Goal: Task Accomplishment & Management: Complete application form

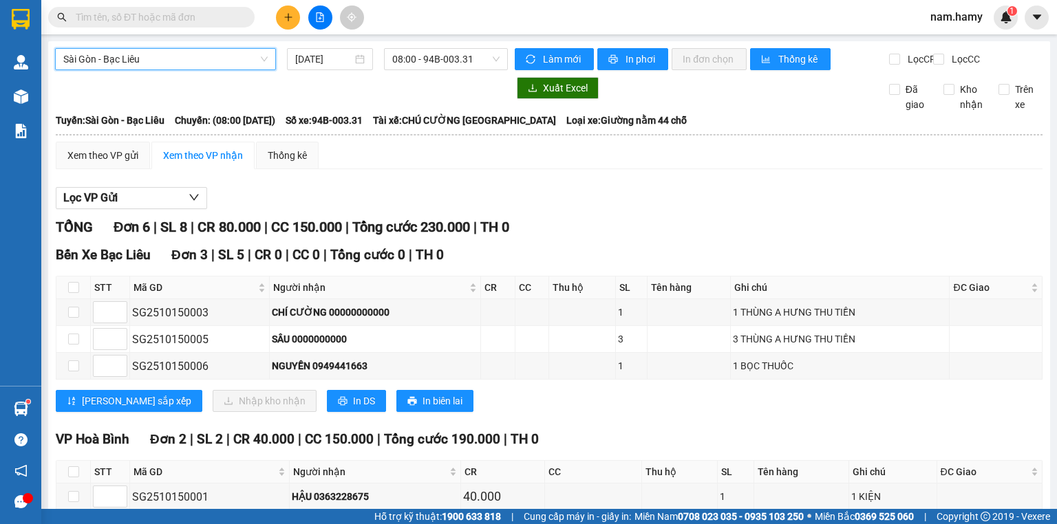
click at [234, 65] on span "Sài Gòn - Bạc Liêu" at bounding box center [165, 59] width 204 height 21
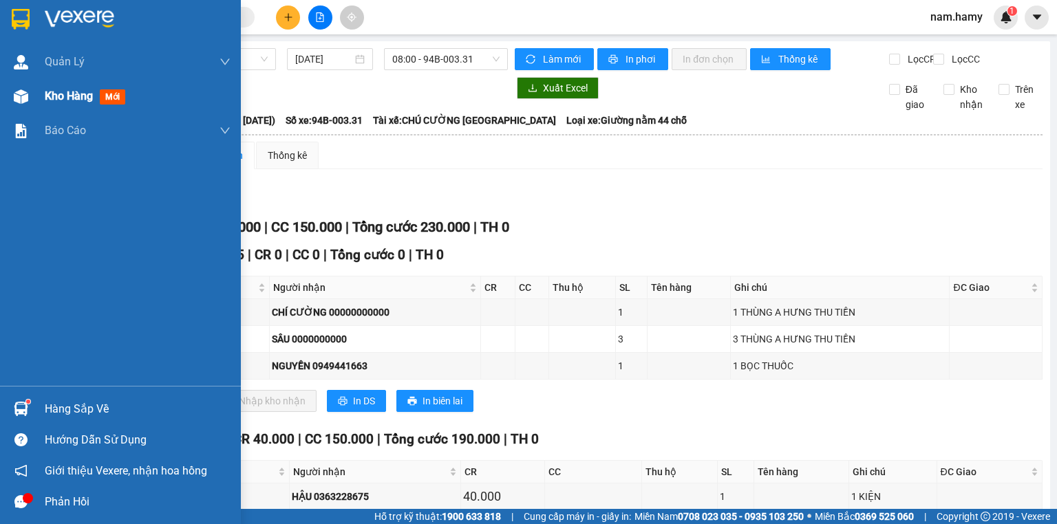
click at [28, 98] on div at bounding box center [21, 97] width 24 height 24
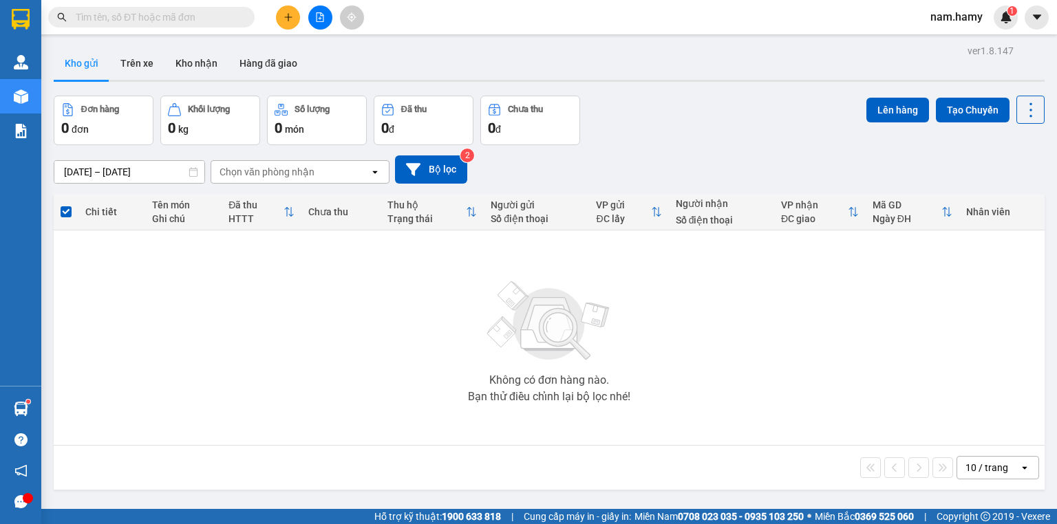
click at [616, 331] on div "Không có đơn hàng nào. Bạn thử điều chỉnh lại bộ lọc nhé!" at bounding box center [549, 338] width 977 height 206
click at [319, 21] on icon "file-add" at bounding box center [320, 17] width 8 height 10
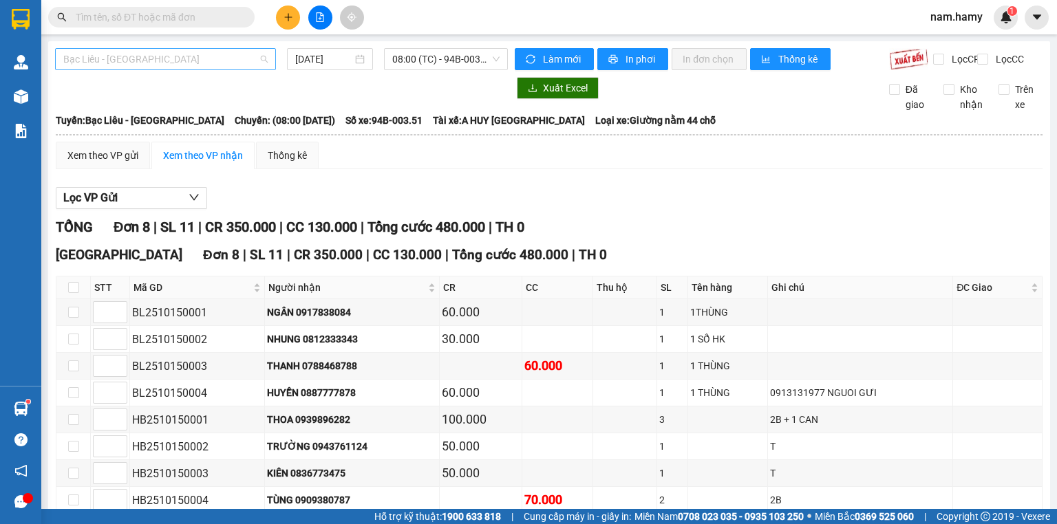
click at [204, 65] on span "Bạc Liêu - [GEOGRAPHIC_DATA]" at bounding box center [165, 59] width 204 height 21
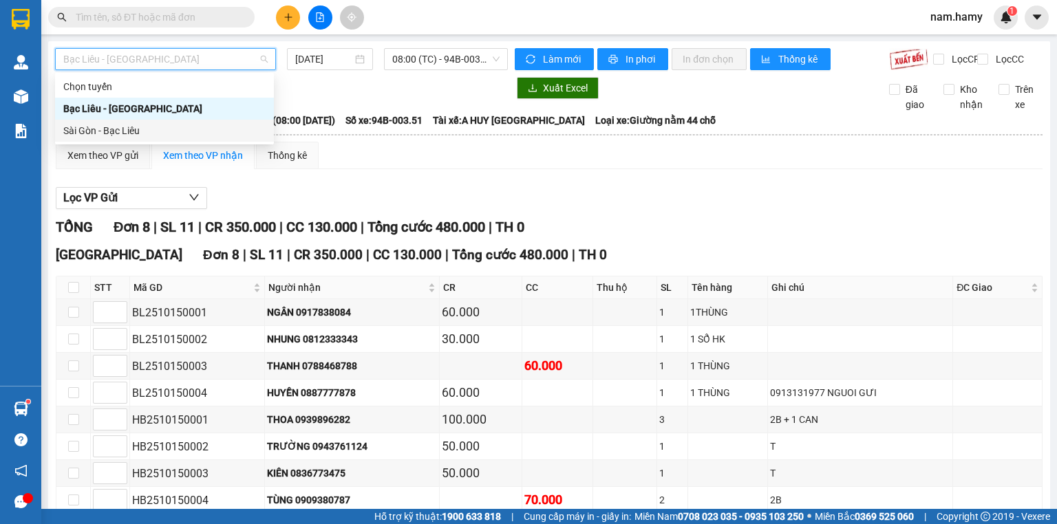
click at [214, 133] on div "Sài Gòn - Bạc Liêu" at bounding box center [164, 130] width 202 height 15
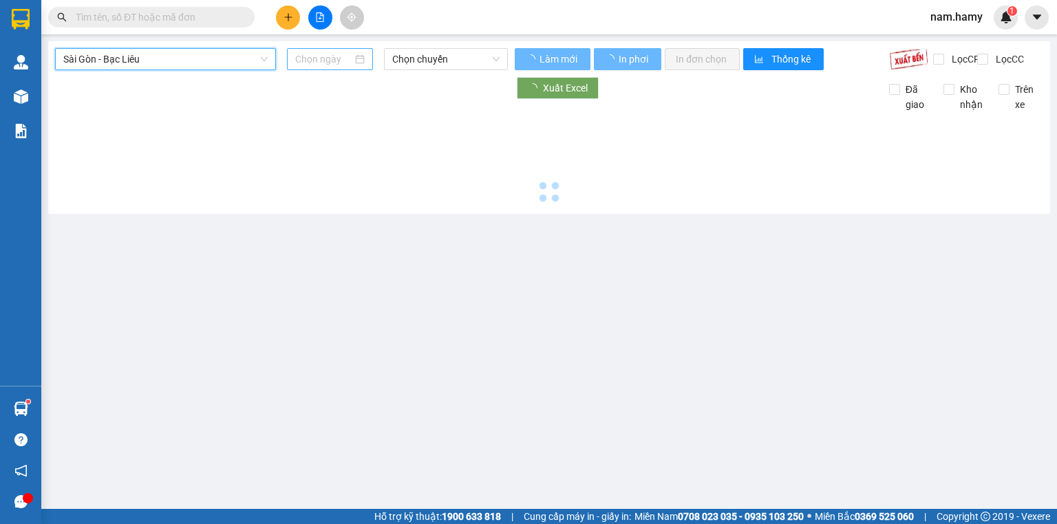
type input "[DATE]"
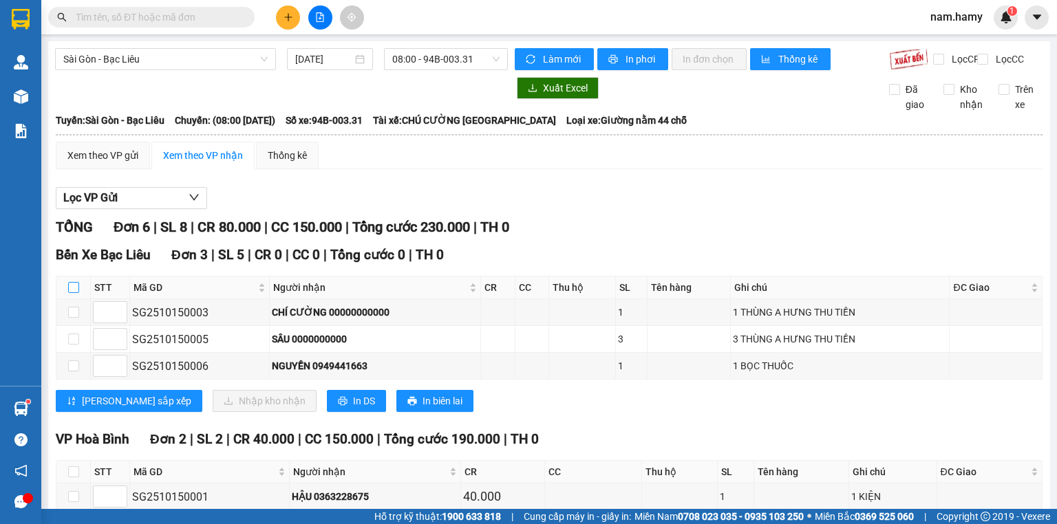
click at [76, 293] on input "checkbox" at bounding box center [73, 287] width 11 height 11
checkbox input "true"
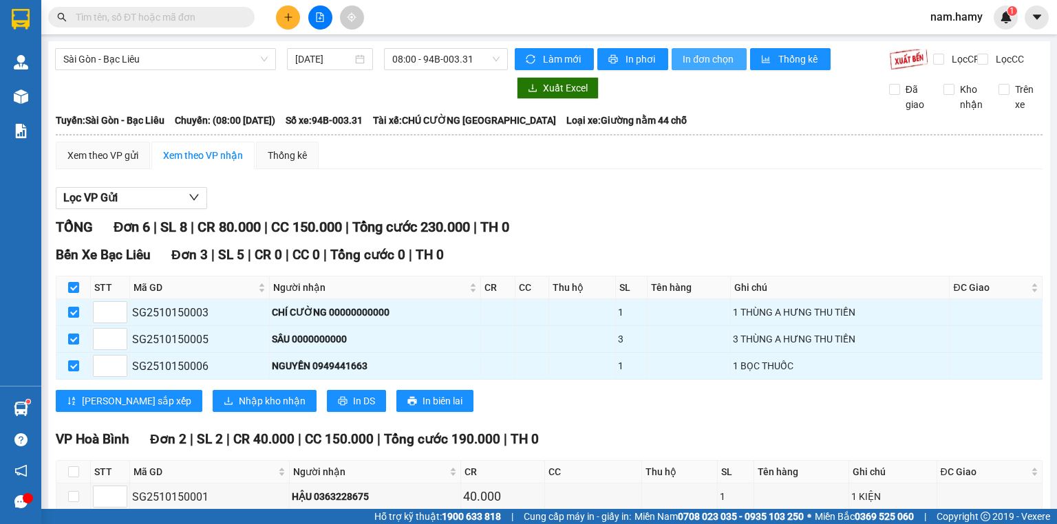
click at [724, 52] on span "In đơn chọn" at bounding box center [708, 59] width 53 height 15
click at [406, 58] on span "08:00 - 94B-003.31" at bounding box center [446, 59] width 108 height 21
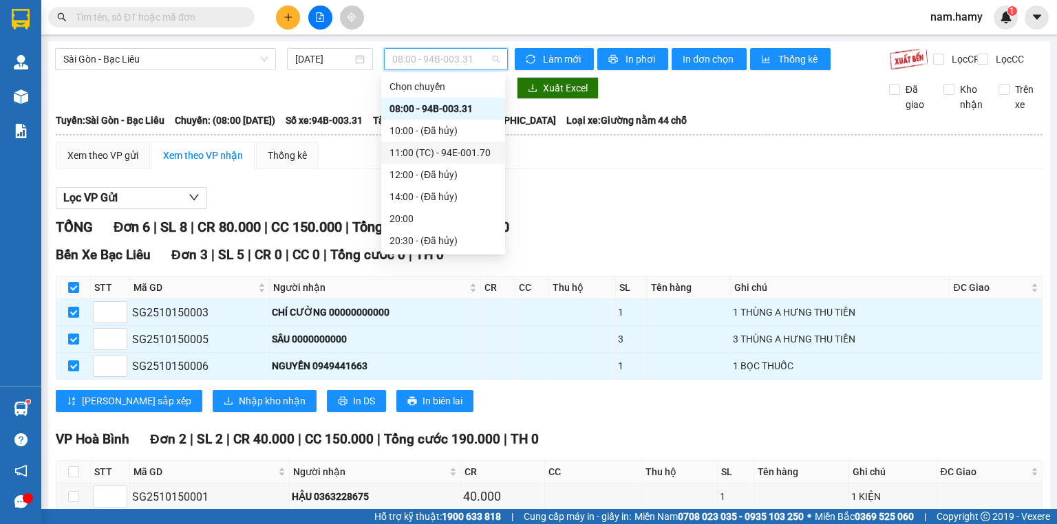
click at [435, 142] on div "11:00 (TC) - 94E-001.70" at bounding box center [443, 153] width 124 height 22
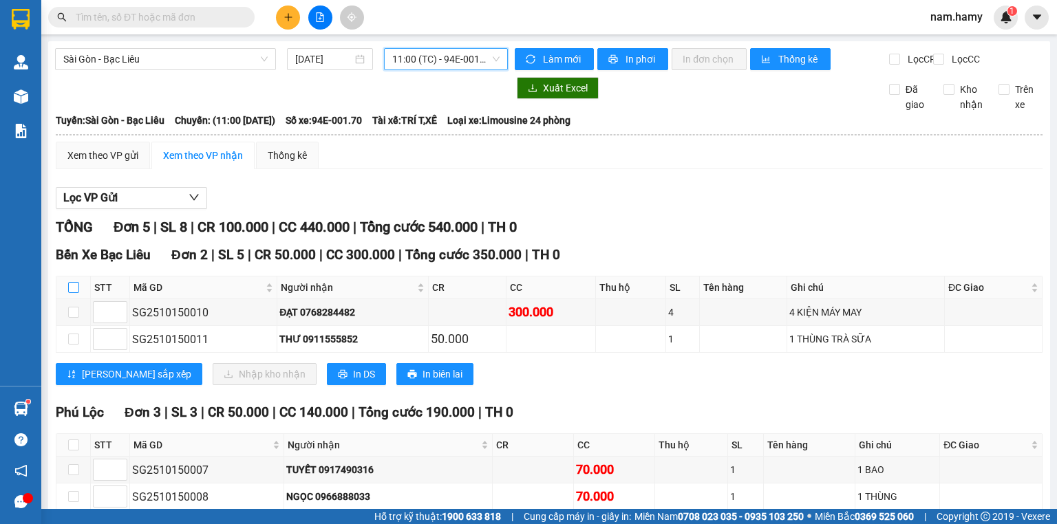
click at [69, 293] on input "checkbox" at bounding box center [73, 287] width 11 height 11
checkbox input "true"
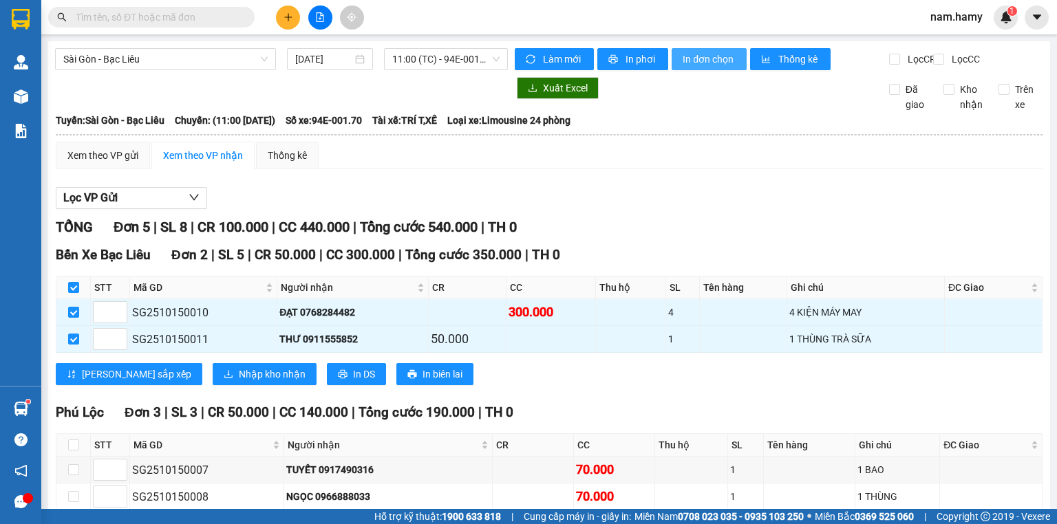
drag, startPoint x: 703, startPoint y: 61, endPoint x: 710, endPoint y: 50, distance: 13.6
click at [704, 61] on span "In đơn chọn" at bounding box center [708, 59] width 53 height 15
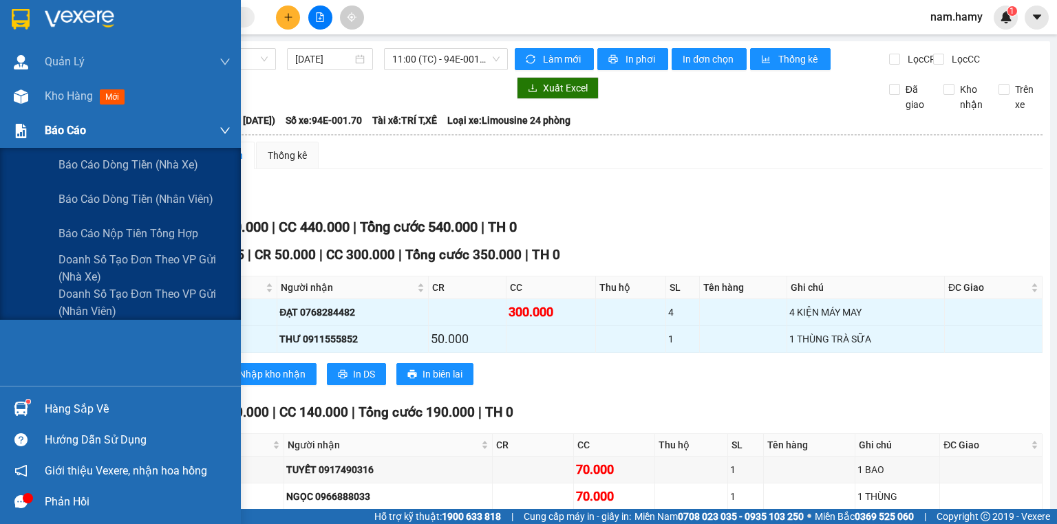
click at [40, 127] on div "Báo cáo" at bounding box center [120, 131] width 241 height 34
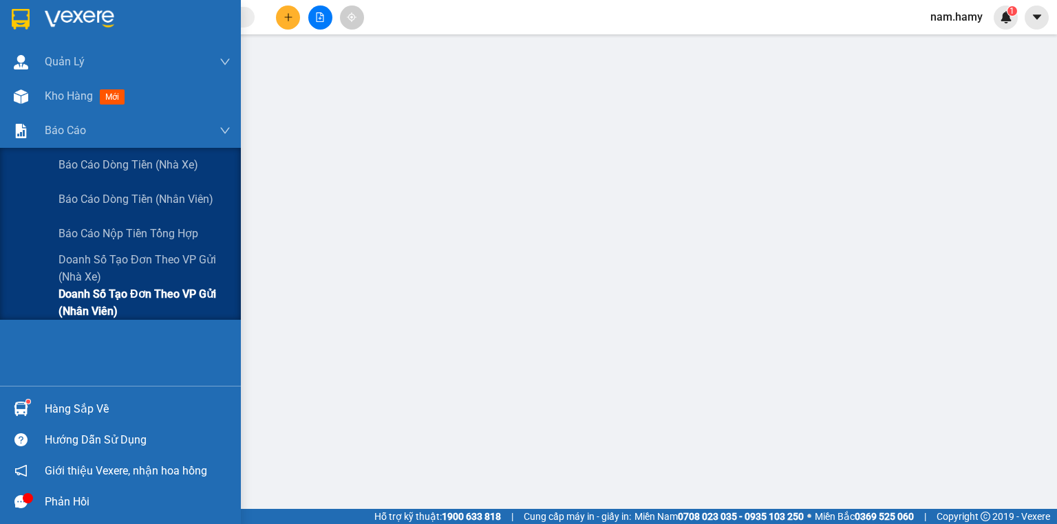
click at [118, 306] on span "Doanh số tạo đơn theo VP gửi (nhân viên)" at bounding box center [144, 303] width 172 height 34
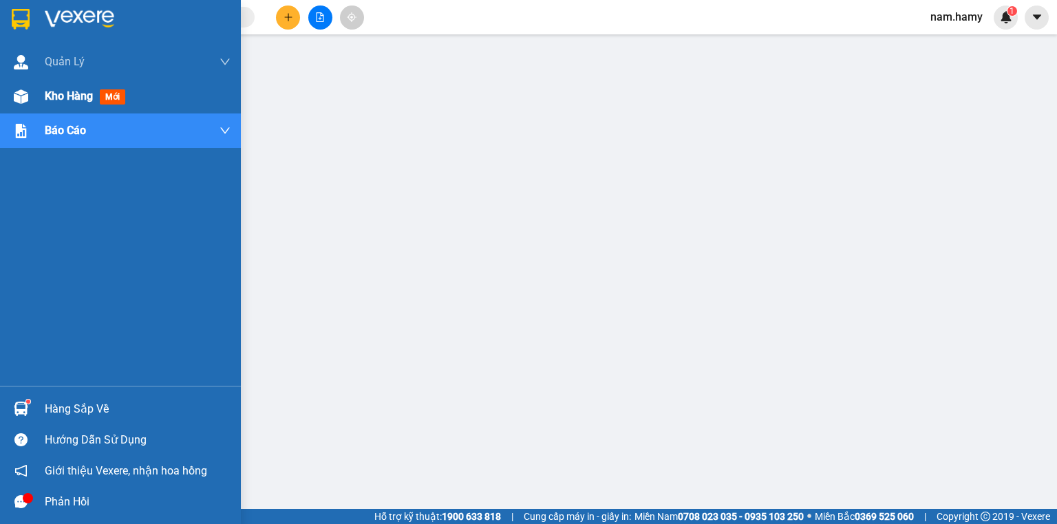
click at [20, 102] on img at bounding box center [21, 96] width 14 height 14
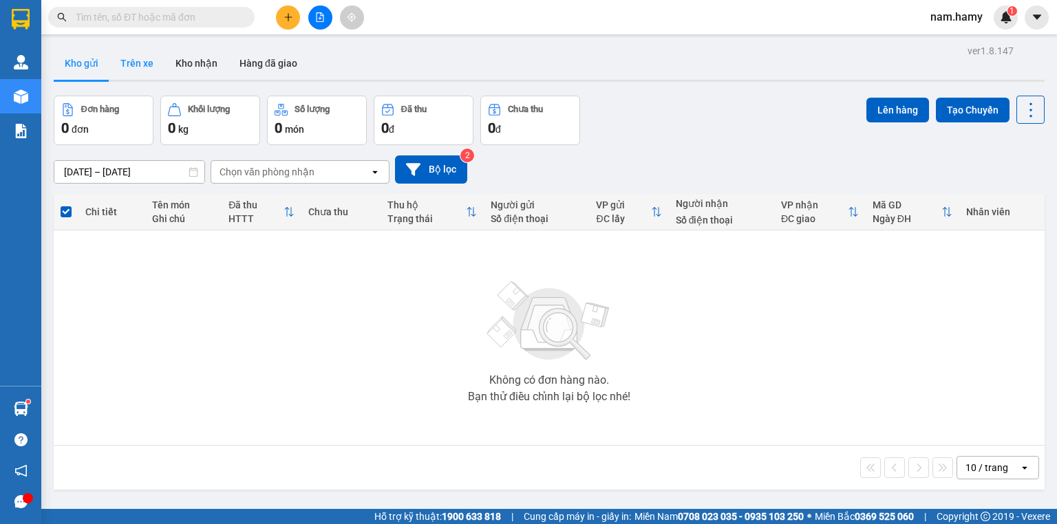
click at [130, 72] on button "Trên xe" at bounding box center [136, 63] width 55 height 33
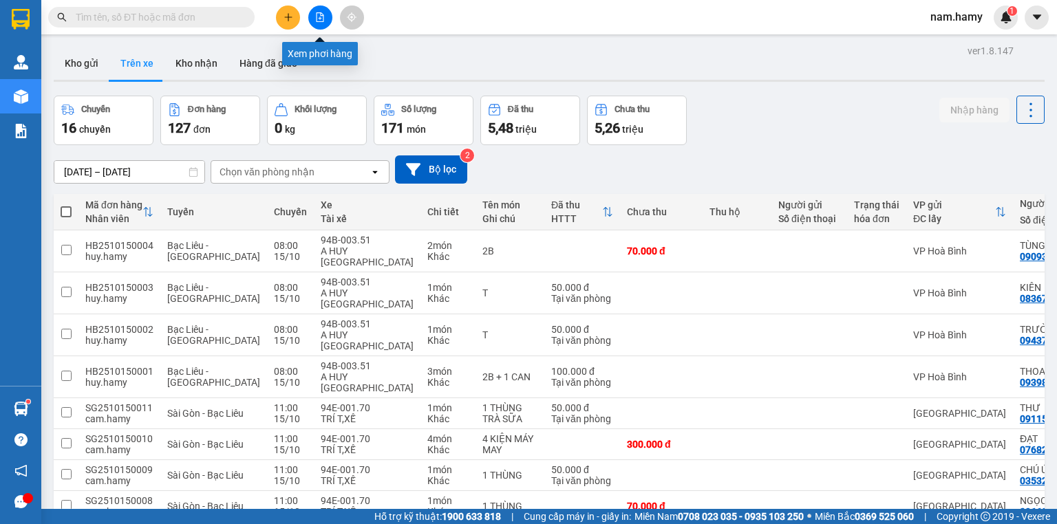
click at [321, 25] on button at bounding box center [320, 18] width 24 height 24
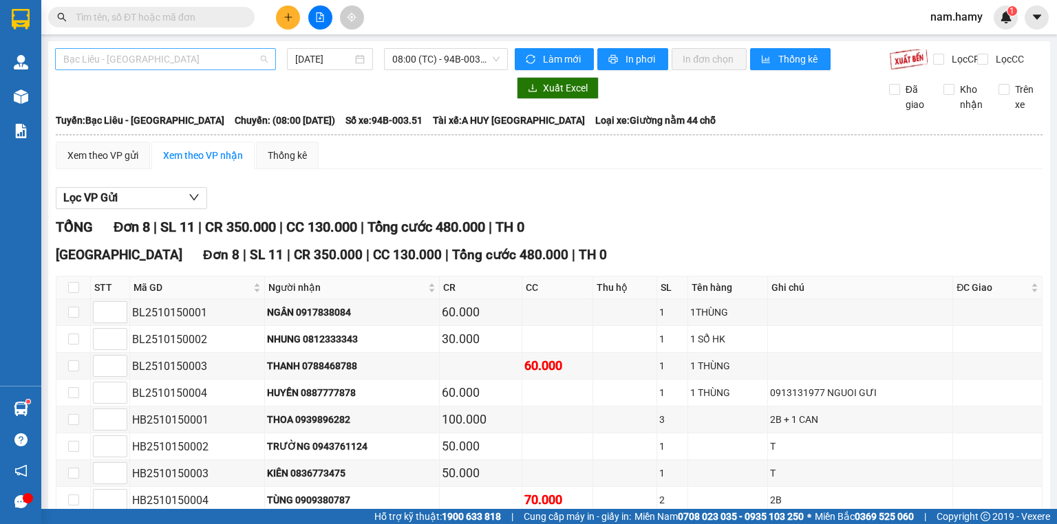
click at [219, 69] on span "Bạc Liêu - [GEOGRAPHIC_DATA]" at bounding box center [165, 59] width 204 height 21
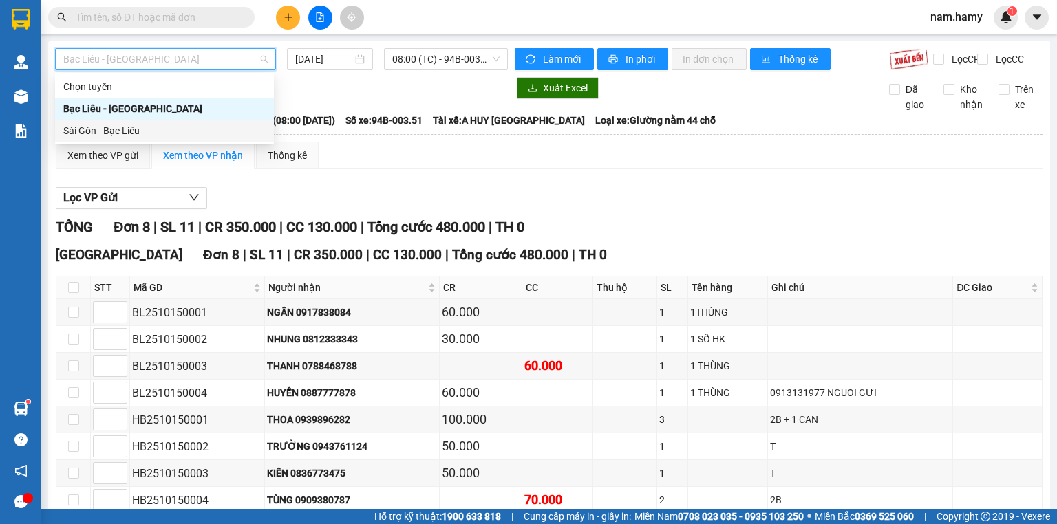
click at [204, 129] on div "Sài Gòn - Bạc Liêu" at bounding box center [164, 130] width 202 height 15
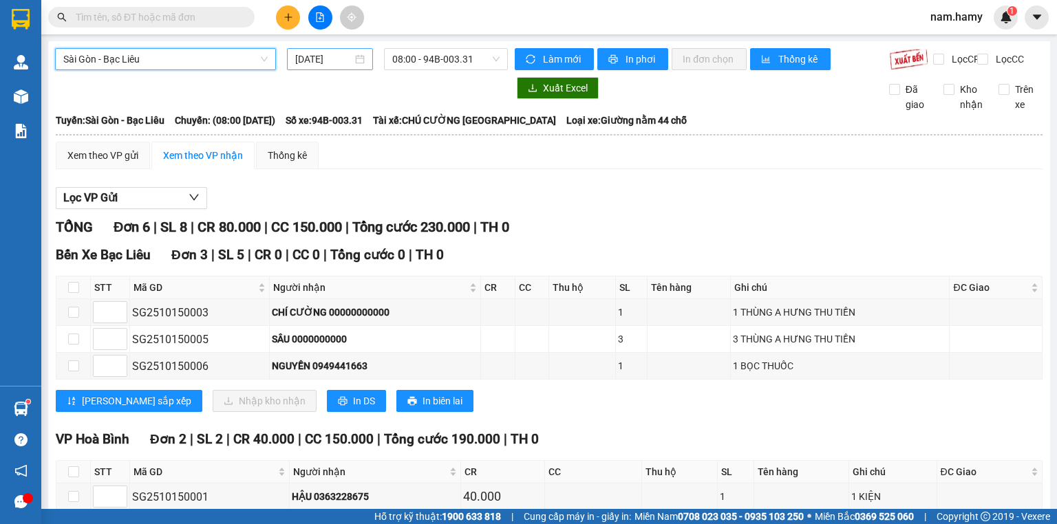
click at [332, 59] on input "[DATE]" at bounding box center [323, 59] width 56 height 15
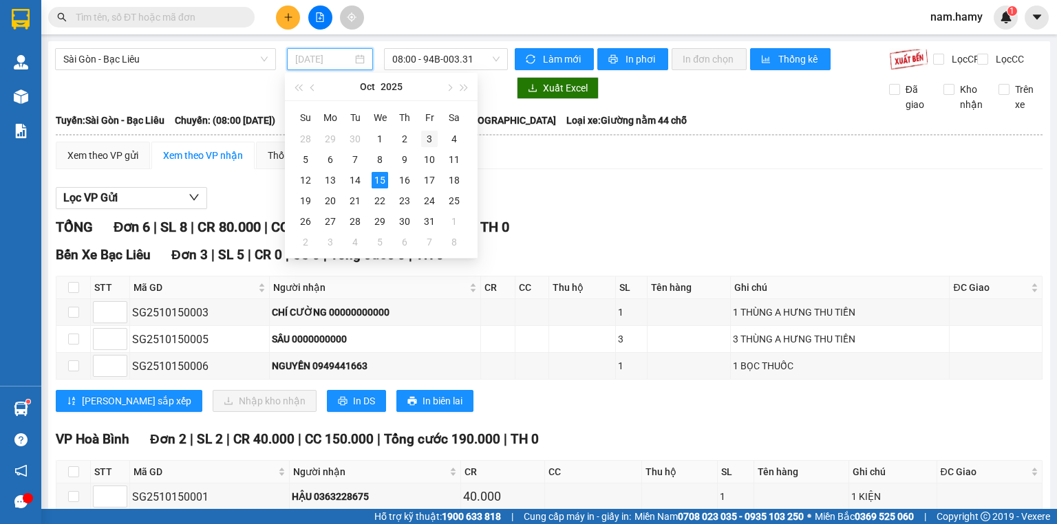
click at [425, 142] on div "3" at bounding box center [429, 139] width 17 height 17
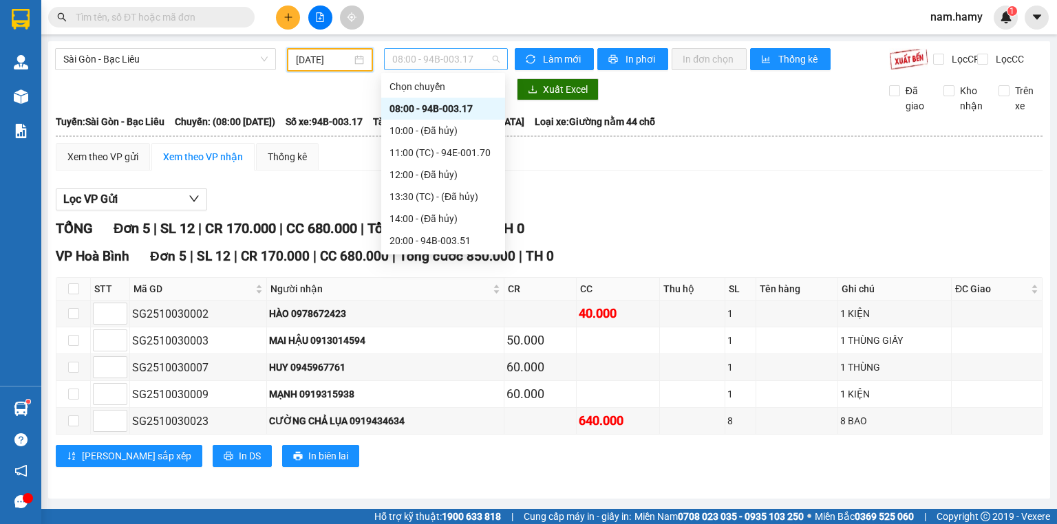
click at [455, 56] on span "08:00 - 94B-003.17" at bounding box center [446, 59] width 108 height 21
click at [482, 155] on div "11:00 (TC) - 94E-001.70" at bounding box center [442, 152] width 107 height 15
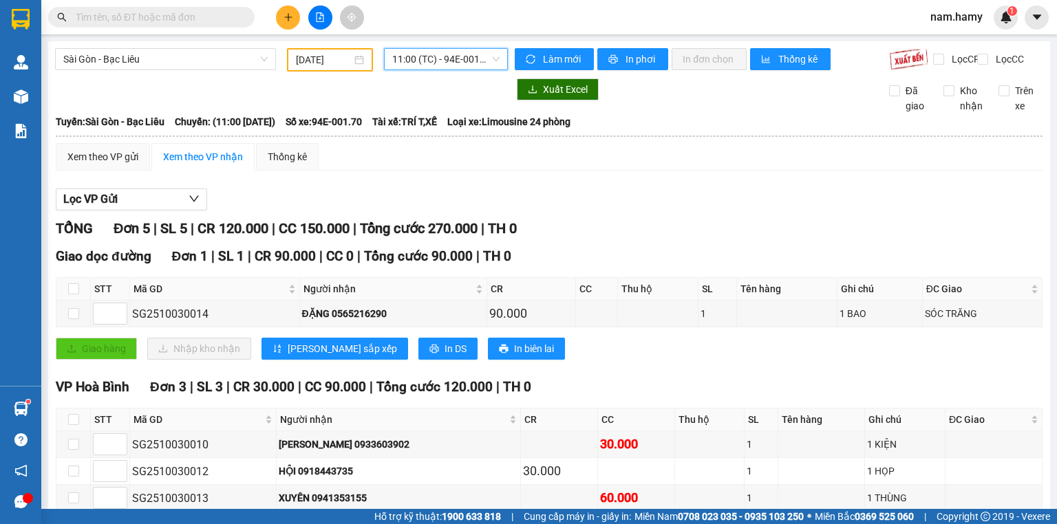
click at [411, 56] on span "11:00 (TC) - 94E-001.70" at bounding box center [446, 59] width 108 height 21
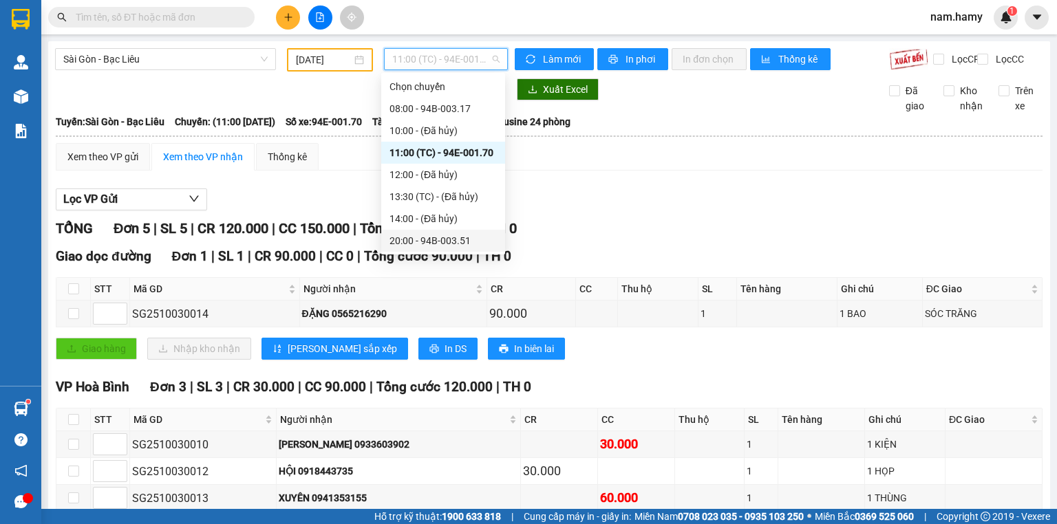
click at [439, 239] on div "20:00 - 94B-003.51" at bounding box center [442, 240] width 107 height 15
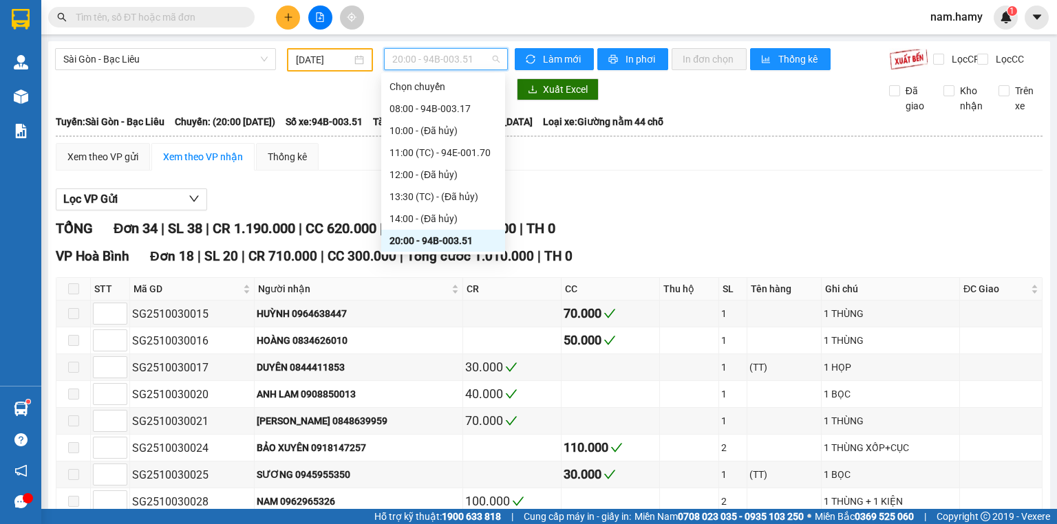
click at [449, 63] on span "20:00 - 94B-003.51" at bounding box center [446, 59] width 108 height 21
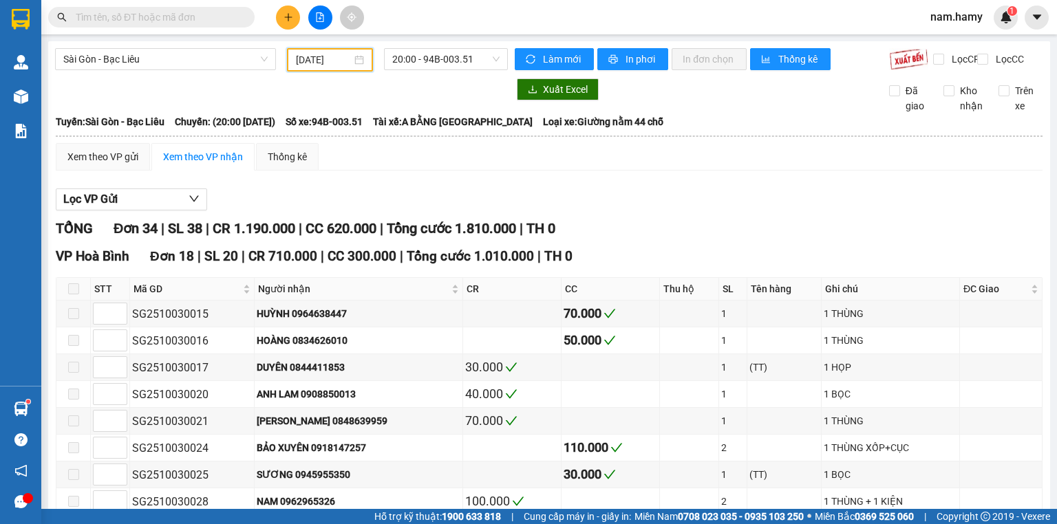
click at [307, 55] on input "[DATE]" at bounding box center [323, 59] width 55 height 15
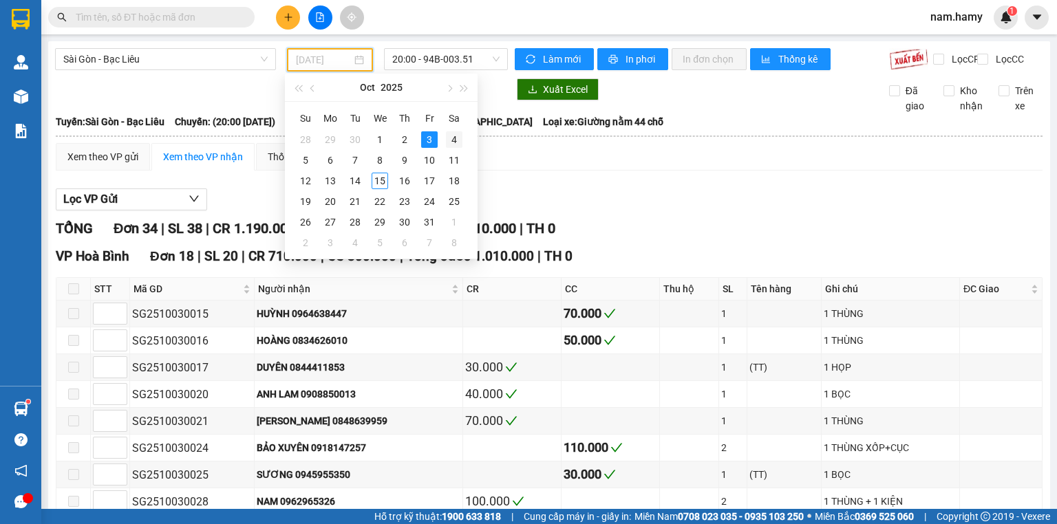
click at [461, 143] on div "4" at bounding box center [454, 139] width 17 height 17
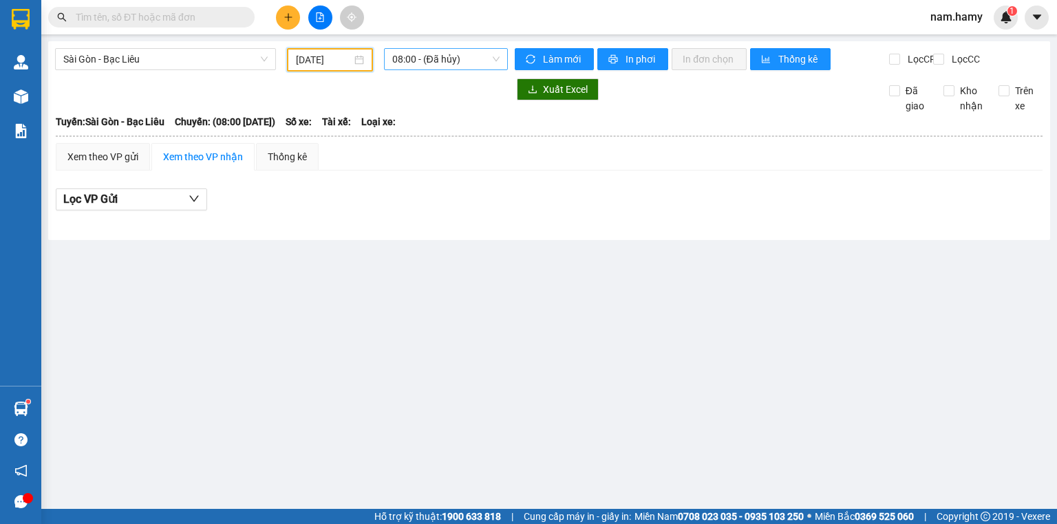
click at [441, 60] on span "08:00 - (Đã hủy)" at bounding box center [446, 59] width 108 height 21
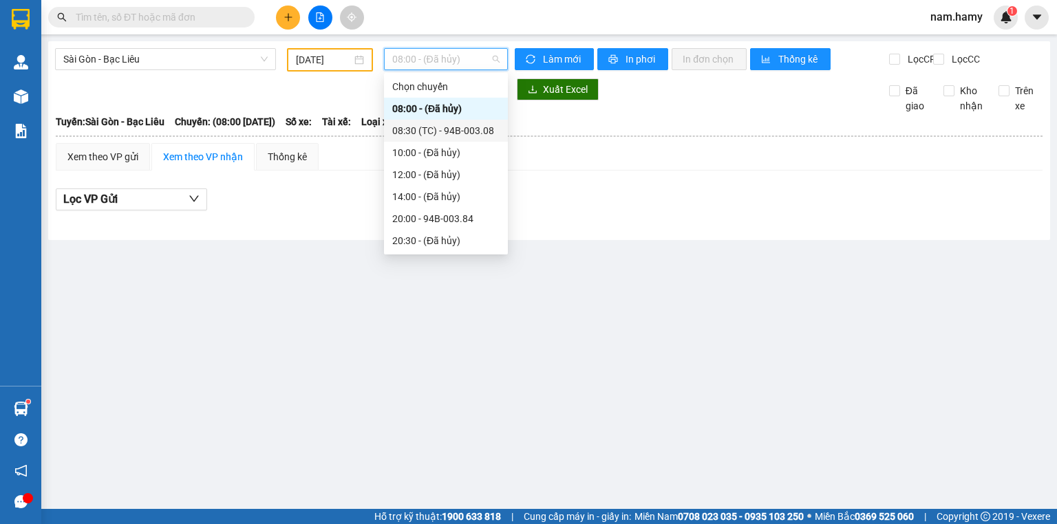
click at [451, 131] on div "08:30 (TC) - 94B-003.08" at bounding box center [445, 130] width 107 height 15
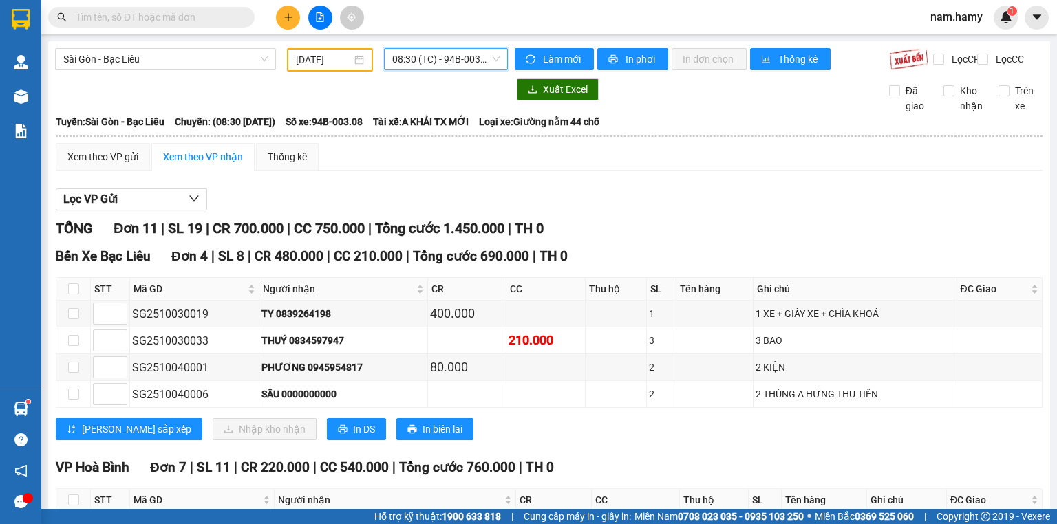
click at [460, 60] on span "08:30 (TC) - 94B-003.08" at bounding box center [446, 59] width 108 height 21
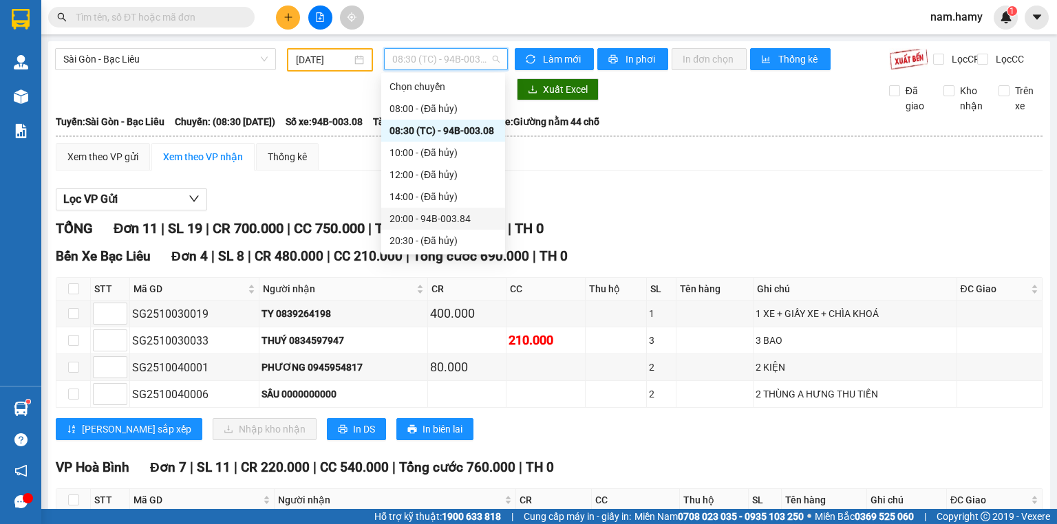
click at [449, 222] on div "20:00 - 94B-003.84" at bounding box center [442, 218] width 107 height 15
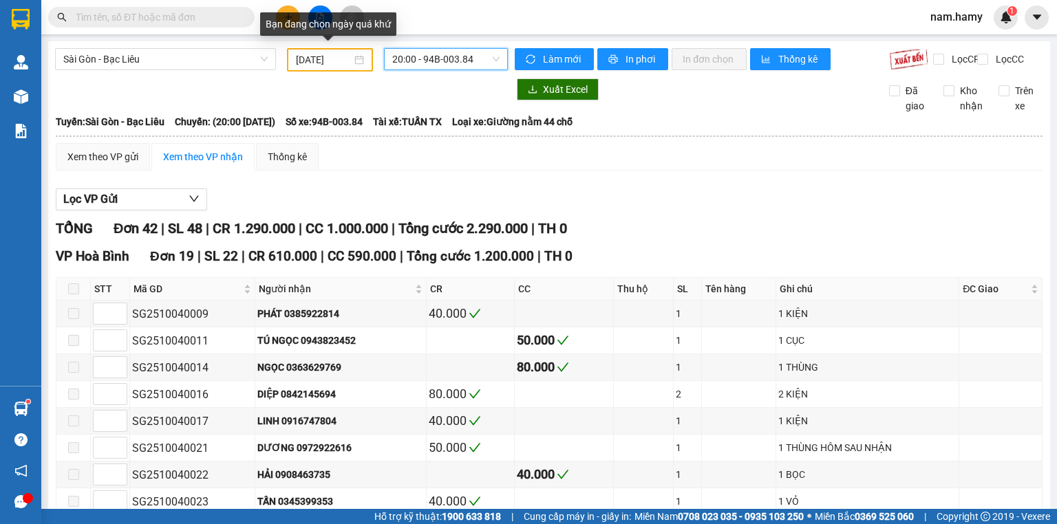
click at [304, 61] on input "[DATE]" at bounding box center [323, 59] width 55 height 15
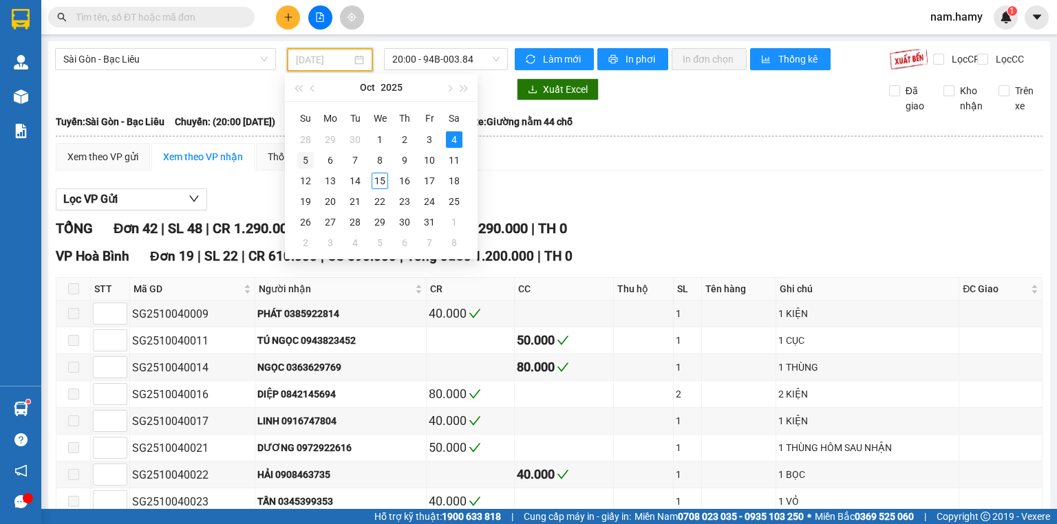
click at [303, 158] on div "5" at bounding box center [305, 160] width 17 height 17
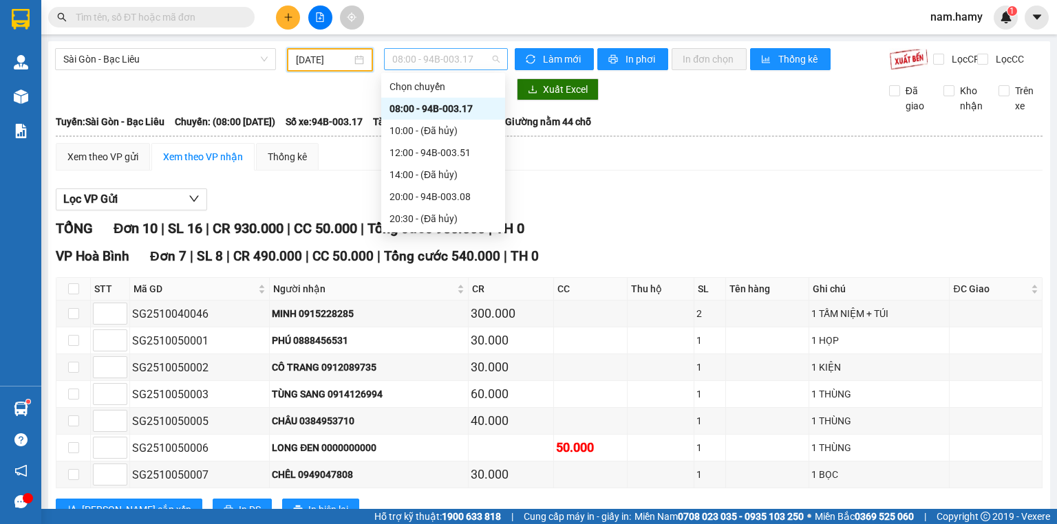
click at [457, 61] on span "08:00 - 94B-003.17" at bounding box center [446, 59] width 108 height 21
click at [449, 151] on div "12:00 - 94B-003.51" at bounding box center [442, 152] width 107 height 15
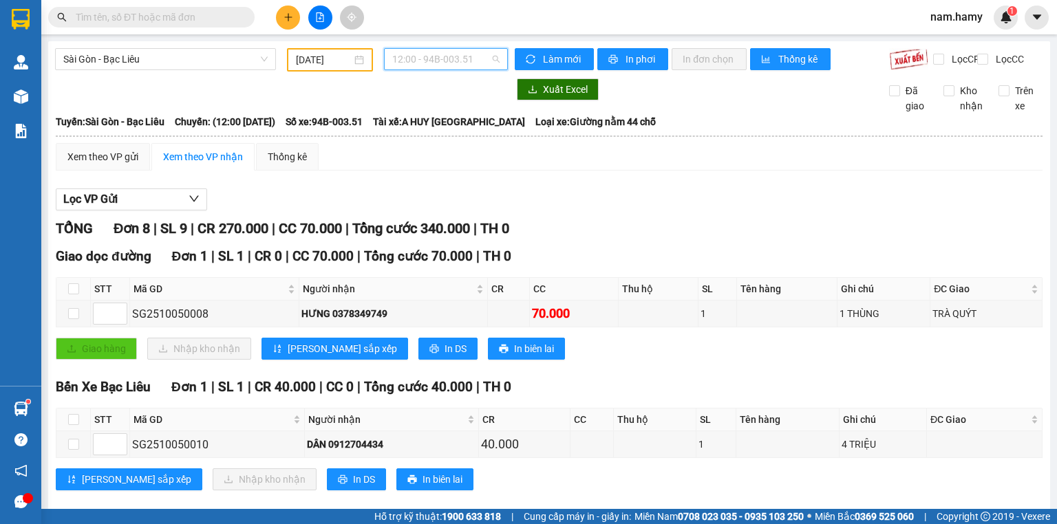
click at [438, 58] on span "12:00 - 94B-003.51" at bounding box center [446, 59] width 108 height 21
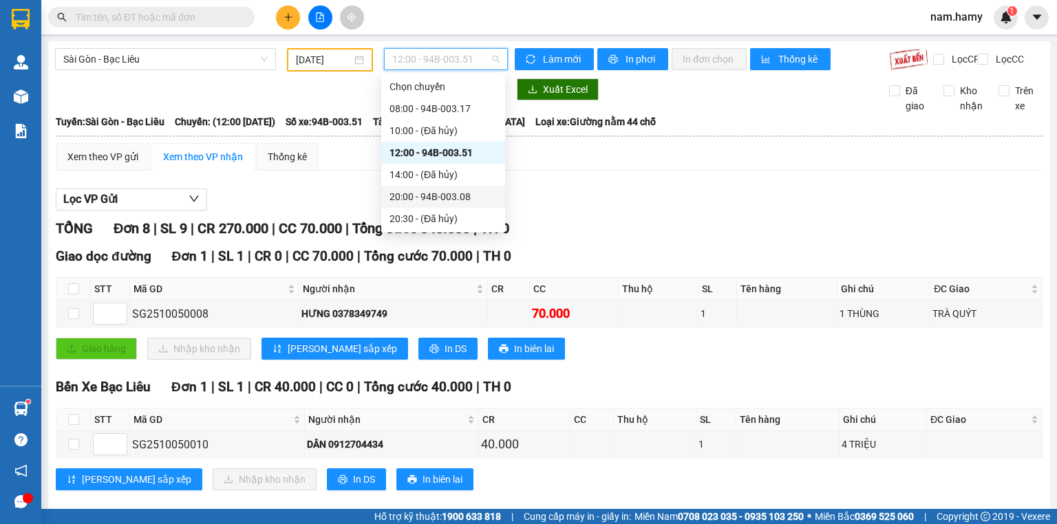
click at [442, 187] on div "20:00 - 94B-003.08" at bounding box center [443, 197] width 124 height 22
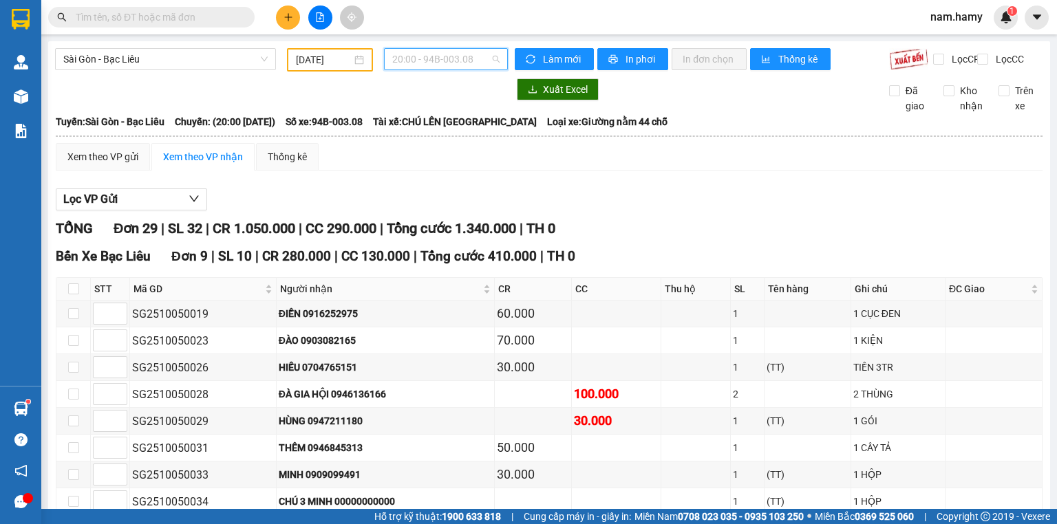
click at [445, 61] on span "20:00 - 94B-003.08" at bounding box center [446, 59] width 108 height 21
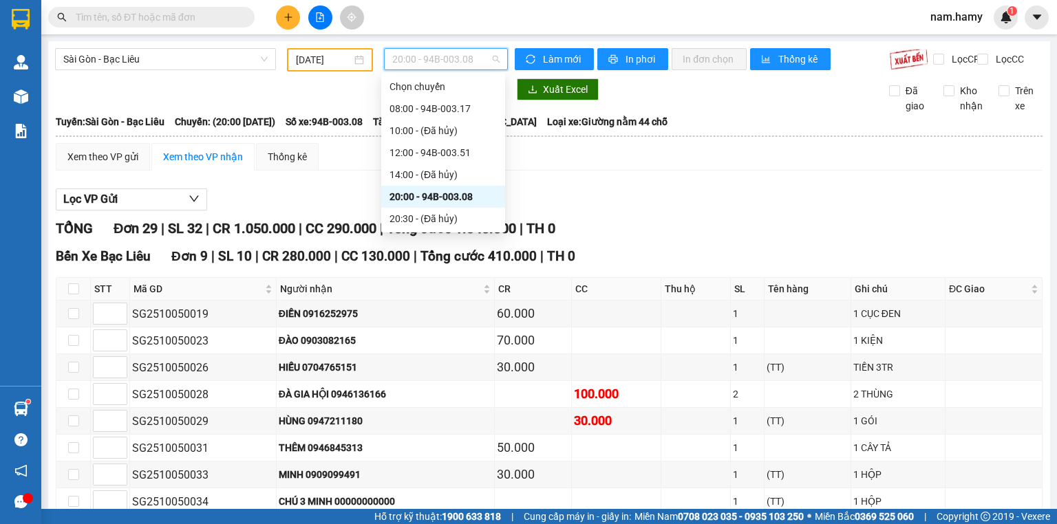
click at [445, 198] on div "20:00 - 94B-003.08" at bounding box center [442, 196] width 107 height 15
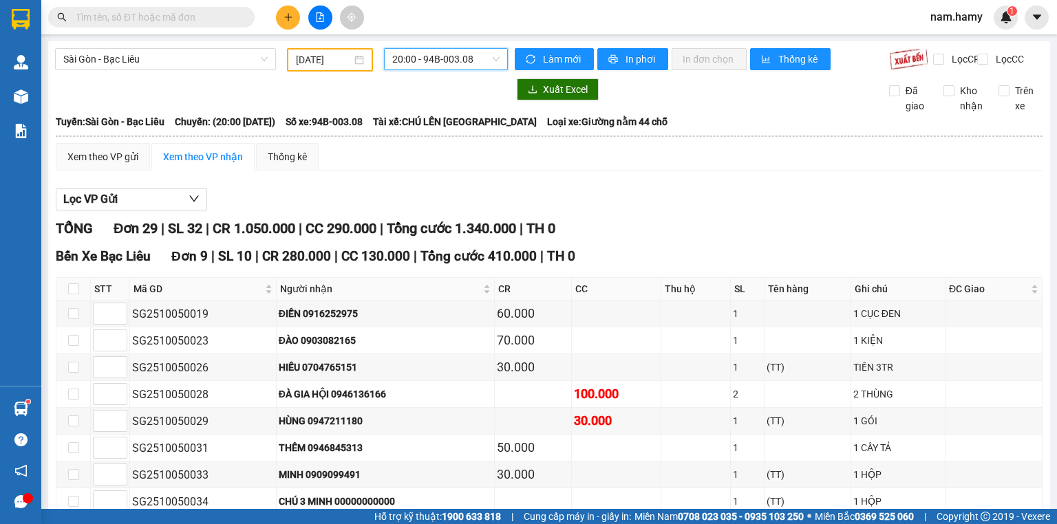
click at [464, 65] on span "20:00 - 94B-003.08" at bounding box center [446, 59] width 108 height 21
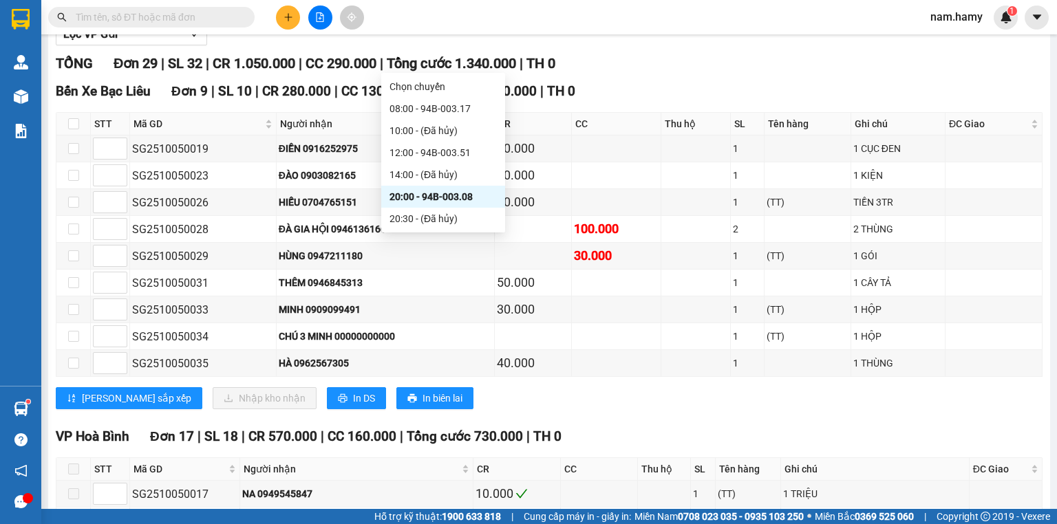
scroll to position [440, 0]
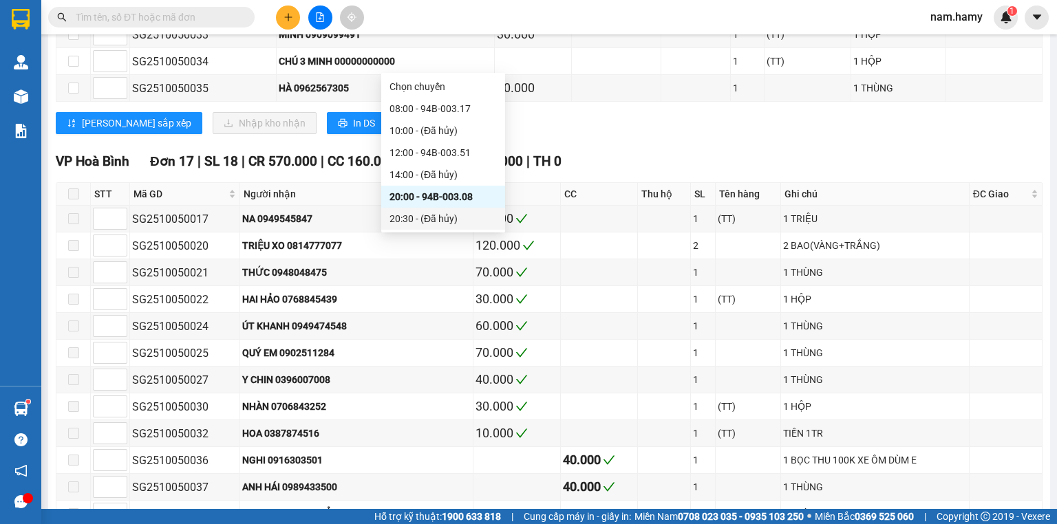
click at [501, 224] on div "20:30 - (Đã hủy)" at bounding box center [443, 219] width 124 height 22
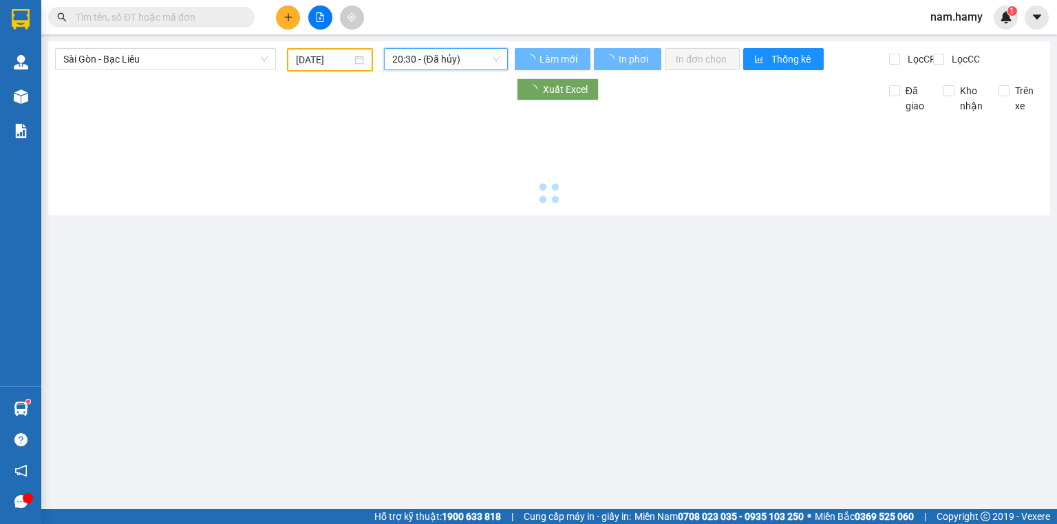
scroll to position [0, 0]
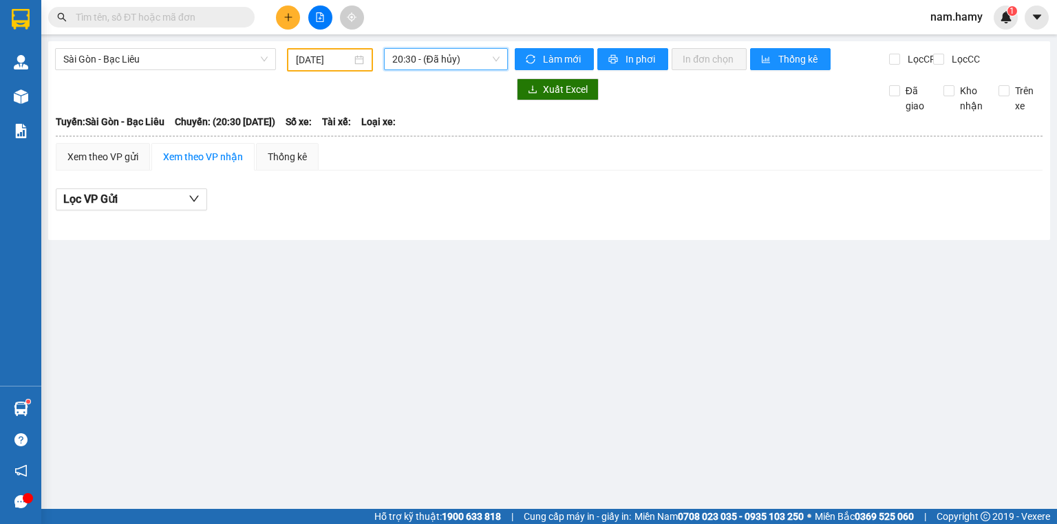
click at [438, 63] on span "20:30 - (Đã hủy)" at bounding box center [446, 59] width 108 height 21
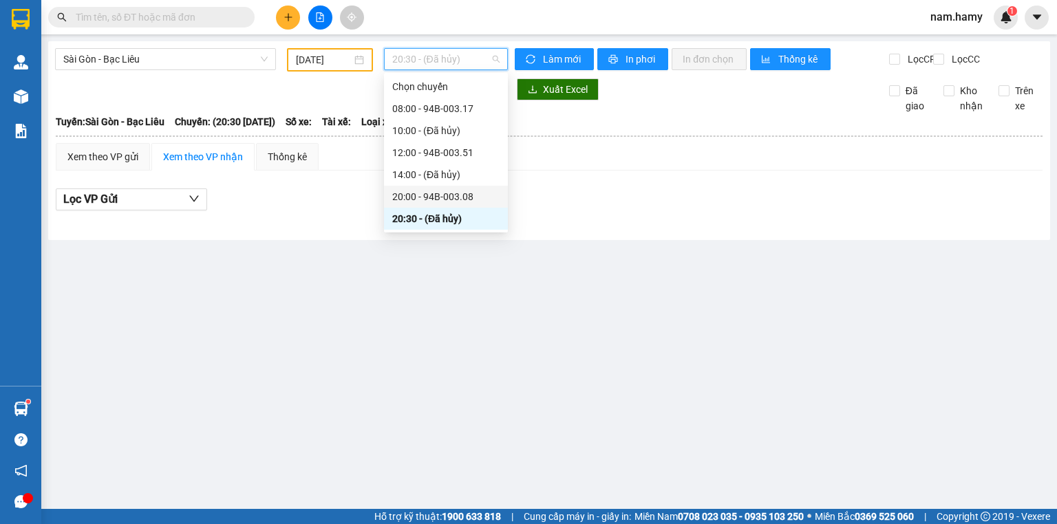
click at [458, 197] on div "20:00 - 94B-003.08" at bounding box center [445, 196] width 107 height 15
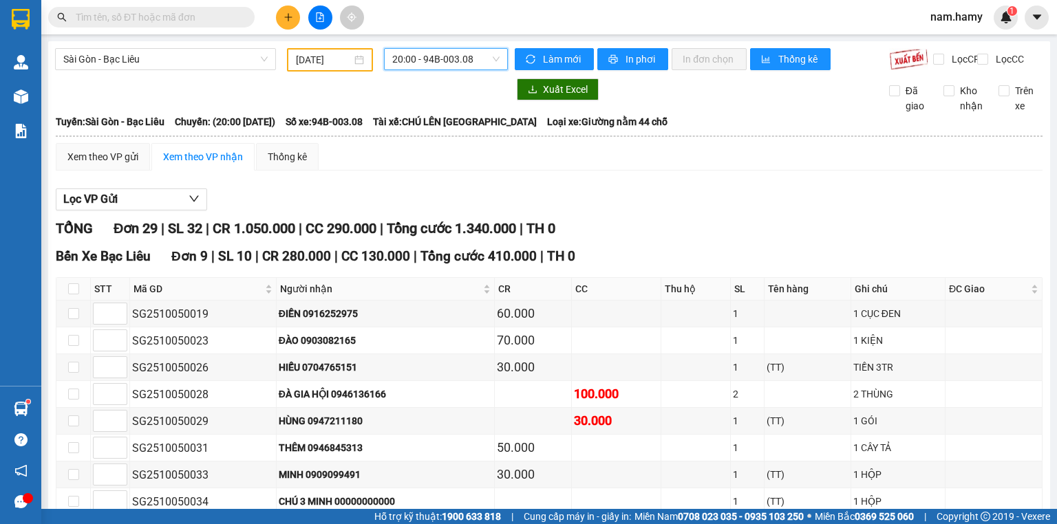
click at [325, 63] on input "[DATE]" at bounding box center [323, 59] width 55 height 15
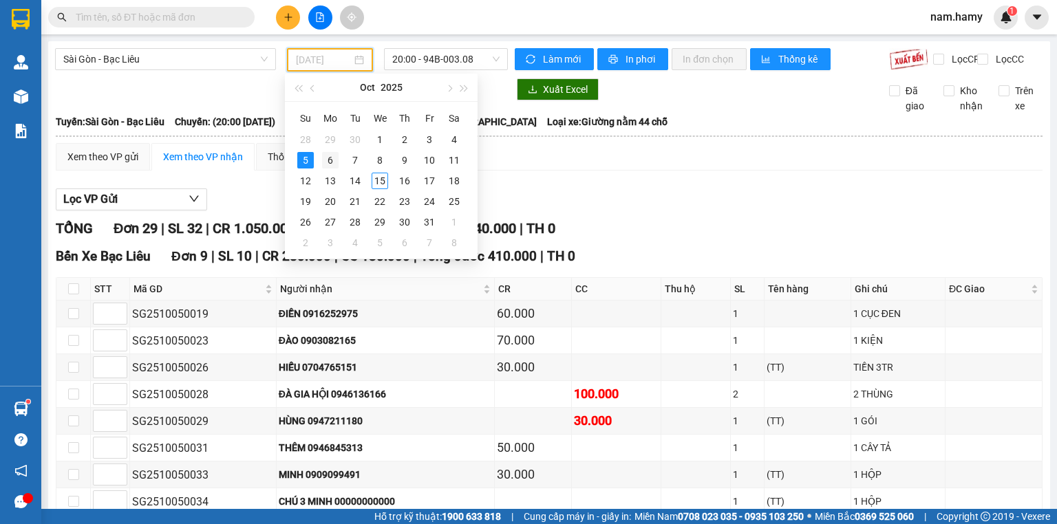
click at [326, 157] on div "6" at bounding box center [330, 160] width 17 height 17
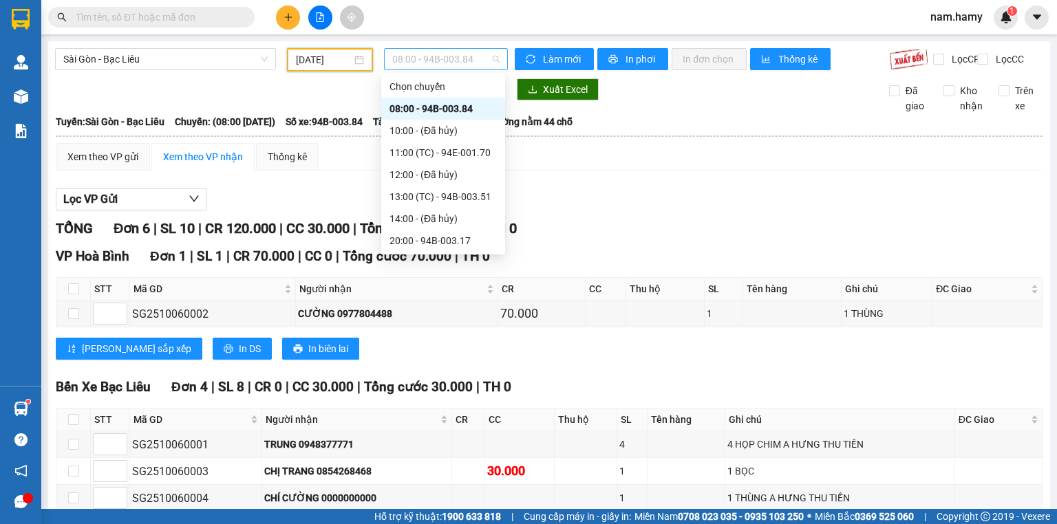
click at [439, 65] on span "08:00 - 94B-003.84" at bounding box center [446, 59] width 108 height 21
click at [449, 153] on div "11:00 (TC) - 94E-001.70" at bounding box center [442, 152] width 107 height 15
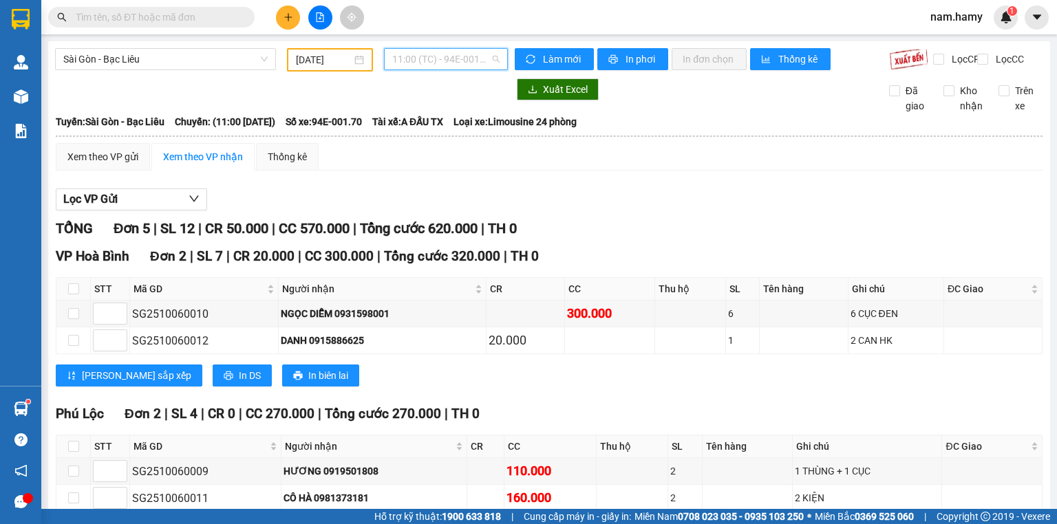
click at [461, 63] on span "11:00 (TC) - 94E-001.70" at bounding box center [446, 59] width 108 height 21
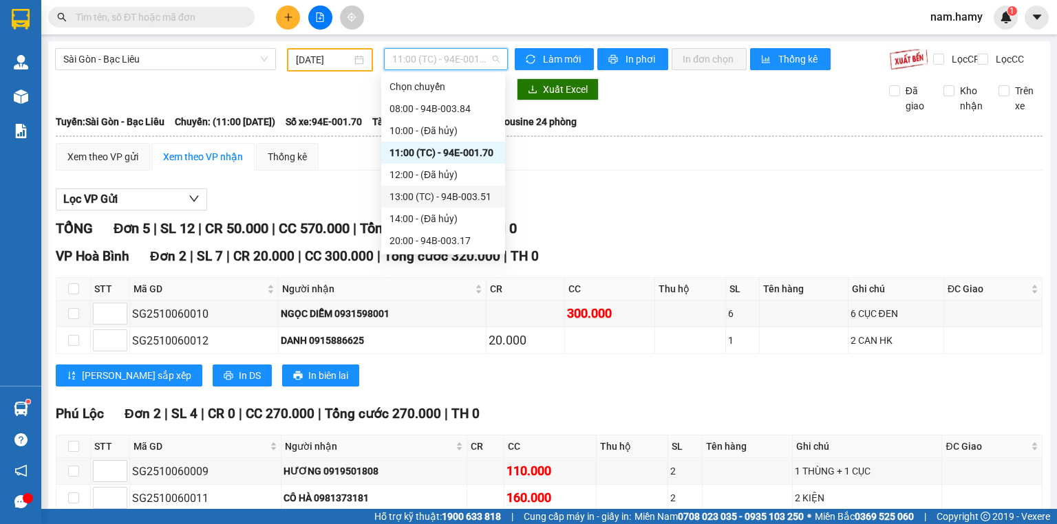
click at [468, 194] on div "13:00 (TC) - 94B-003.51" at bounding box center [442, 196] width 107 height 15
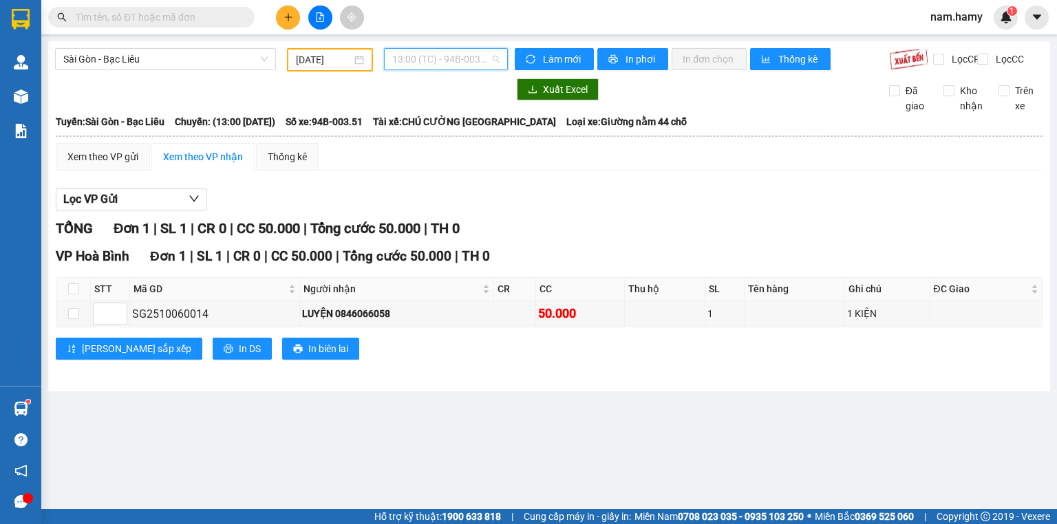
drag, startPoint x: 446, startPoint y: 63, endPoint x: 446, endPoint y: 114, distance: 50.9
click at [446, 64] on span "13:00 (TC) - 94B-003.51" at bounding box center [446, 59] width 108 height 21
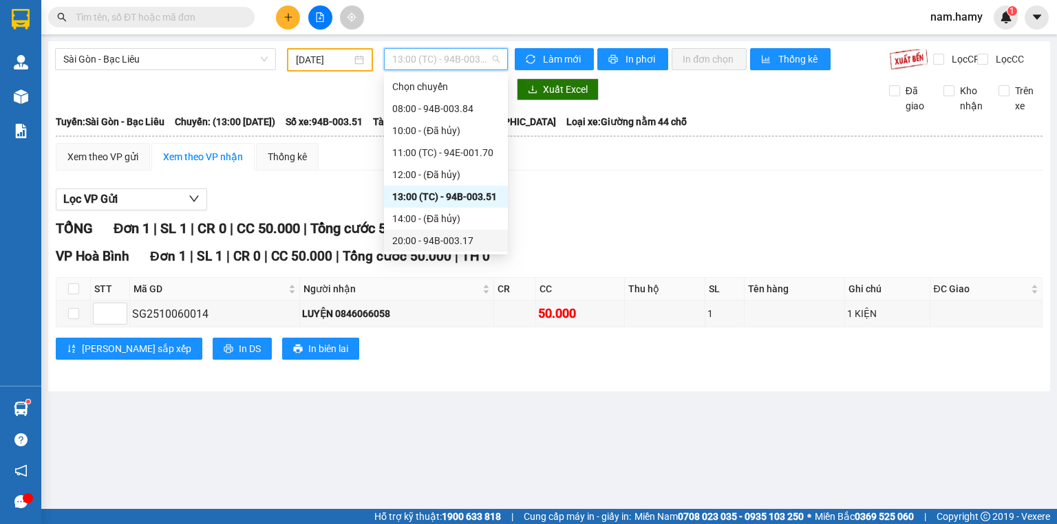
click at [454, 237] on div "20:00 - 94B-003.17" at bounding box center [445, 240] width 107 height 15
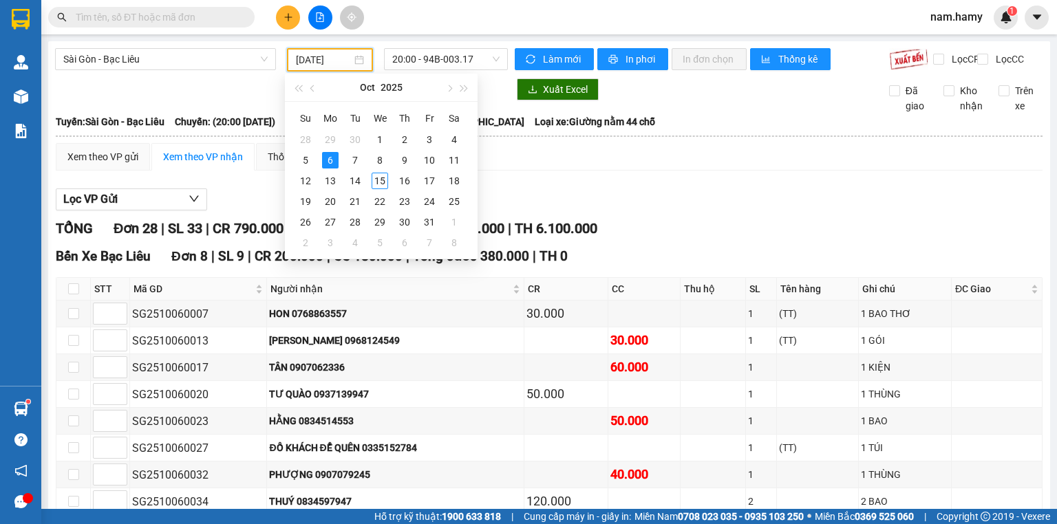
drag, startPoint x: 318, startPoint y: 54, endPoint x: 322, endPoint y: 81, distance: 27.1
click at [318, 54] on input "[DATE]" at bounding box center [323, 59] width 55 height 15
click at [361, 160] on div "7" at bounding box center [355, 160] width 17 height 17
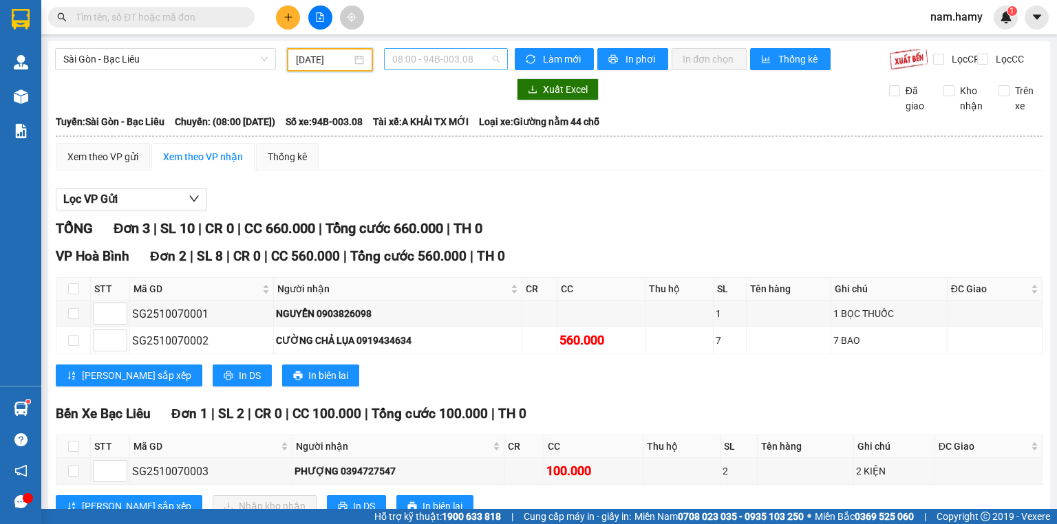
click at [466, 54] on span "08:00 - 94B-003.08" at bounding box center [446, 59] width 108 height 21
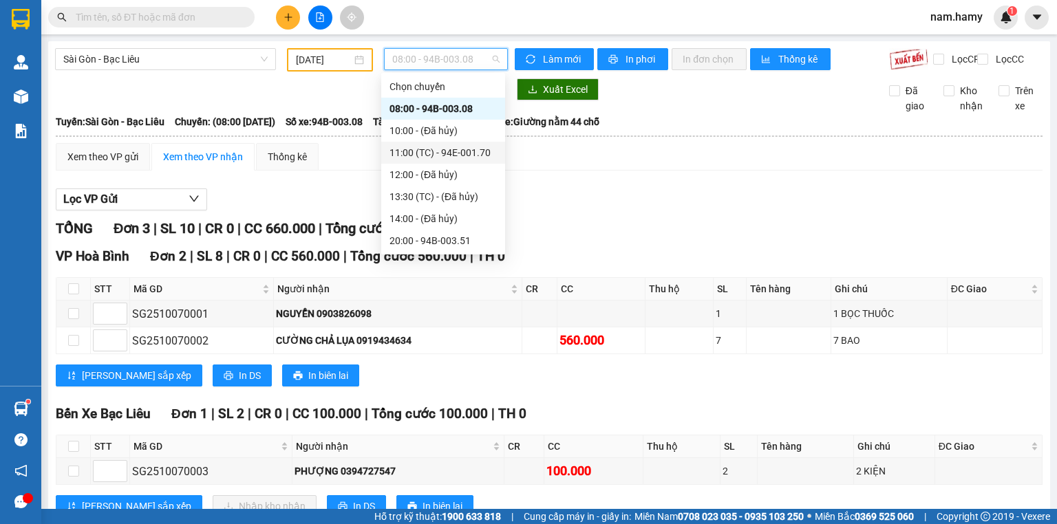
click at [455, 158] on div "11:00 (TC) - 94E-001.70" at bounding box center [442, 152] width 107 height 15
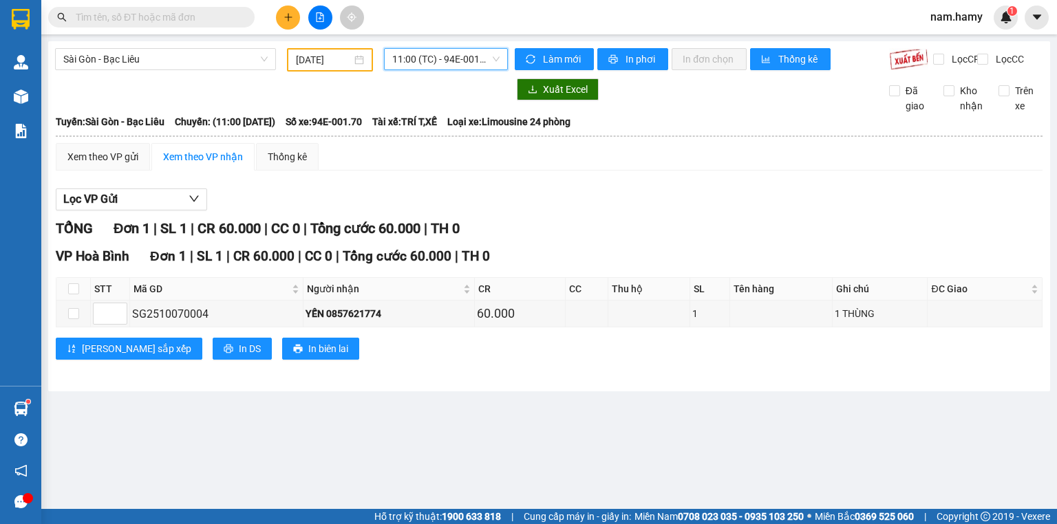
click at [417, 63] on span "11:00 (TC) - 94E-001.70" at bounding box center [446, 59] width 108 height 21
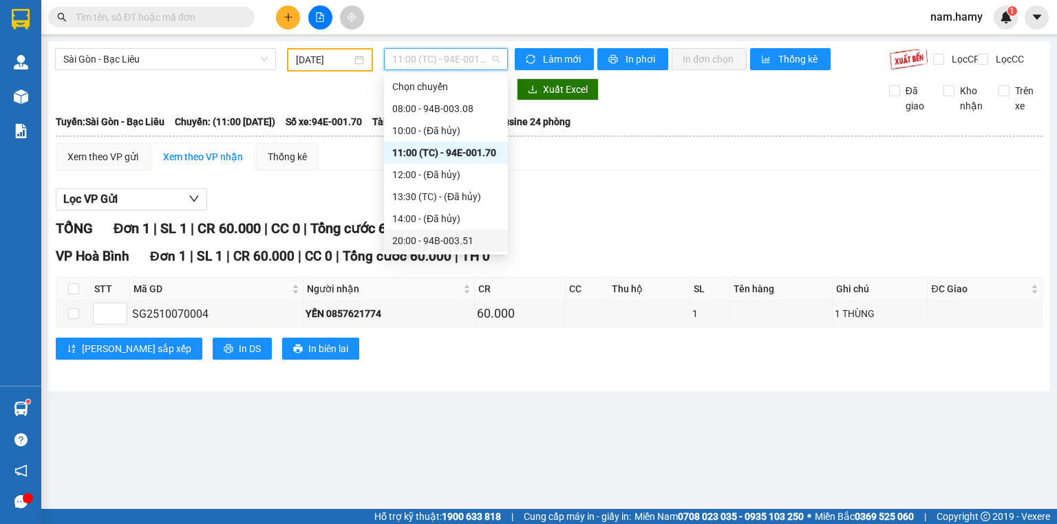
click at [438, 236] on div "20:00 - 94B-003.51" at bounding box center [445, 240] width 107 height 15
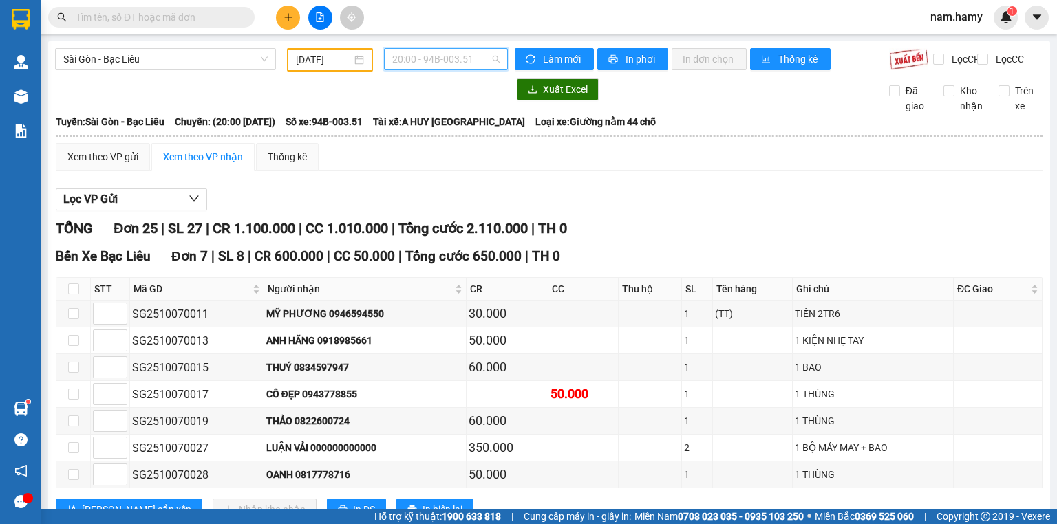
click at [402, 59] on span "20:00 - 94B-003.51" at bounding box center [446, 59] width 108 height 21
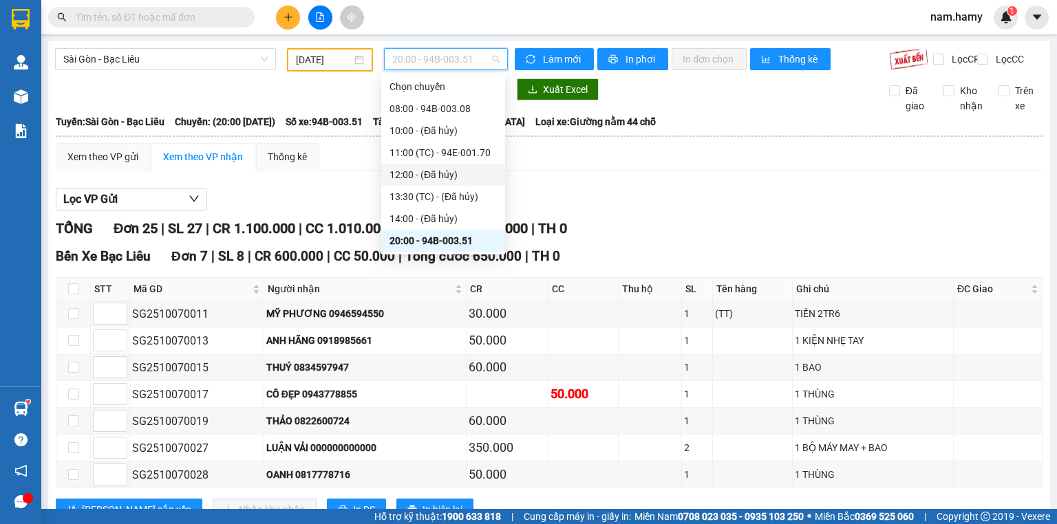
scroll to position [22, 0]
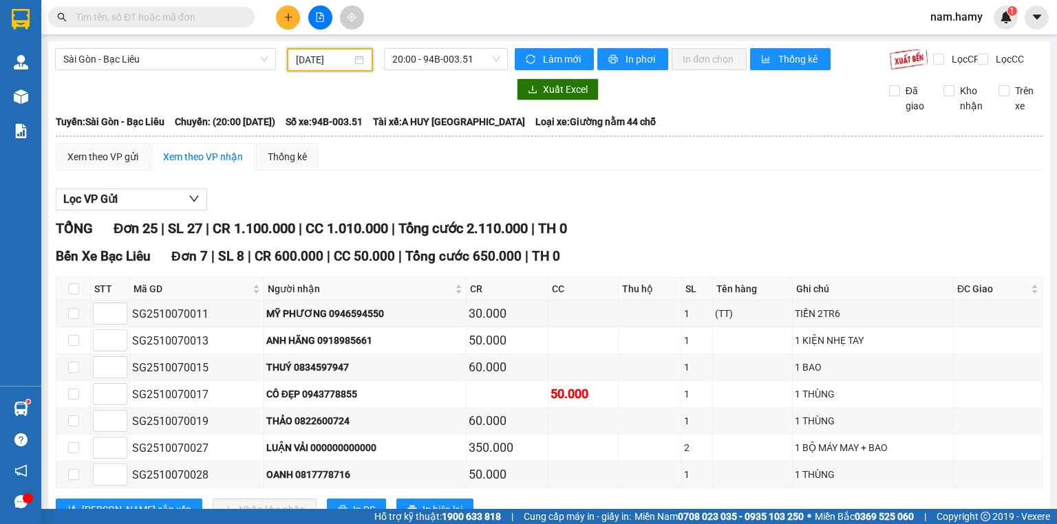
click at [308, 54] on input "[DATE]" at bounding box center [323, 59] width 55 height 15
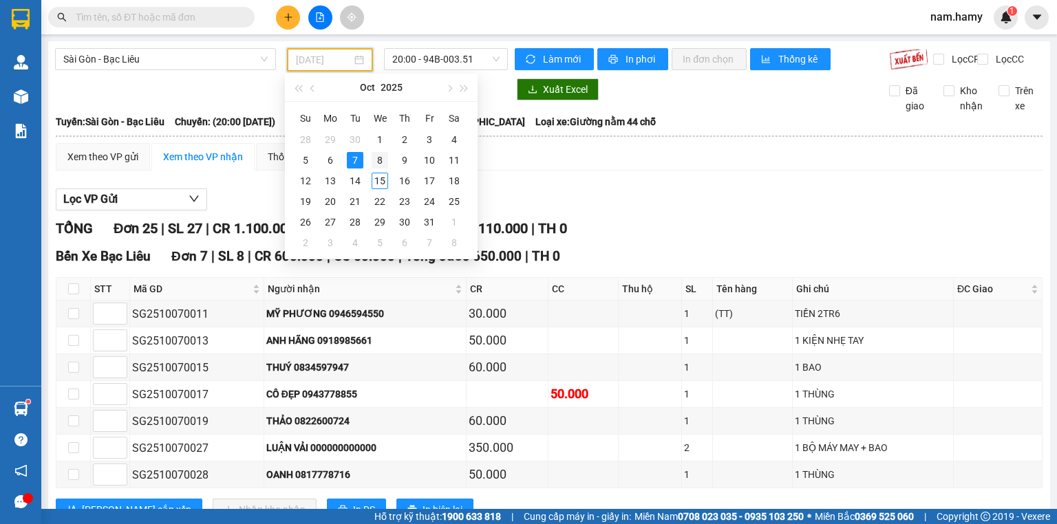
click at [387, 163] on div "8" at bounding box center [380, 160] width 17 height 17
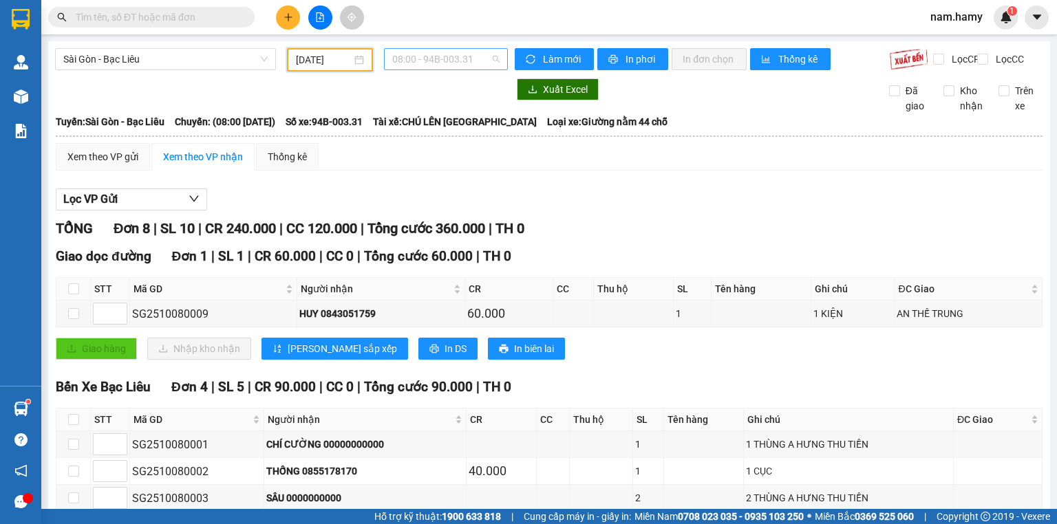
click at [403, 61] on span "08:00 - 94B-003.31" at bounding box center [446, 59] width 108 height 21
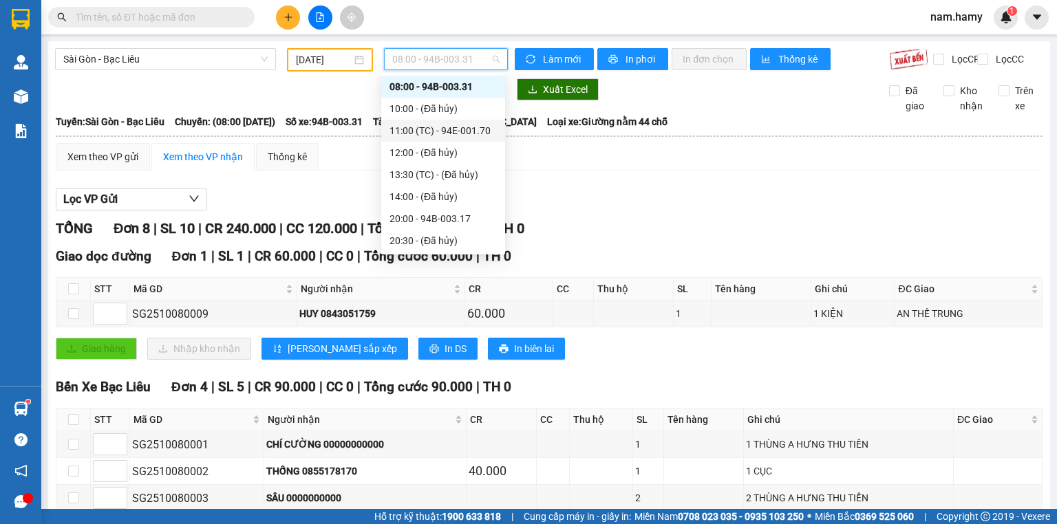
click at [410, 130] on div "11:00 (TC) - 94E-001.70" at bounding box center [442, 130] width 107 height 15
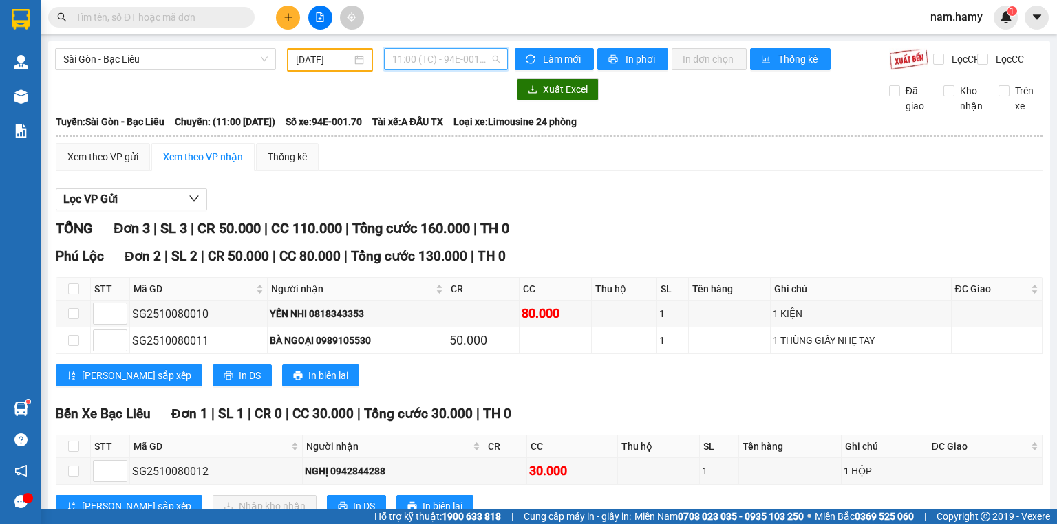
click at [440, 49] on span "11:00 (TC) - 94E-001.70" at bounding box center [446, 59] width 108 height 21
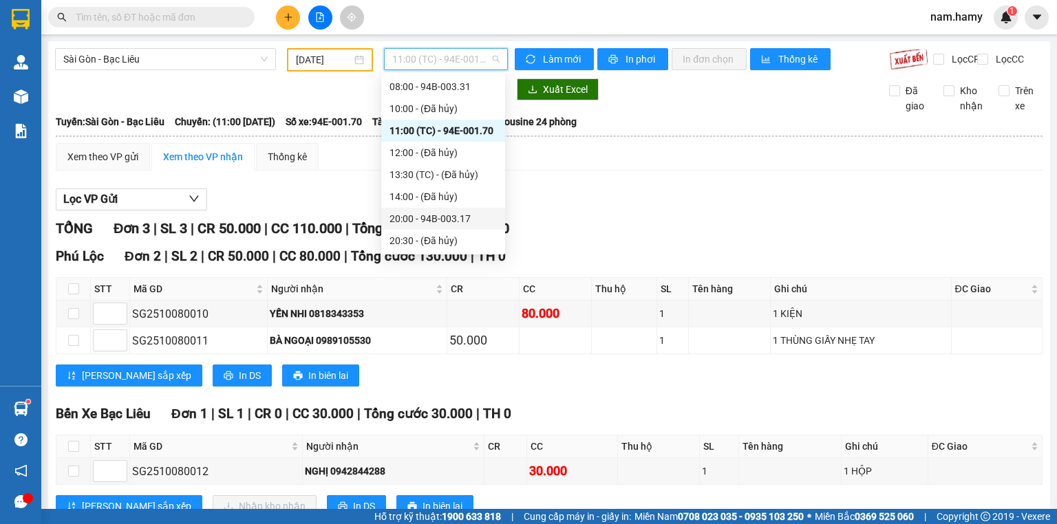
click at [447, 215] on div "20:00 - 94B-003.17" at bounding box center [442, 218] width 107 height 15
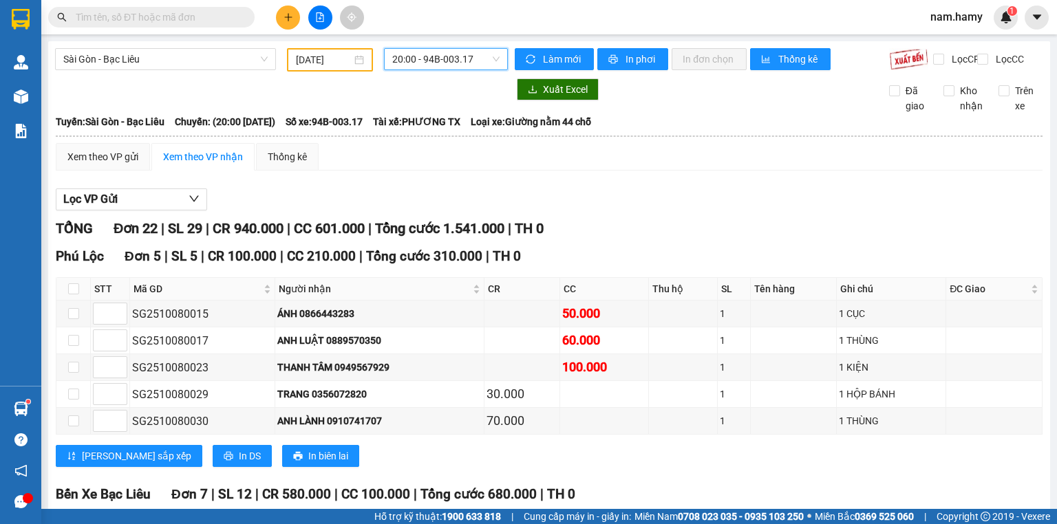
click at [412, 58] on span "20:00 - 94B-003.17" at bounding box center [446, 59] width 108 height 21
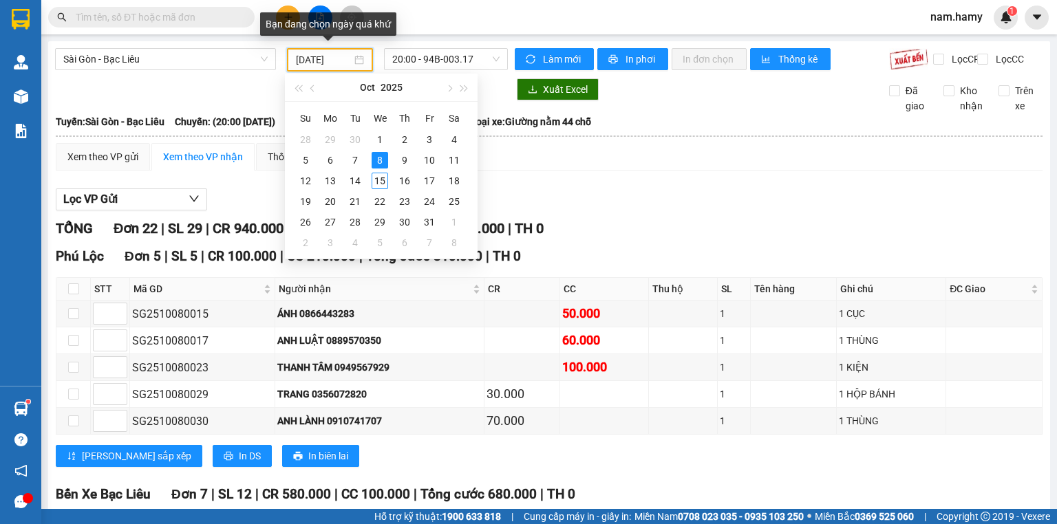
click at [345, 64] on input "[DATE]" at bounding box center [323, 59] width 55 height 15
click at [401, 160] on div "9" at bounding box center [404, 160] width 17 height 17
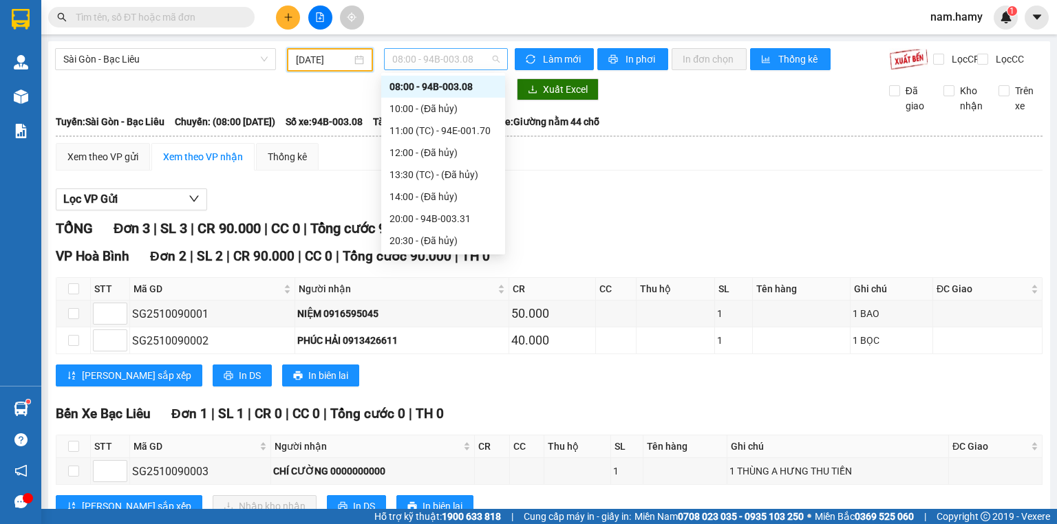
click at [463, 56] on span "08:00 - 94B-003.08" at bounding box center [446, 59] width 108 height 21
click at [463, 133] on div "11:00 (TC) - 94E-001.70" at bounding box center [442, 130] width 107 height 15
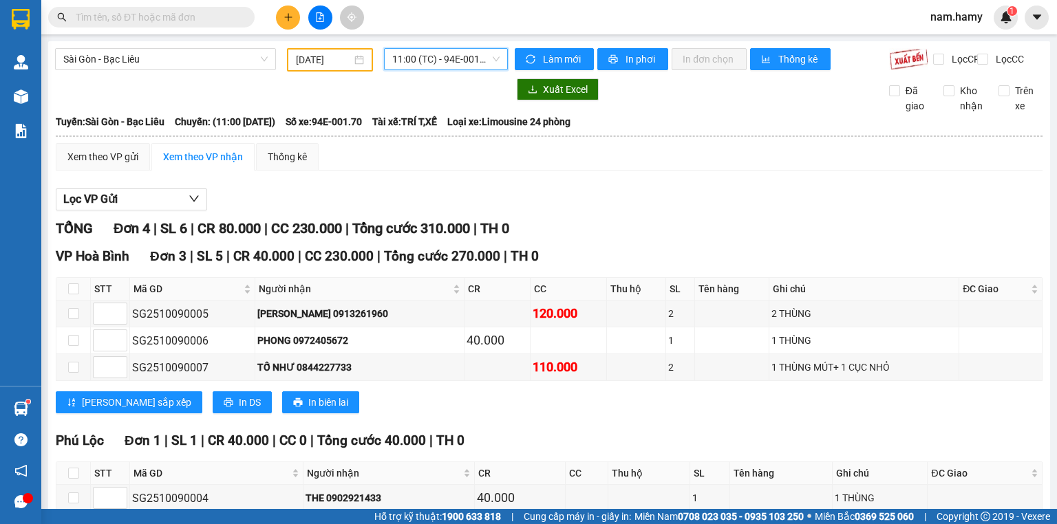
click at [424, 65] on span "11:00 (TC) - 94E-001.70" at bounding box center [446, 59] width 108 height 21
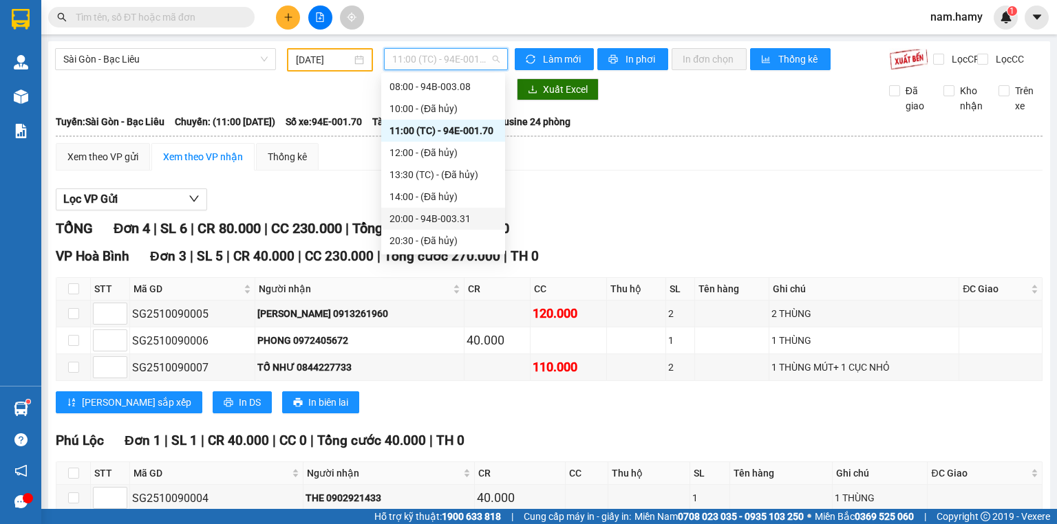
click at [443, 208] on div "20:00 - 94B-003.31" at bounding box center [443, 219] width 124 height 22
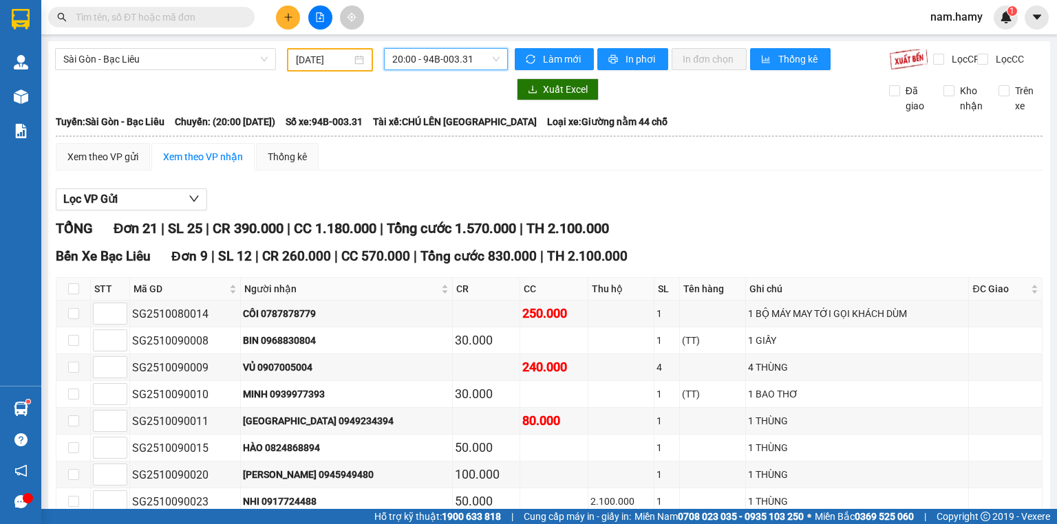
click at [321, 53] on input "[DATE]" at bounding box center [323, 59] width 55 height 15
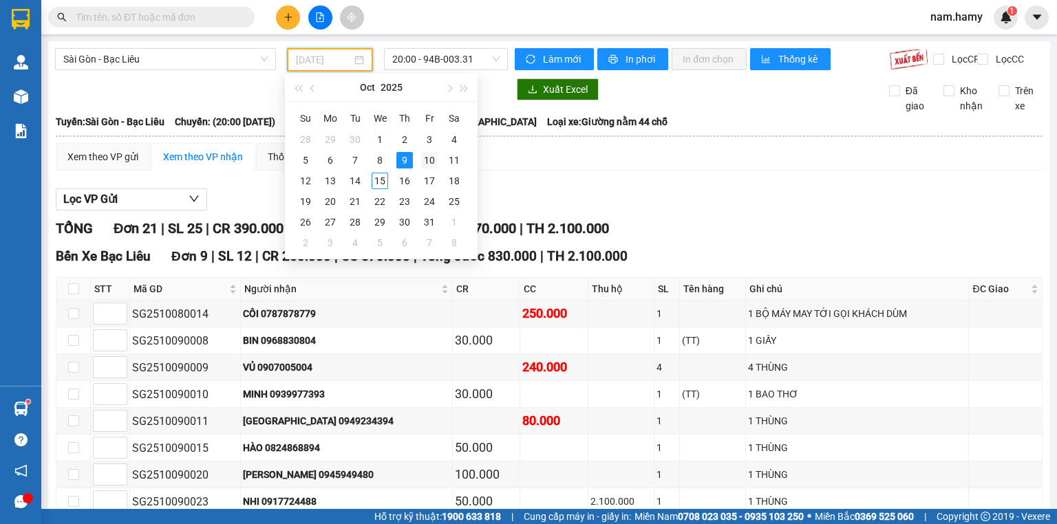
click at [433, 165] on div "10" at bounding box center [429, 160] width 17 height 17
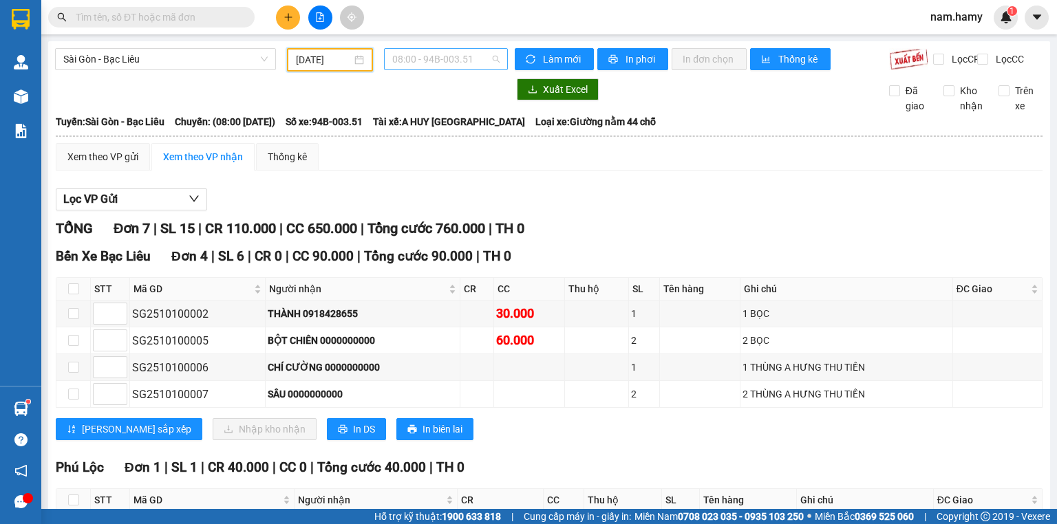
click at [415, 56] on span "08:00 - 94B-003.51" at bounding box center [446, 59] width 108 height 21
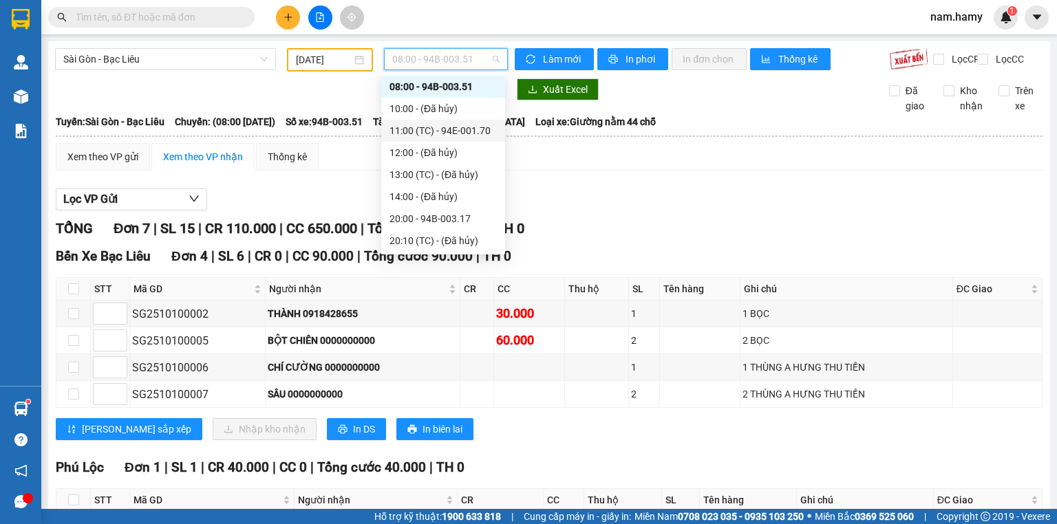
click at [439, 128] on div "11:00 (TC) - 94E-001.70" at bounding box center [442, 130] width 107 height 15
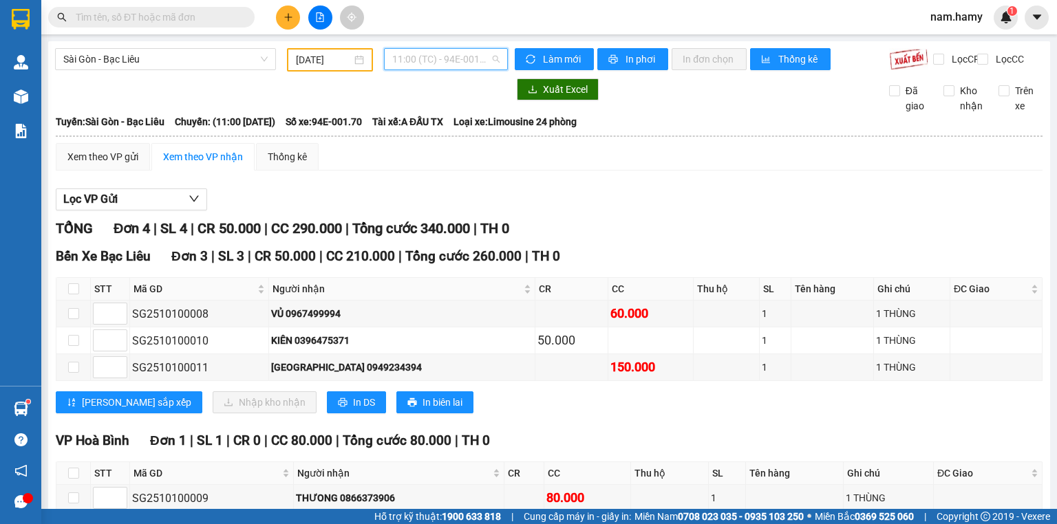
click at [439, 60] on span "11:00 (TC) - 94E-001.70" at bounding box center [446, 59] width 108 height 21
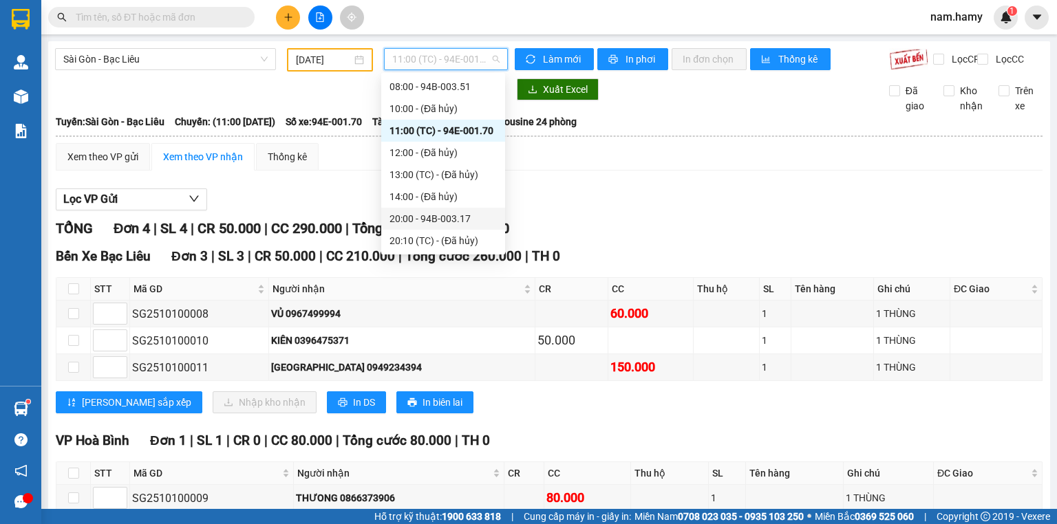
click at [473, 215] on div "20:00 - 94B-003.17" at bounding box center [442, 218] width 107 height 15
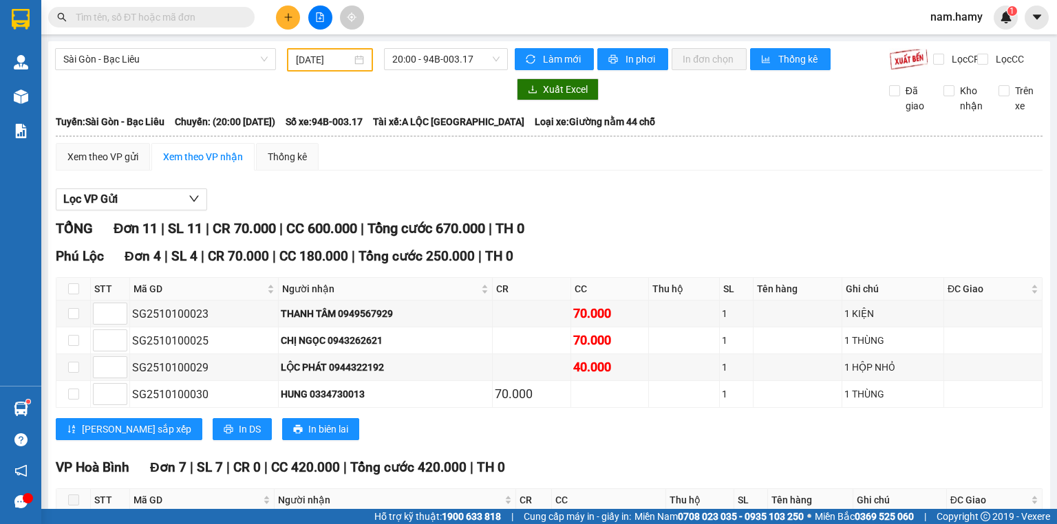
click at [429, 41] on main "[GEOGRAPHIC_DATA] - Bạc Liêu [DATE] 20:00 - 94B-003.17 Làm mới In phơi In đơn c…" at bounding box center [528, 254] width 1057 height 509
click at [431, 52] on span "20:00 - 94B-003.17" at bounding box center [446, 59] width 108 height 21
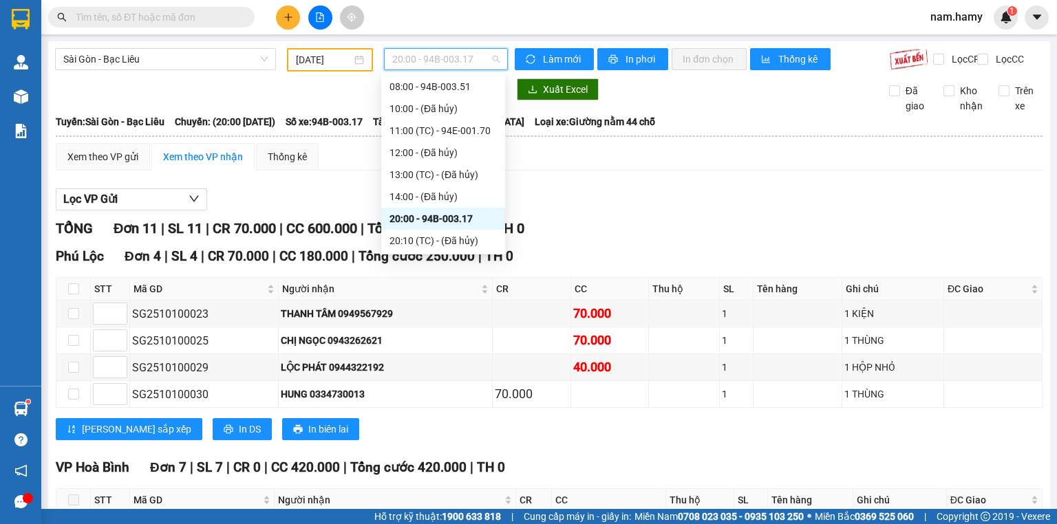
scroll to position [66, 0]
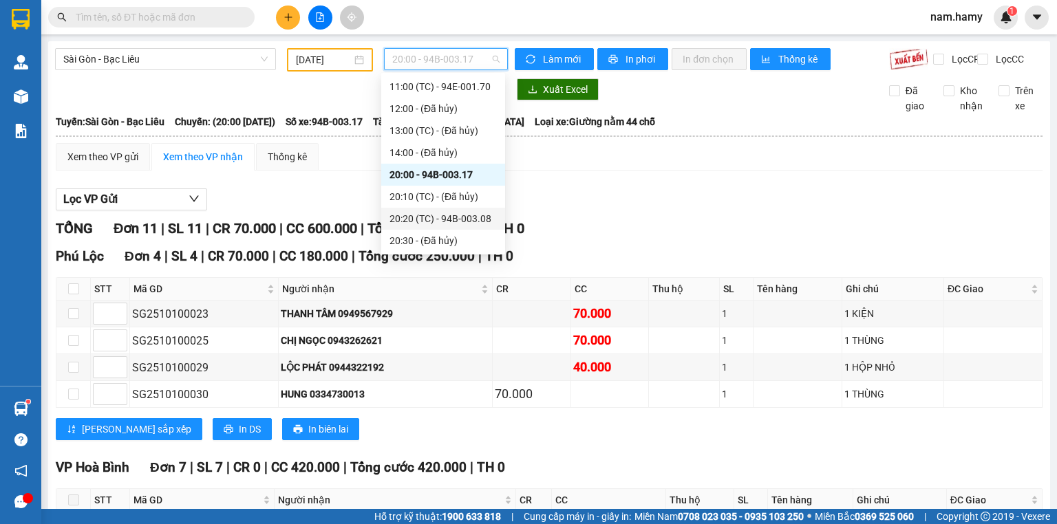
click at [449, 220] on div "20:20 (TC) - 94B-003.08" at bounding box center [442, 218] width 107 height 15
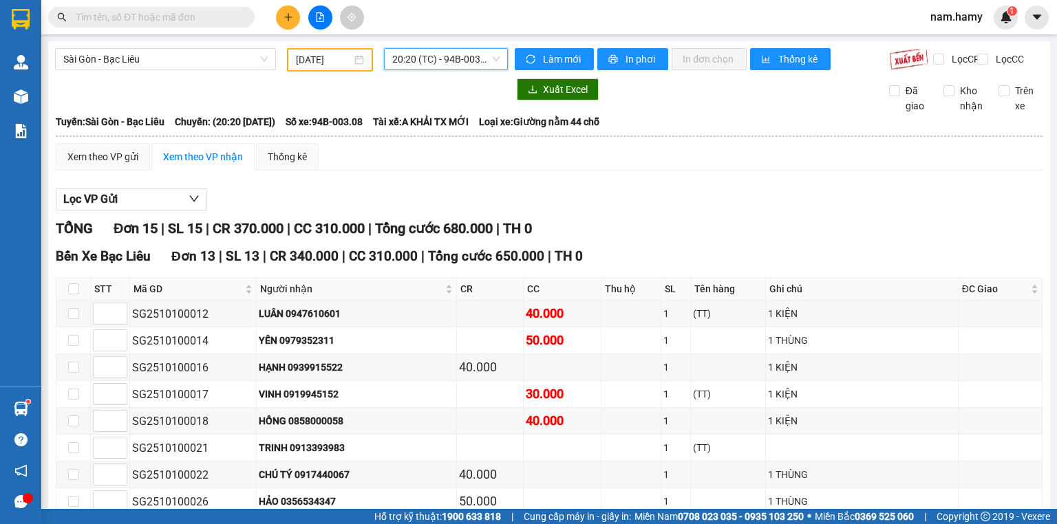
click at [425, 52] on span "20:20 (TC) - 94B-003.08" at bounding box center [446, 59] width 108 height 21
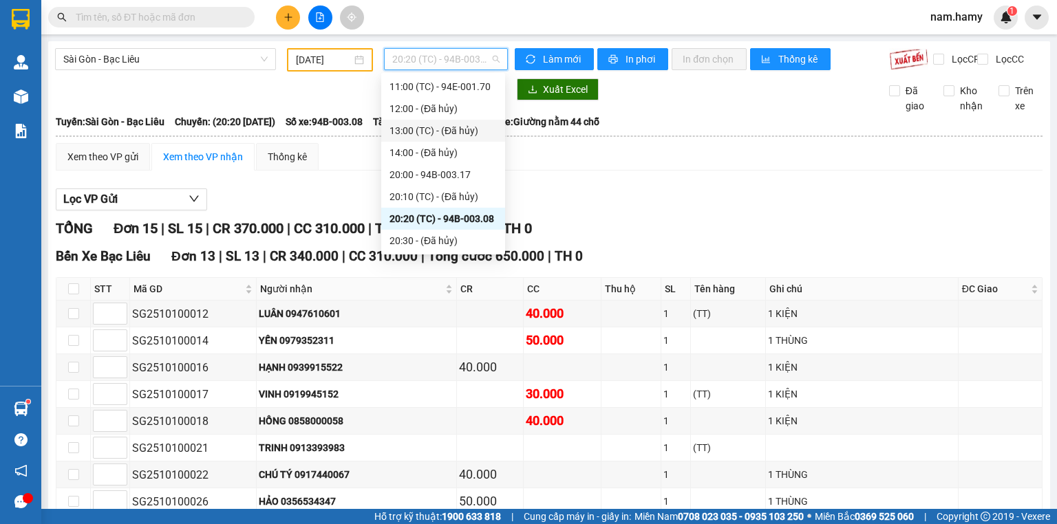
click at [323, 58] on input "[DATE]" at bounding box center [323, 59] width 55 height 15
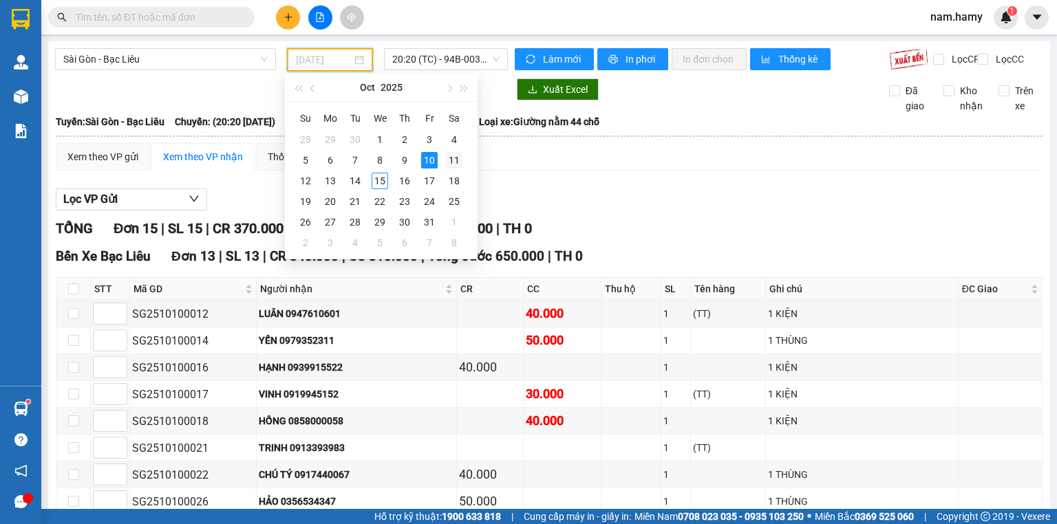
click at [457, 160] on div "11" at bounding box center [454, 160] width 17 height 17
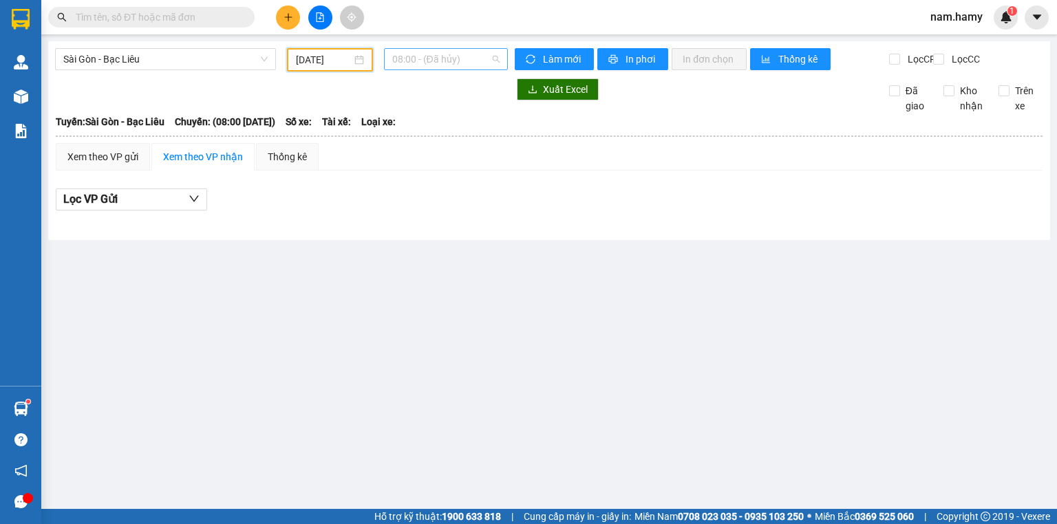
click at [435, 61] on span "08:00 - (Đã hủy)" at bounding box center [446, 59] width 108 height 21
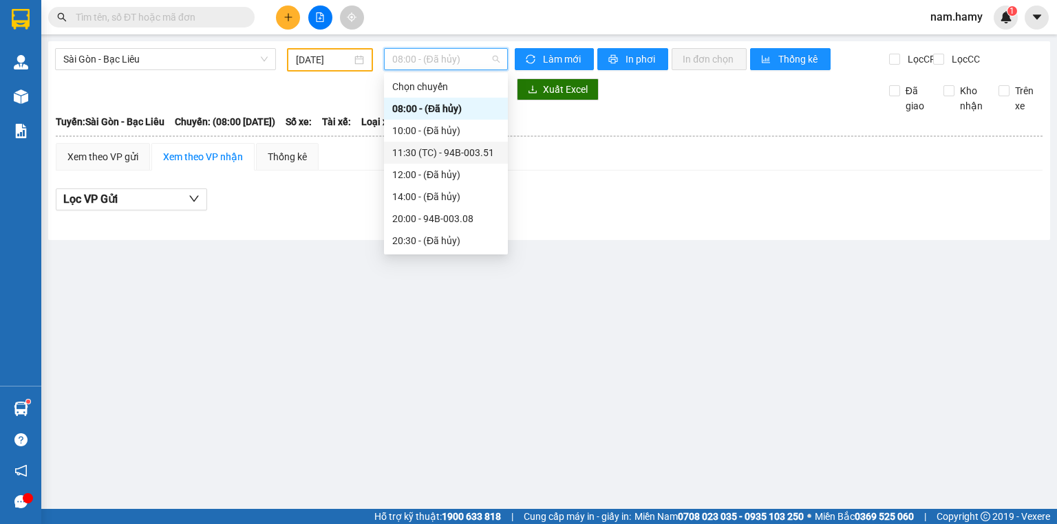
click at [449, 149] on div "11:30 (TC) - 94B-003.51" at bounding box center [445, 152] width 107 height 15
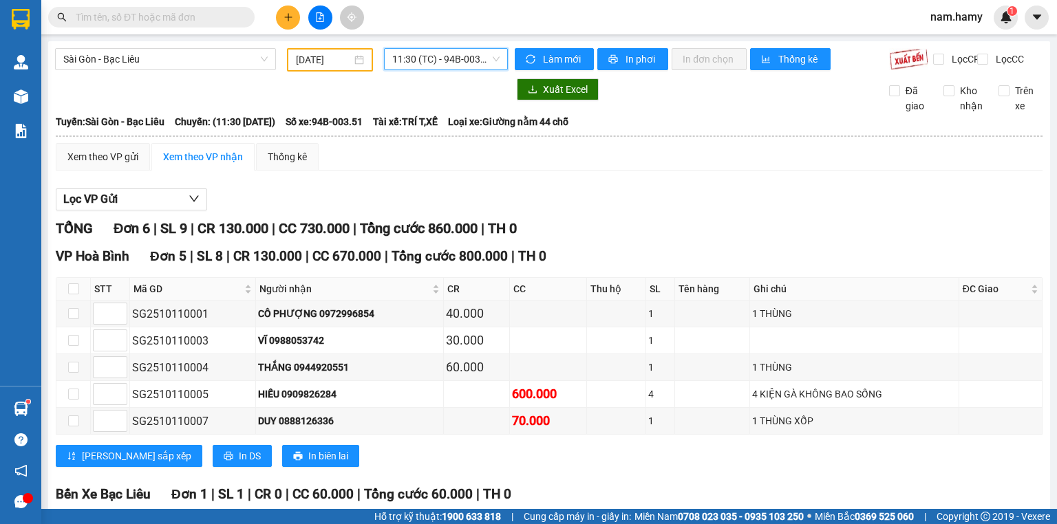
click at [454, 61] on span "11:30 (TC) - 94B-003.51" at bounding box center [446, 59] width 108 height 21
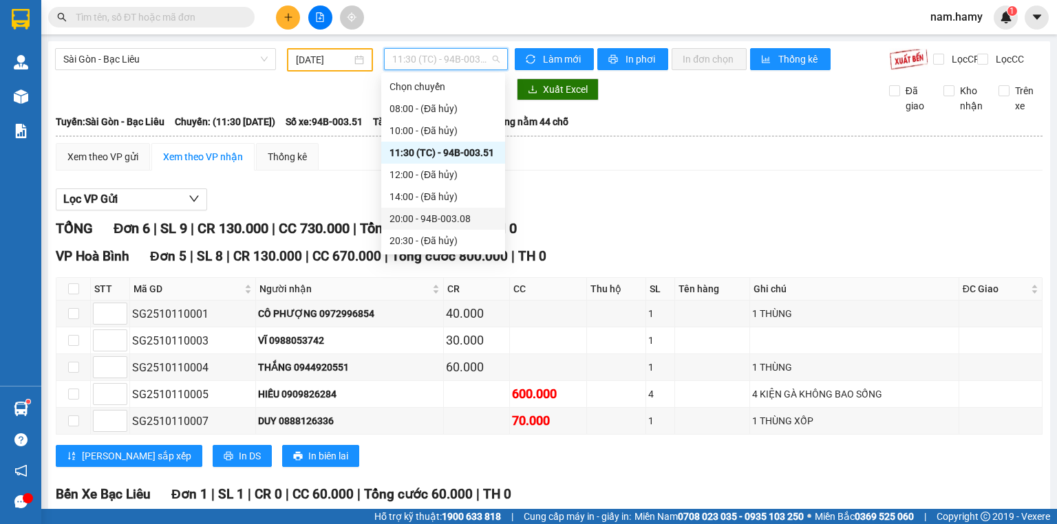
click at [462, 219] on div "20:00 - 94B-003.08" at bounding box center [442, 218] width 107 height 15
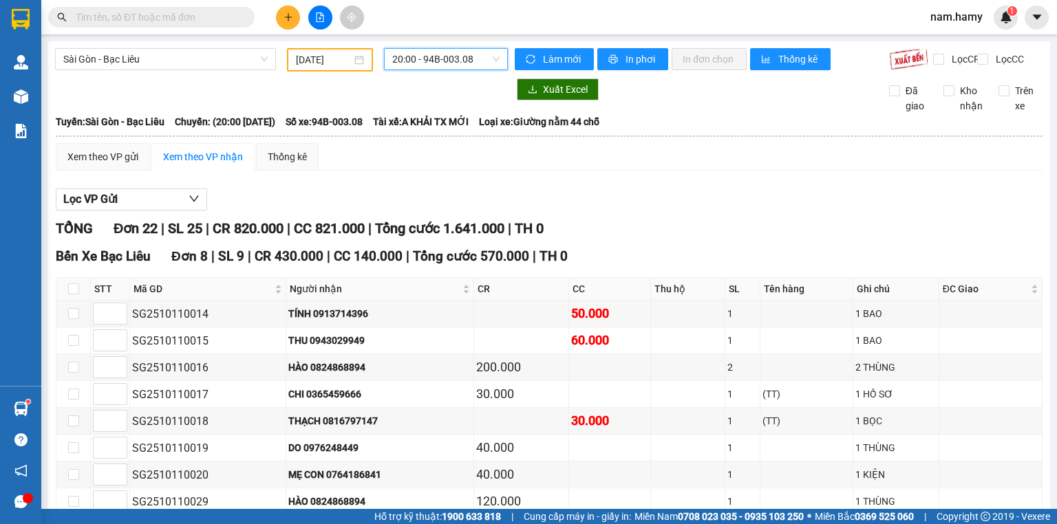
click at [316, 63] on input "[DATE]" at bounding box center [323, 59] width 55 height 15
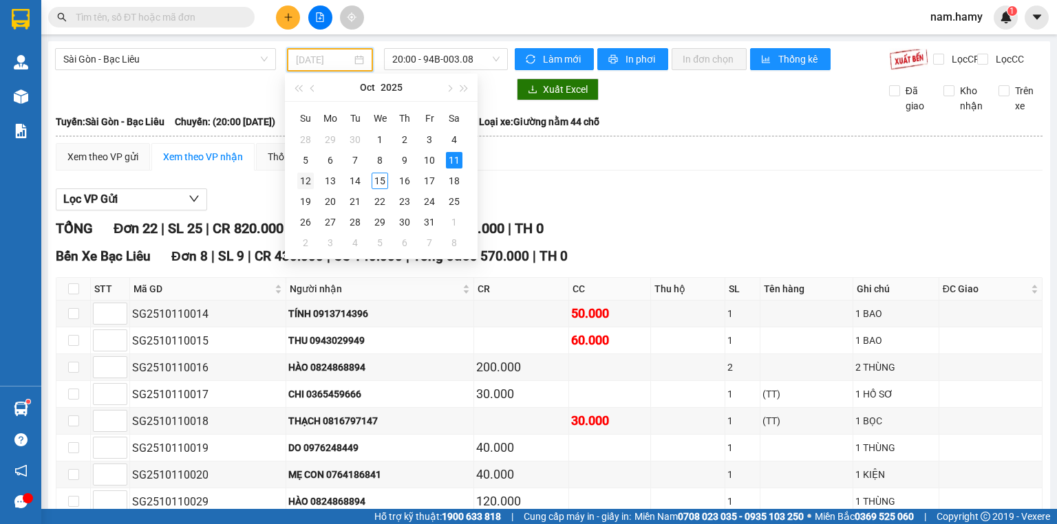
click at [300, 186] on div "12" at bounding box center [305, 181] width 17 height 17
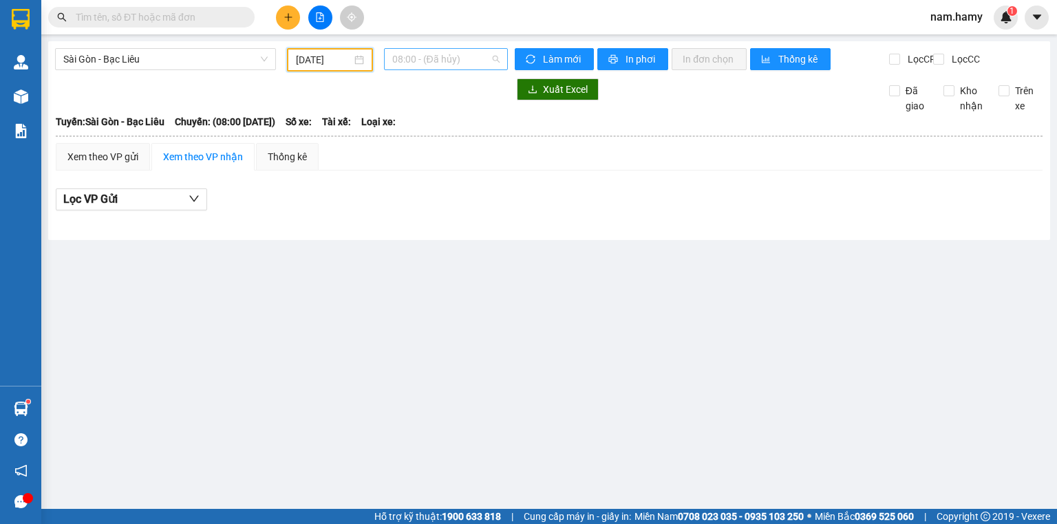
click at [406, 61] on span "08:00 - (Đã hủy)" at bounding box center [446, 59] width 108 height 21
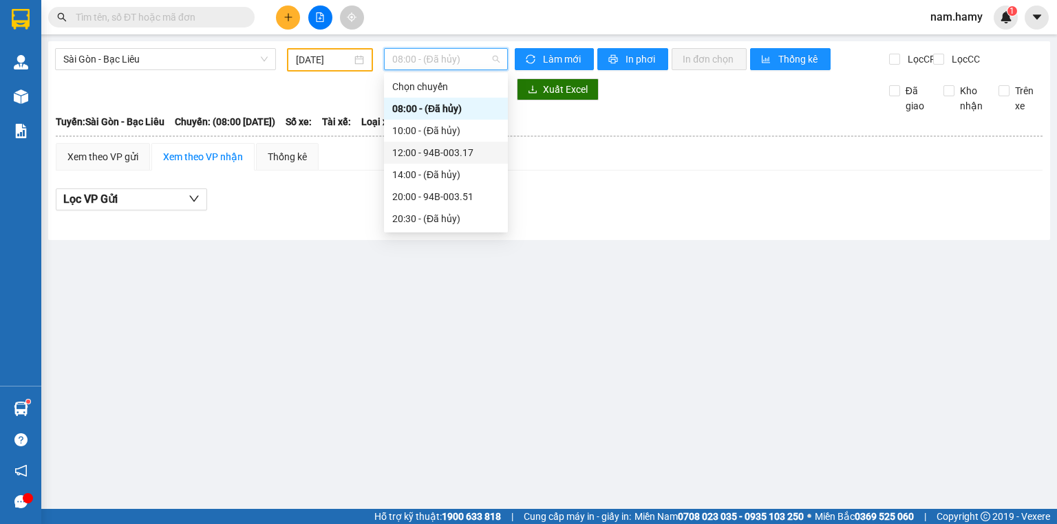
click at [424, 149] on div "12:00 - 94B-003.17" at bounding box center [445, 152] width 107 height 15
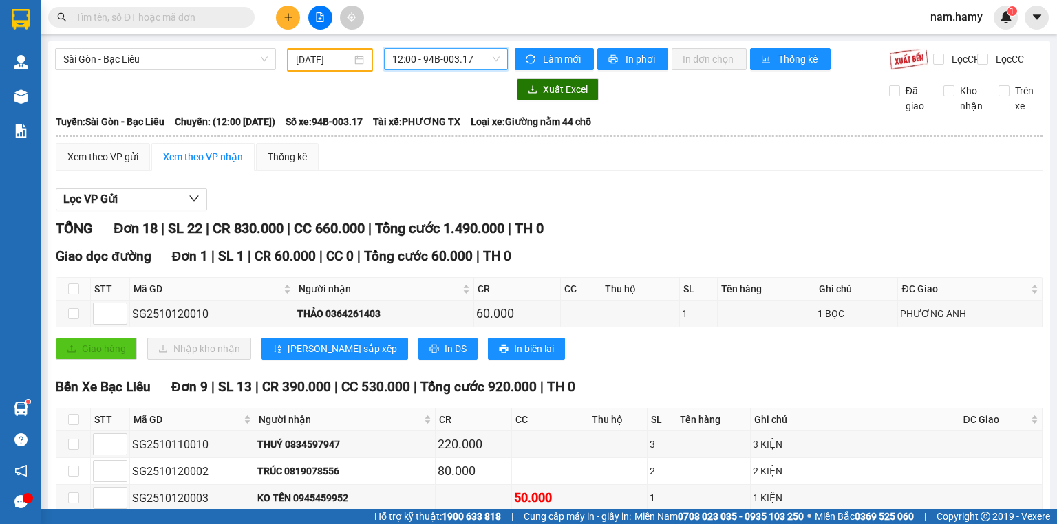
click at [419, 58] on span "12:00 - 94B-003.17" at bounding box center [446, 59] width 108 height 21
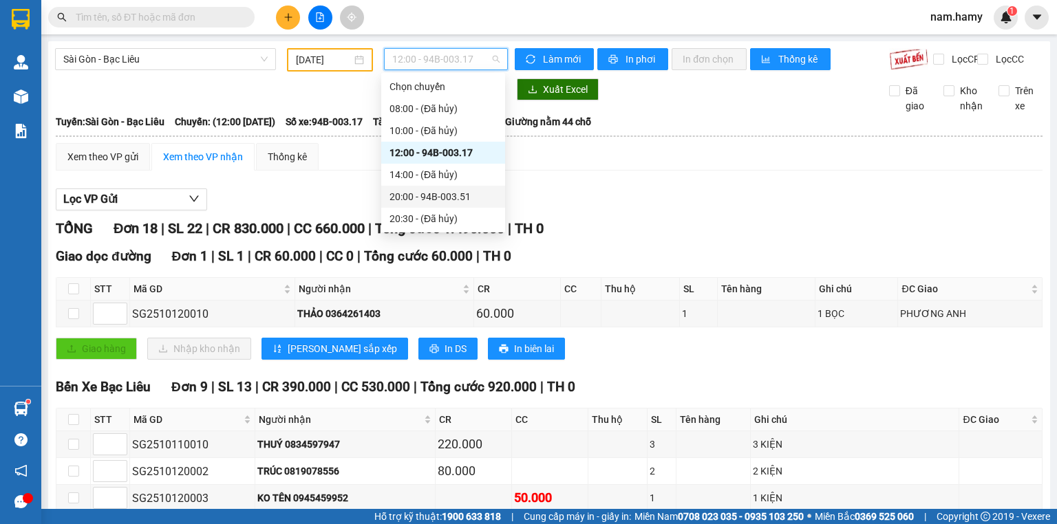
click at [451, 200] on div "20:00 - 94B-003.51" at bounding box center [442, 196] width 107 height 15
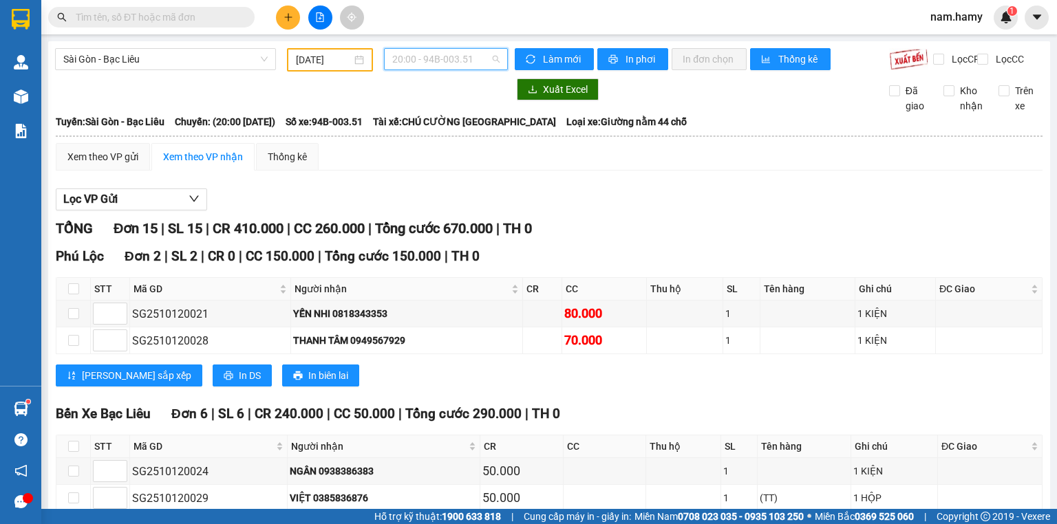
click at [449, 57] on span "20:00 - 94B-003.51" at bounding box center [446, 59] width 108 height 21
click at [336, 60] on input "[DATE]" at bounding box center [323, 59] width 55 height 15
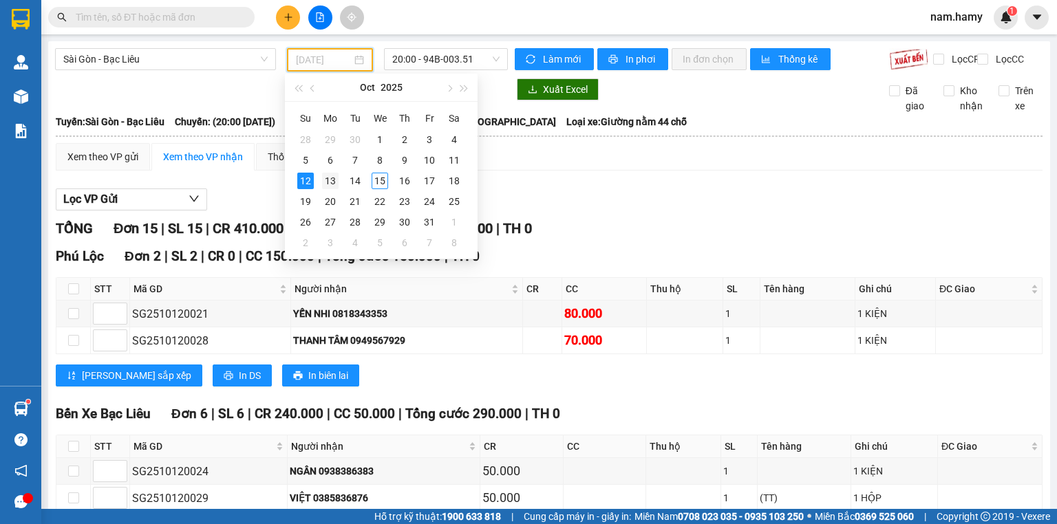
click at [333, 183] on div "13" at bounding box center [330, 181] width 17 height 17
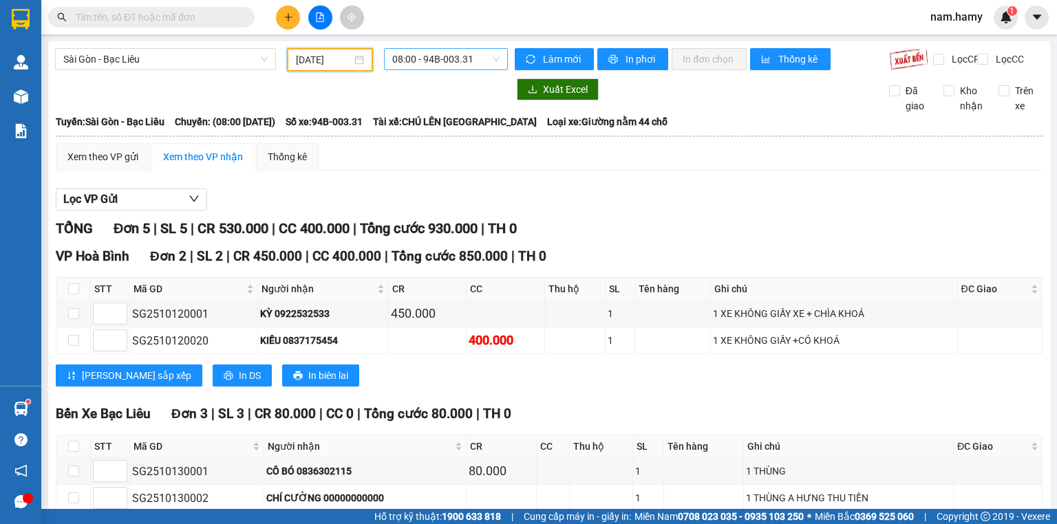
click at [405, 58] on span "08:00 - 94B-003.31" at bounding box center [446, 59] width 108 height 21
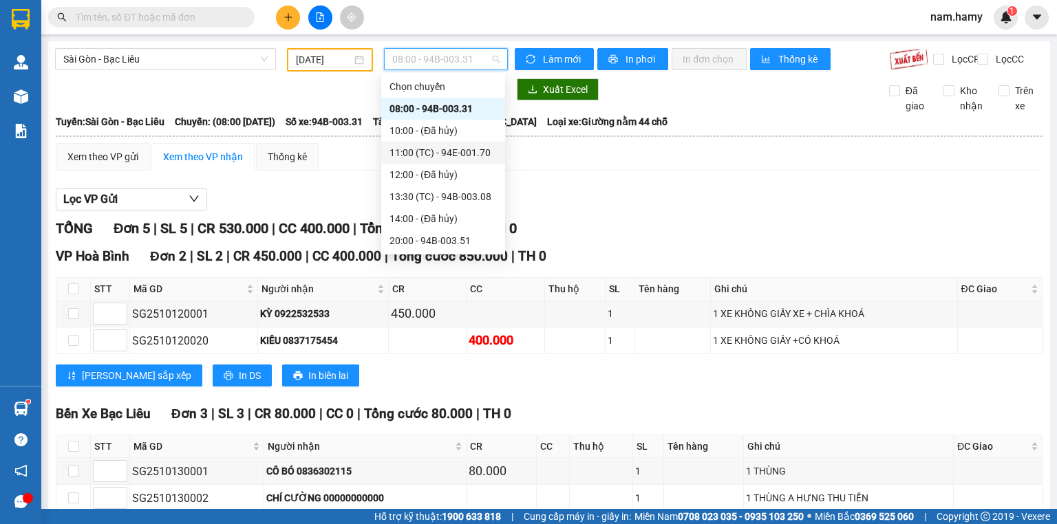
click at [407, 145] on div "11:00 (TC) - 94E-001.70" at bounding box center [442, 152] width 107 height 15
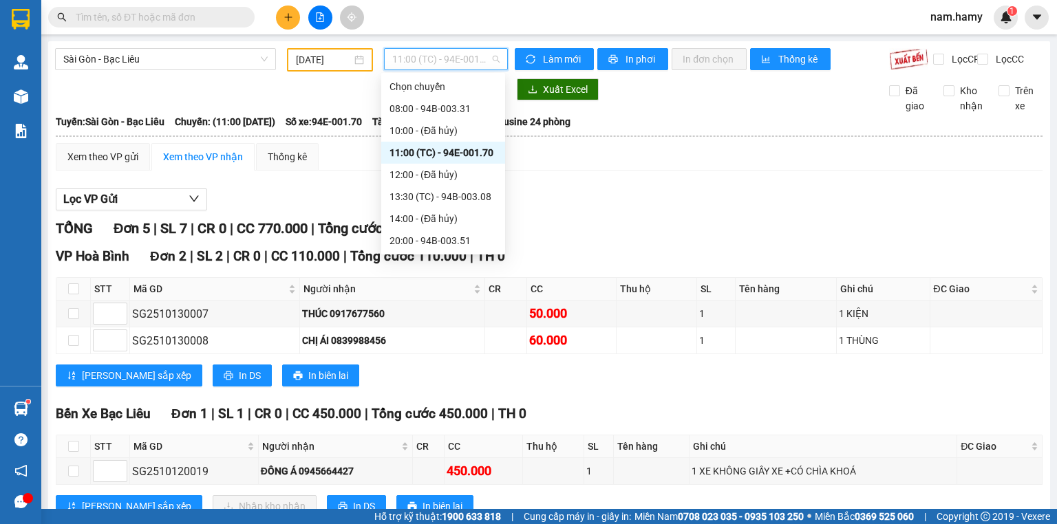
click at [462, 58] on span "11:00 (TC) - 94E-001.70" at bounding box center [446, 59] width 108 height 21
click at [459, 194] on div "13:30 (TC) - 94B-003.08" at bounding box center [442, 196] width 107 height 15
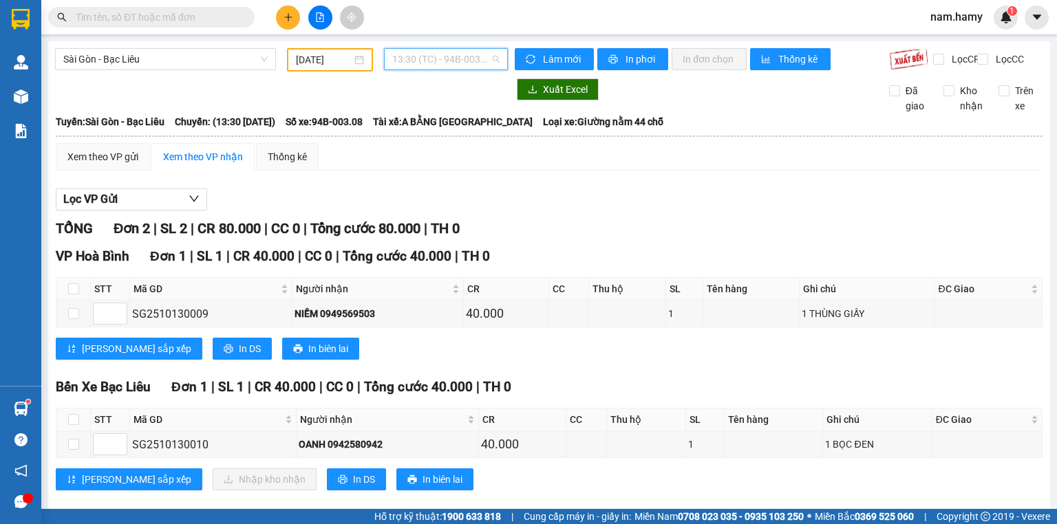
click at [435, 55] on span "13:30 (TC) - 94B-003.08" at bounding box center [446, 59] width 108 height 21
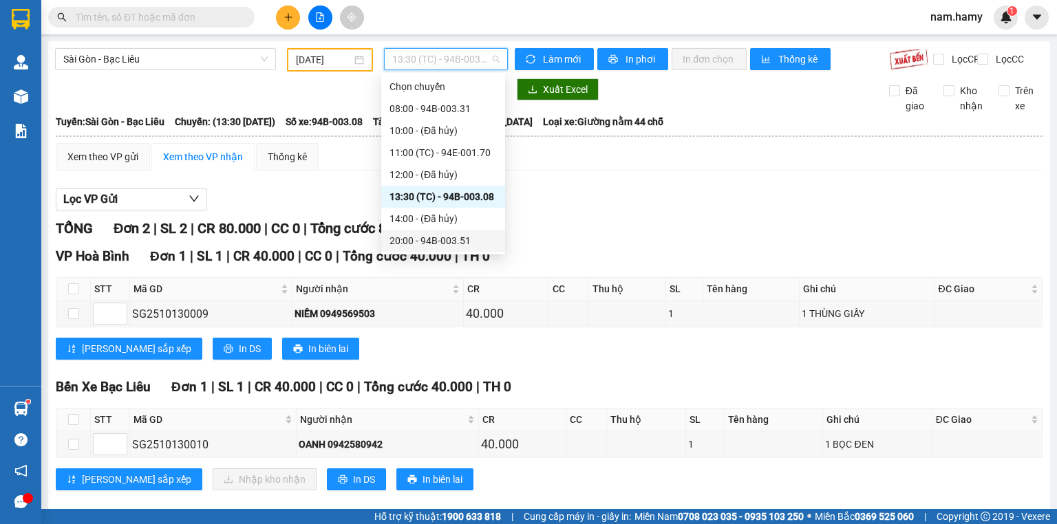
click at [431, 239] on div "20:00 - 94B-003.51" at bounding box center [442, 240] width 107 height 15
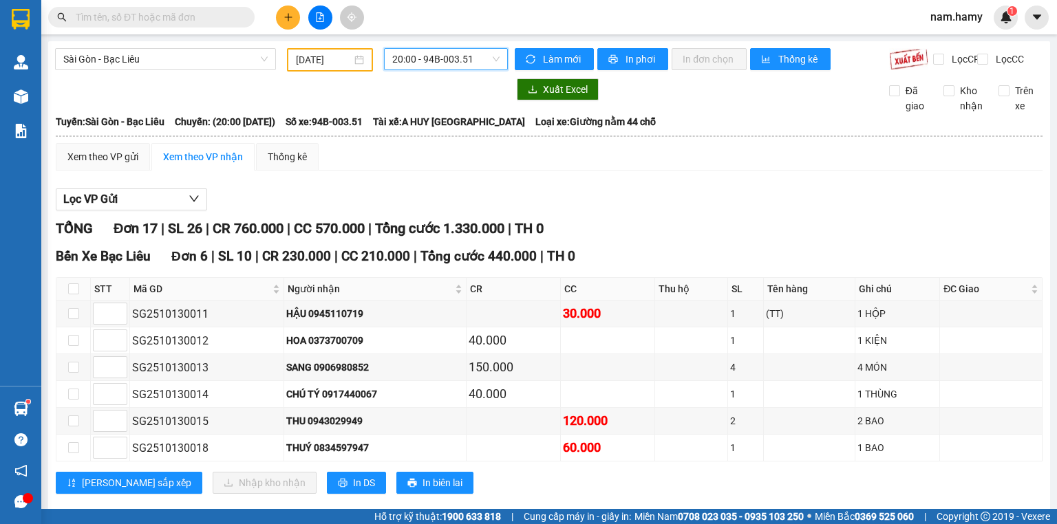
click at [433, 61] on span "20:00 - 94B-003.51" at bounding box center [446, 59] width 108 height 21
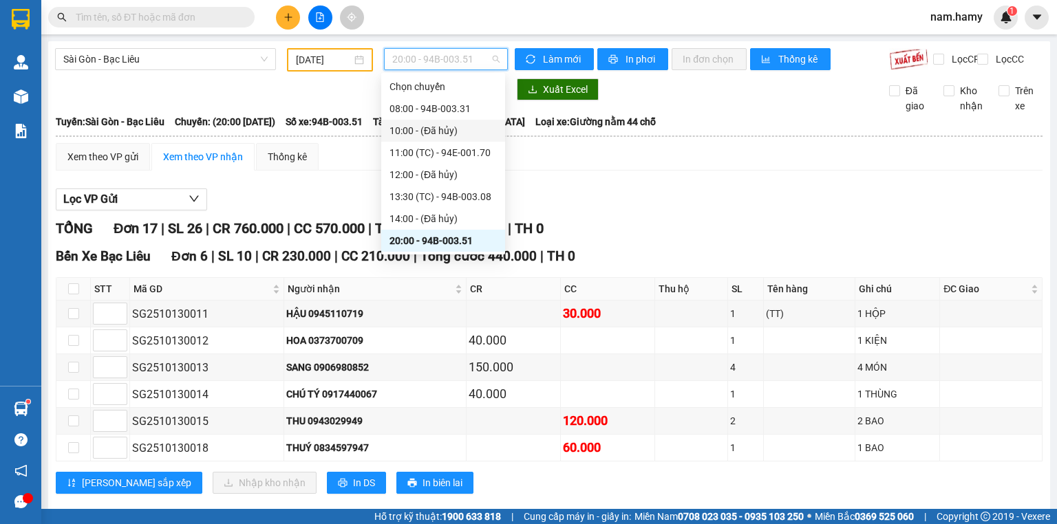
scroll to position [22, 0]
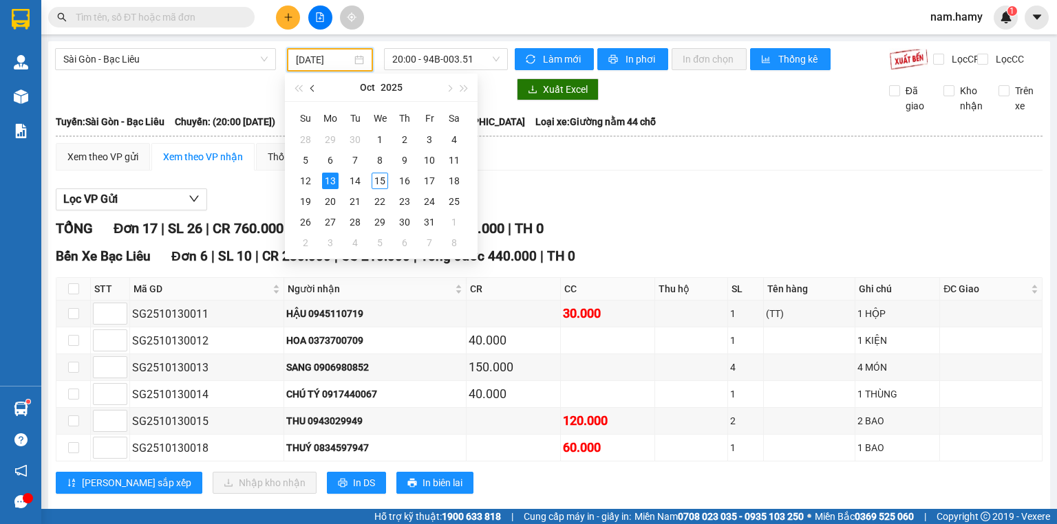
drag, startPoint x: 296, startPoint y: 64, endPoint x: 313, endPoint y: 85, distance: 26.9
click at [297, 64] on input "[DATE]" at bounding box center [323, 59] width 55 height 15
click at [358, 182] on div "14" at bounding box center [355, 181] width 17 height 17
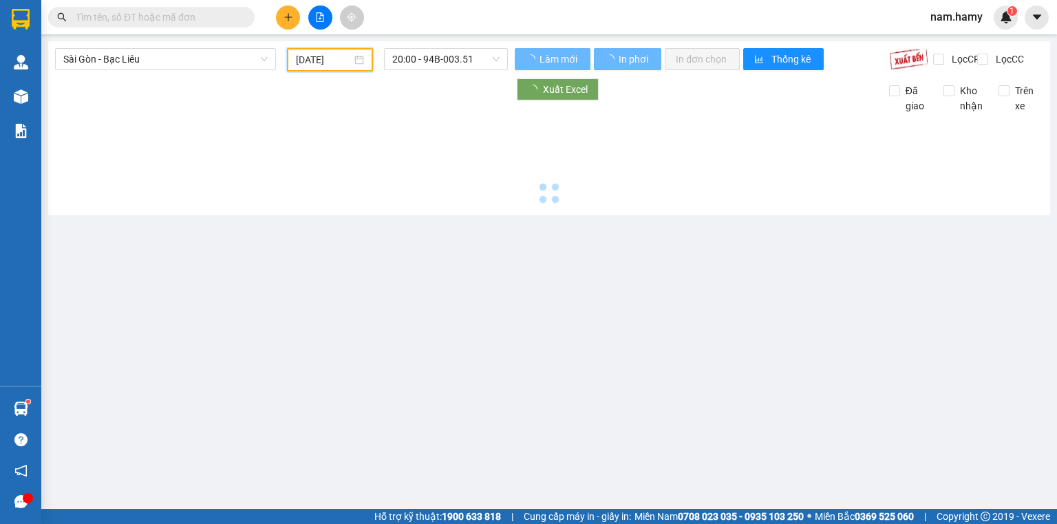
type input "[DATE]"
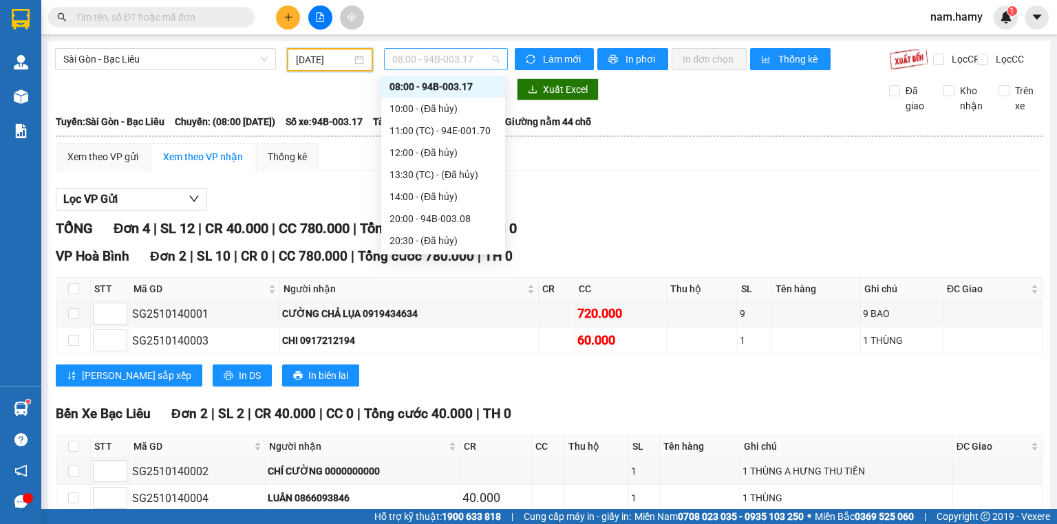
click at [424, 61] on span "08:00 - 94B-003.17" at bounding box center [446, 59] width 108 height 21
click at [440, 127] on div "11:00 (TC) - 94E-001.70" at bounding box center [442, 130] width 107 height 15
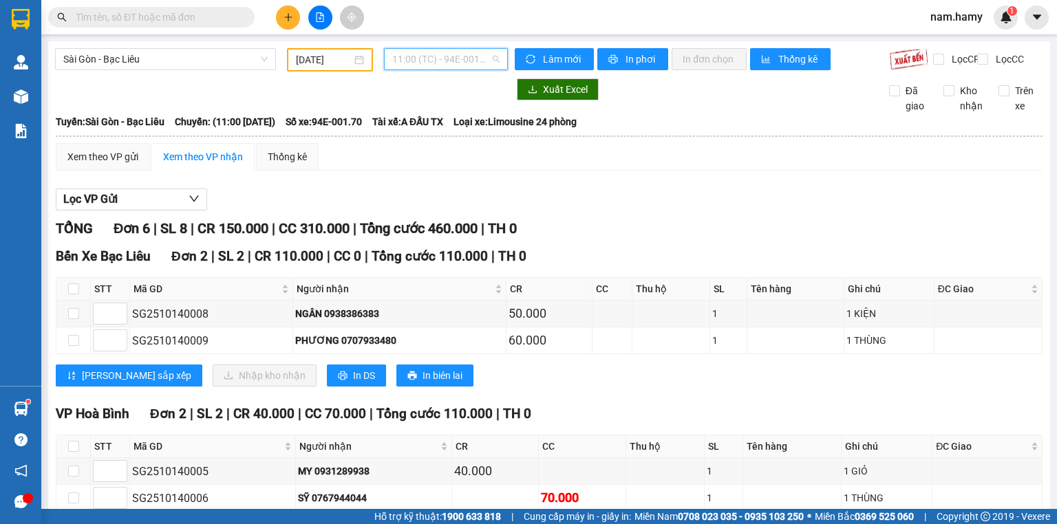
click at [415, 53] on span "11:00 (TC) - 94E-001.70" at bounding box center [446, 59] width 108 height 21
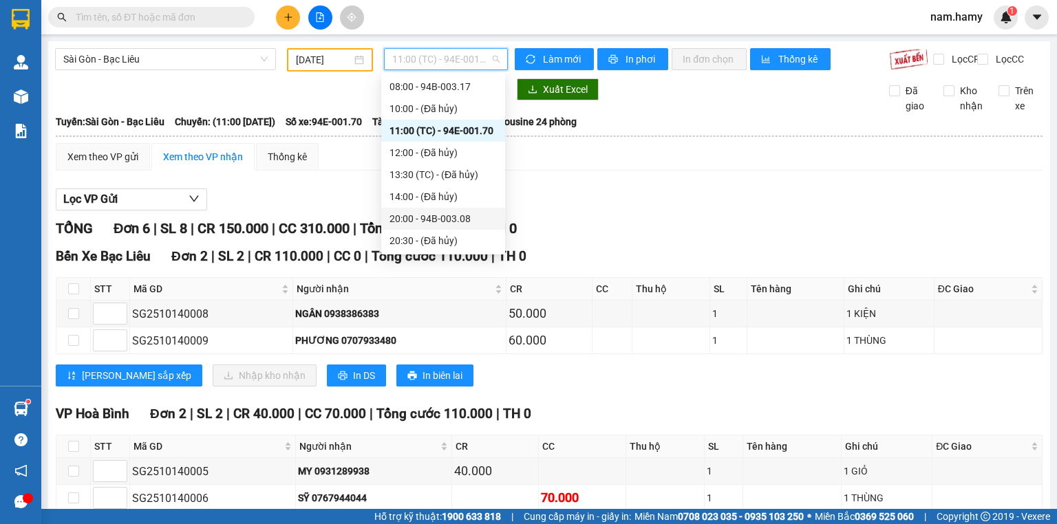
click at [427, 217] on div "20:00 - 94B-003.08" at bounding box center [442, 218] width 107 height 15
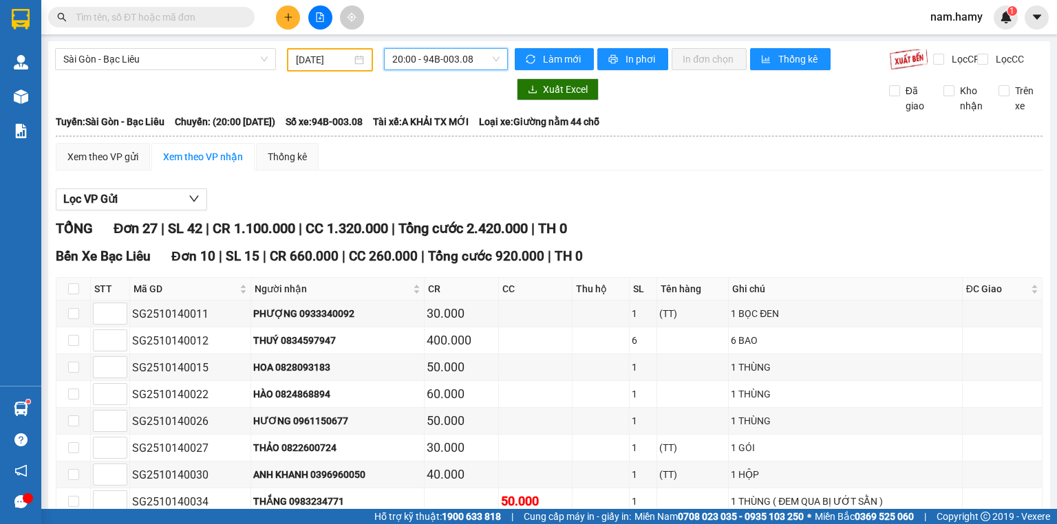
click at [434, 63] on span "20:00 - 94B-003.08" at bounding box center [446, 59] width 108 height 21
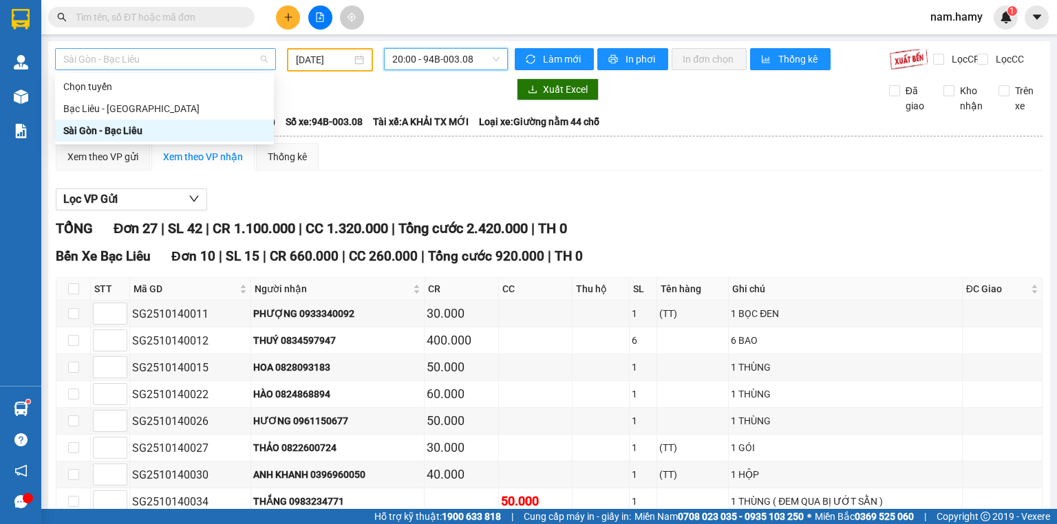
click at [250, 56] on span "Sài Gòn - Bạc Liêu" at bounding box center [165, 59] width 204 height 21
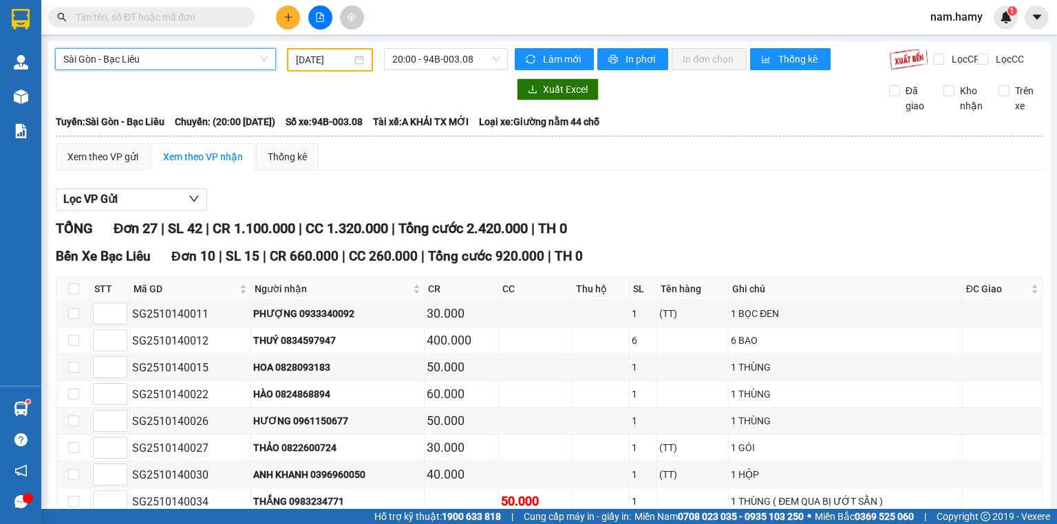
click at [289, 17] on icon "plus" at bounding box center [288, 17] width 10 height 10
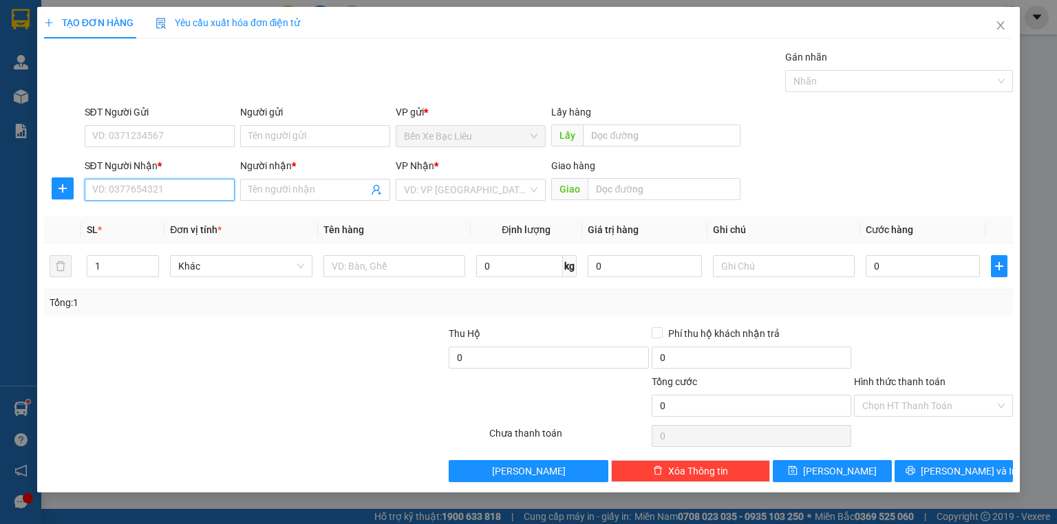
drag, startPoint x: 183, startPoint y: 195, endPoint x: 808, endPoint y: 206, distance: 625.5
click at [183, 195] on input "SĐT Người Nhận *" at bounding box center [160, 190] width 150 height 22
type input "0813244243"
click at [174, 224] on div "0813244243 - HÙNG" at bounding box center [160, 217] width 150 height 22
type input "HÙNG"
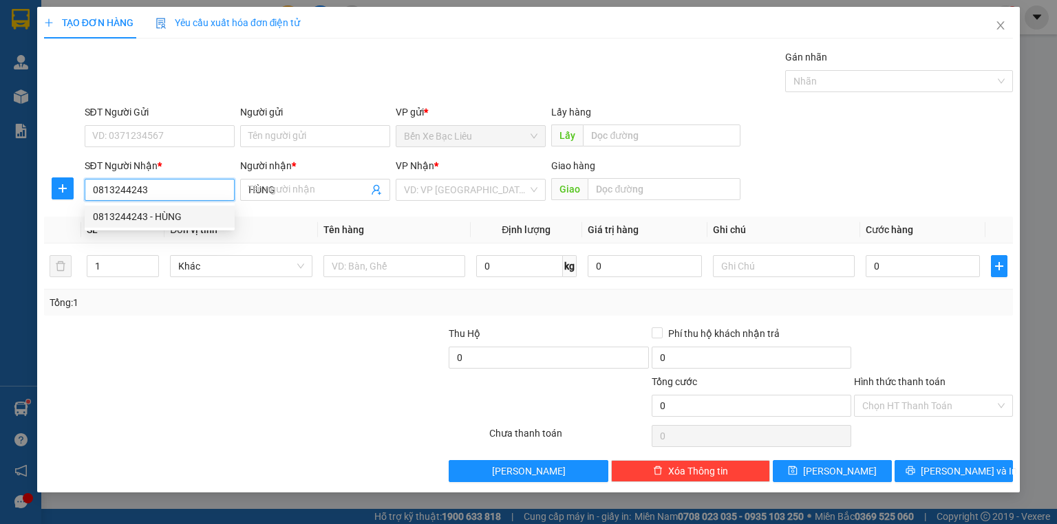
type input "40.000"
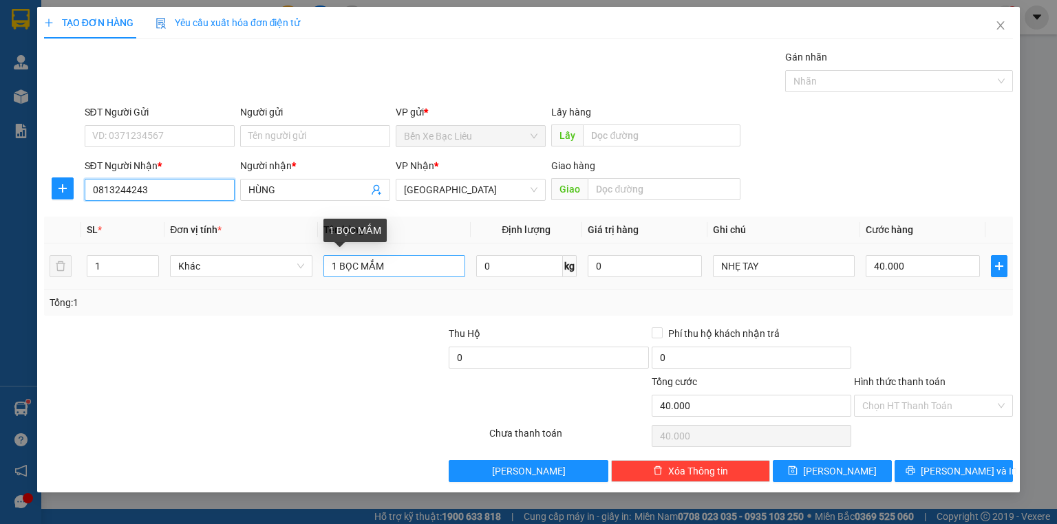
type input "0813244243"
click at [417, 270] on input "1 BỌC MẮM" at bounding box center [394, 266] width 142 height 22
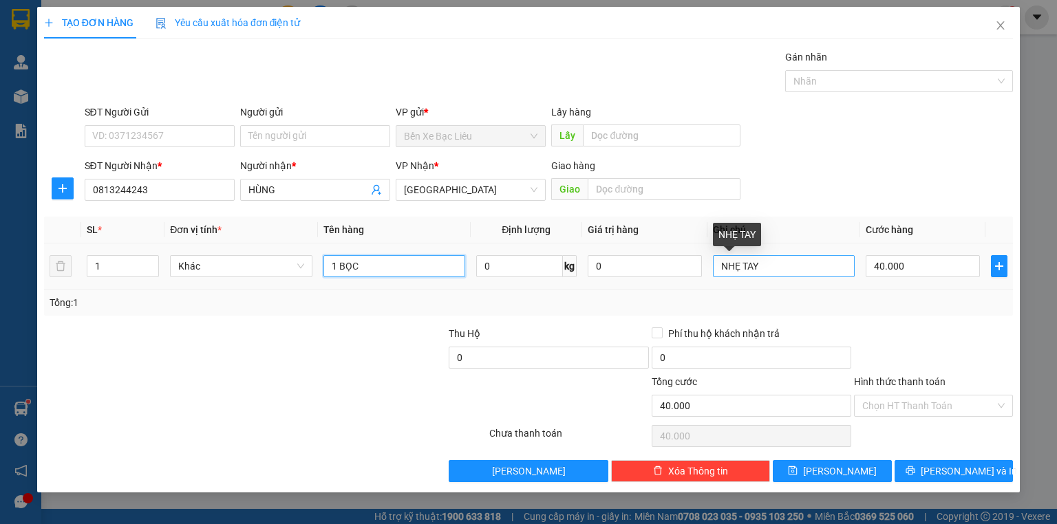
type input "1 BỌC"
click at [806, 272] on input "NHẸ TAY" at bounding box center [784, 266] width 142 height 22
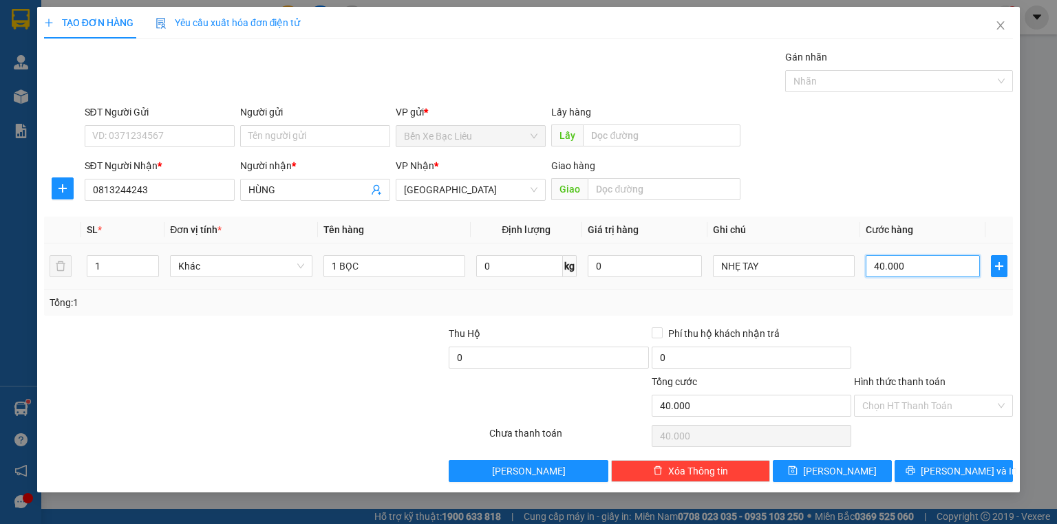
click at [911, 263] on input "40.000" at bounding box center [922, 266] width 114 height 22
type input "0"
type input "4"
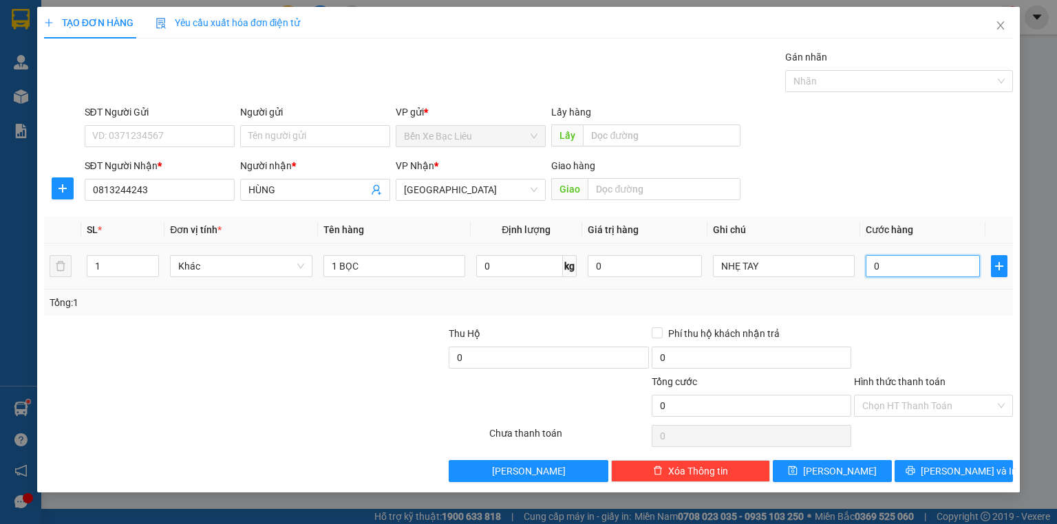
type input "4"
type input "40"
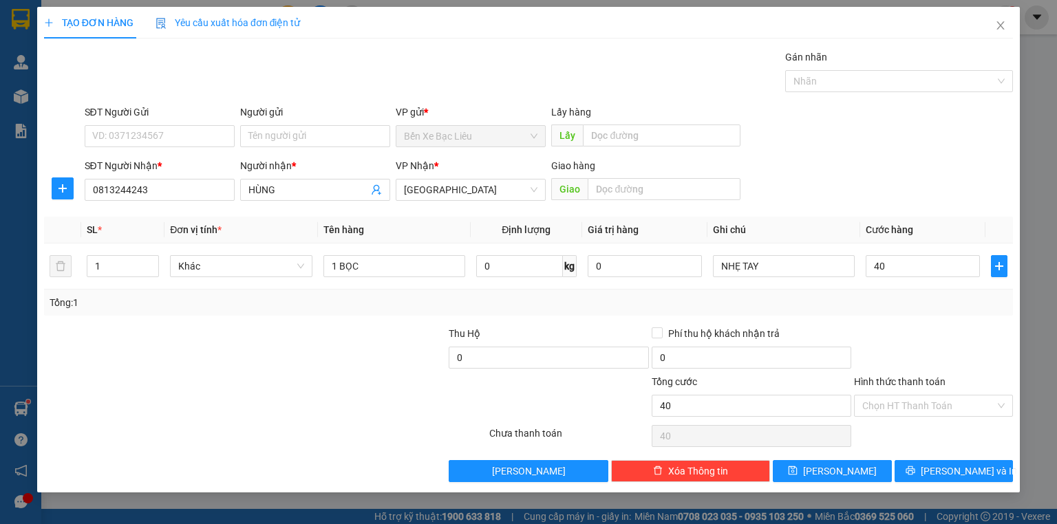
type input "40.000"
click at [901, 308] on div "Tổng: 1" at bounding box center [529, 302] width 958 height 15
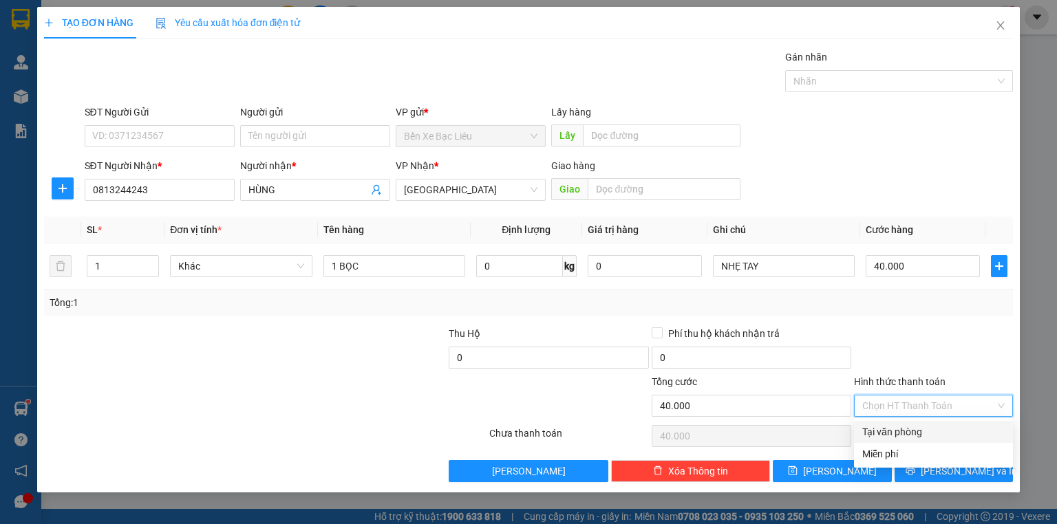
click at [903, 399] on input "Hình thức thanh toán" at bounding box center [928, 406] width 133 height 21
click at [908, 426] on div "Tại văn phòng" at bounding box center [933, 431] width 142 height 15
type input "0"
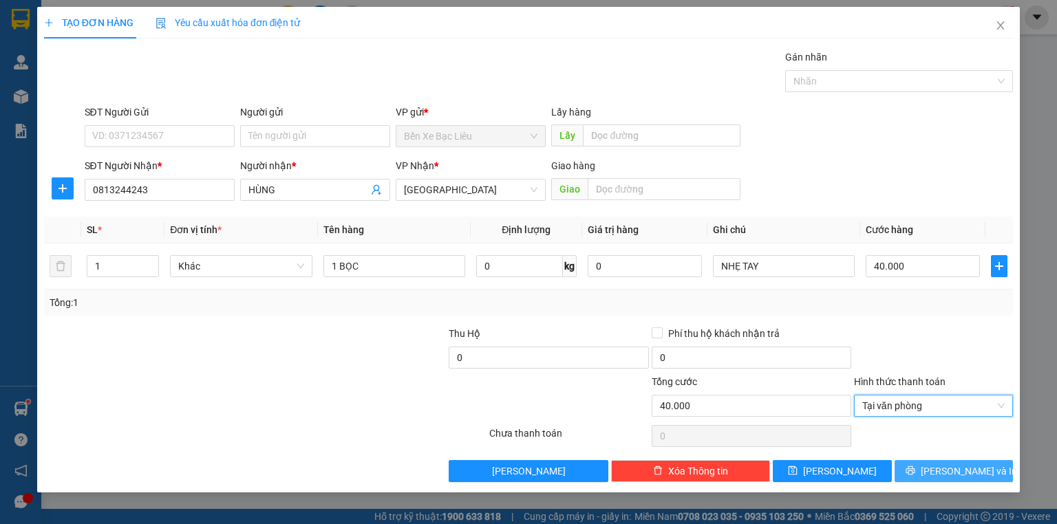
click at [921, 469] on button "[PERSON_NAME] và In" at bounding box center [953, 471] width 119 height 22
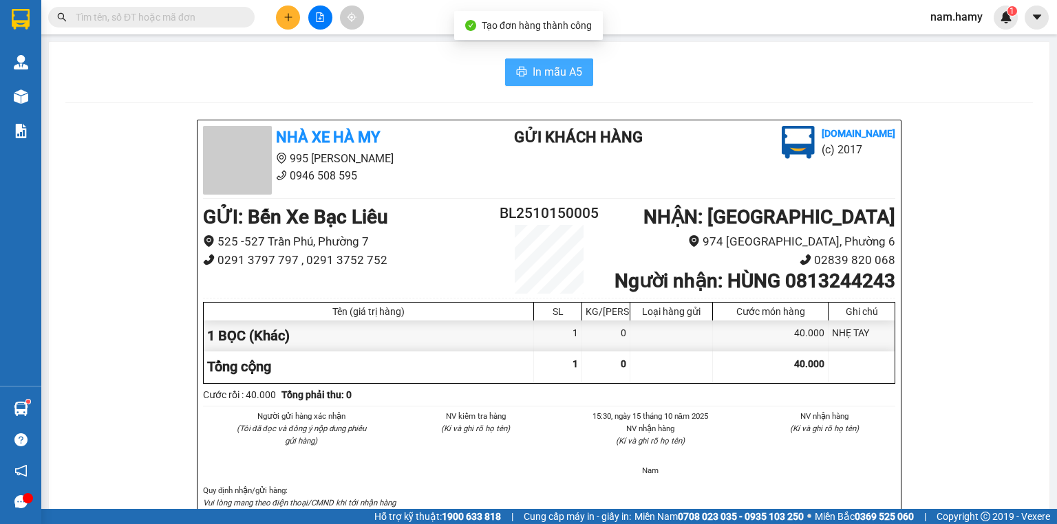
click at [532, 78] on span "In mẫu A5" at bounding box center [557, 71] width 50 height 17
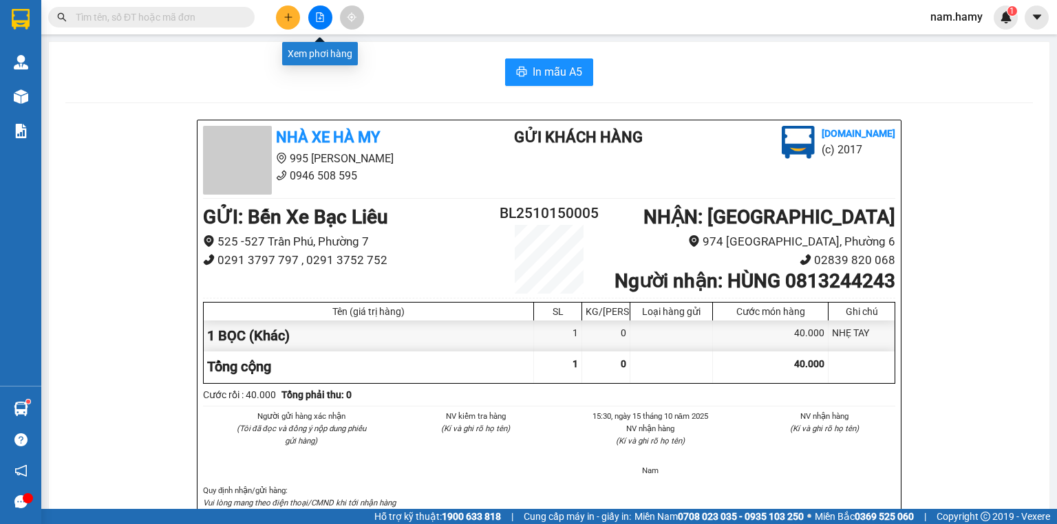
click at [325, 17] on button at bounding box center [320, 18] width 24 height 24
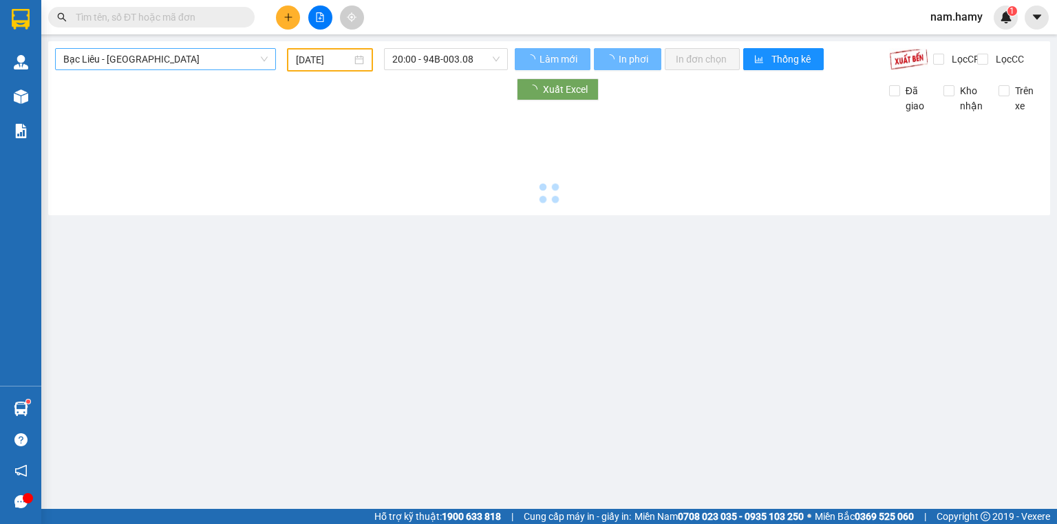
type input "[DATE]"
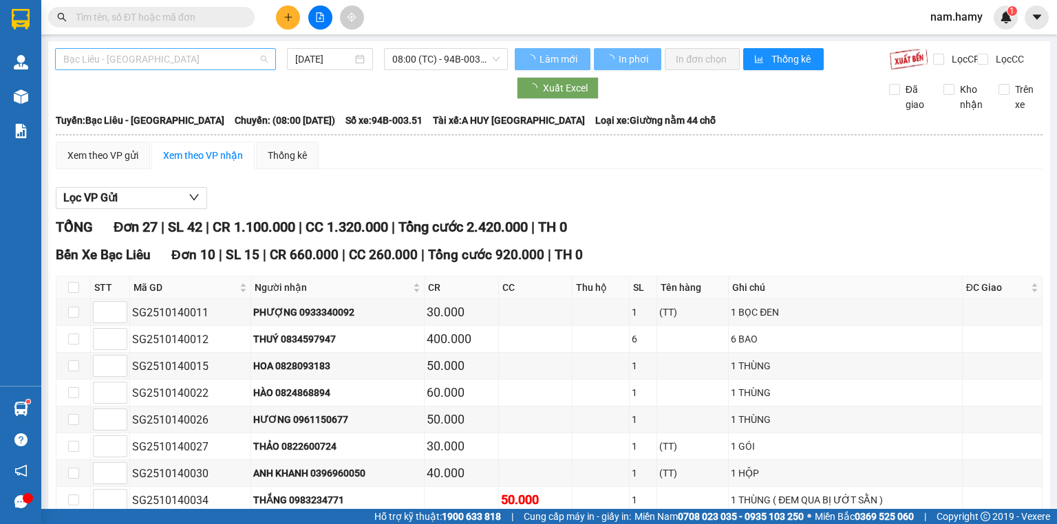
click at [250, 58] on span "Bạc Liêu - [GEOGRAPHIC_DATA]" at bounding box center [165, 59] width 204 height 21
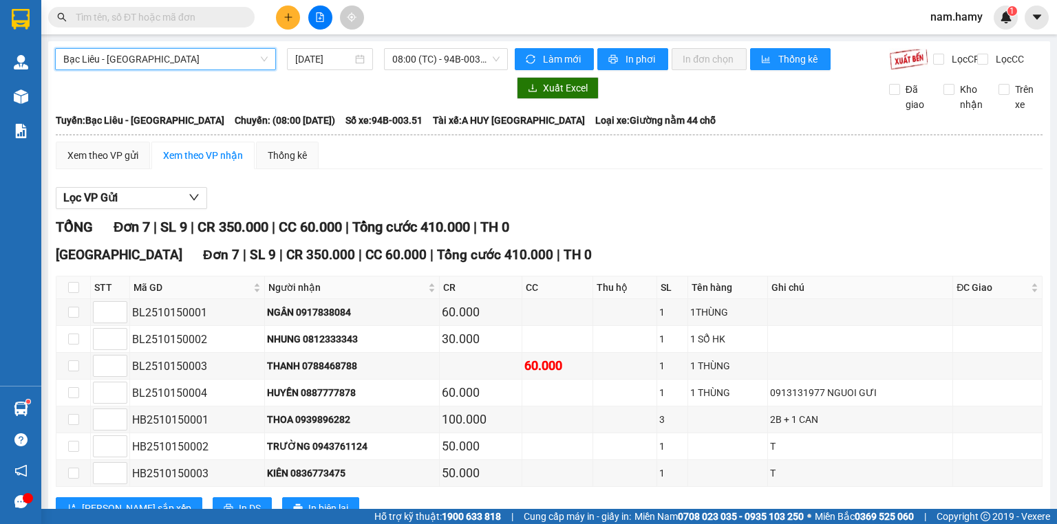
click at [250, 58] on span "Bạc Liêu - [GEOGRAPHIC_DATA]" at bounding box center [165, 59] width 204 height 21
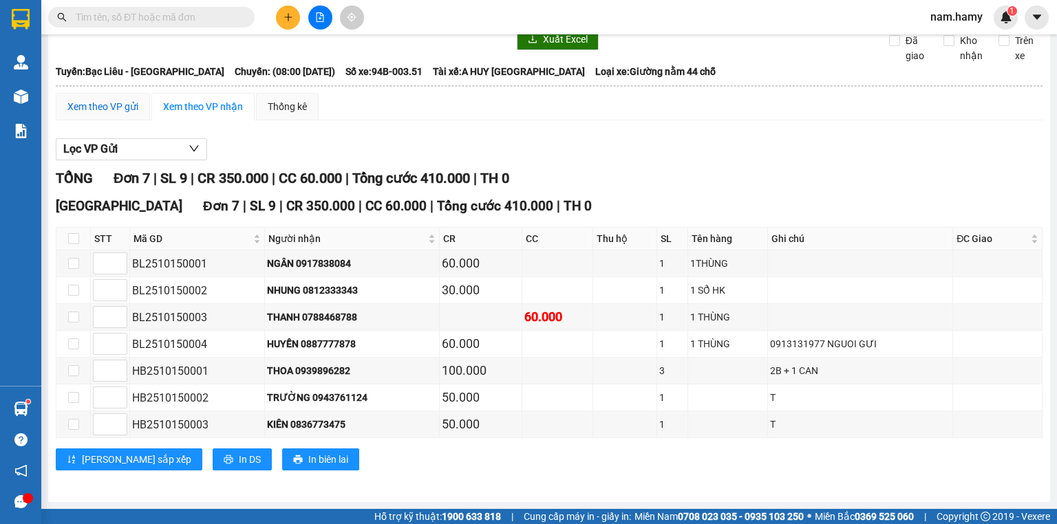
click at [127, 109] on div "Xem theo VP gửi" at bounding box center [102, 106] width 71 height 15
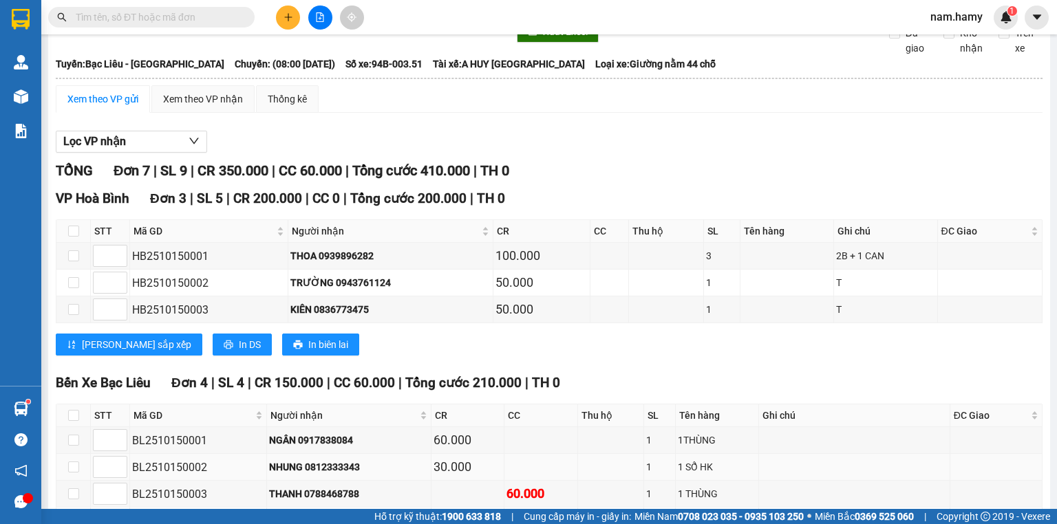
scroll to position [160, 0]
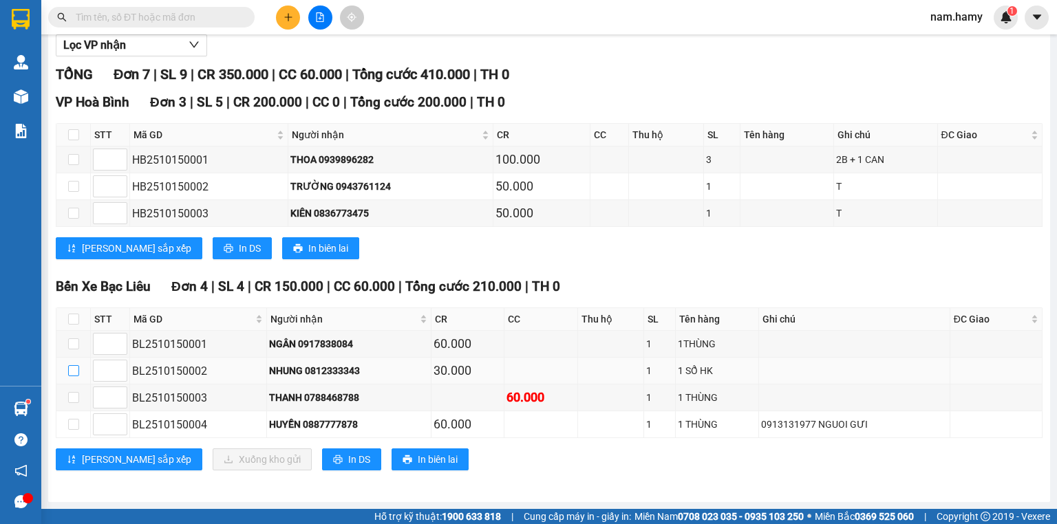
drag, startPoint x: 70, startPoint y: 375, endPoint x: 125, endPoint y: 401, distance: 60.3
click at [71, 375] on input "checkbox" at bounding box center [73, 370] width 11 height 11
checkbox input "true"
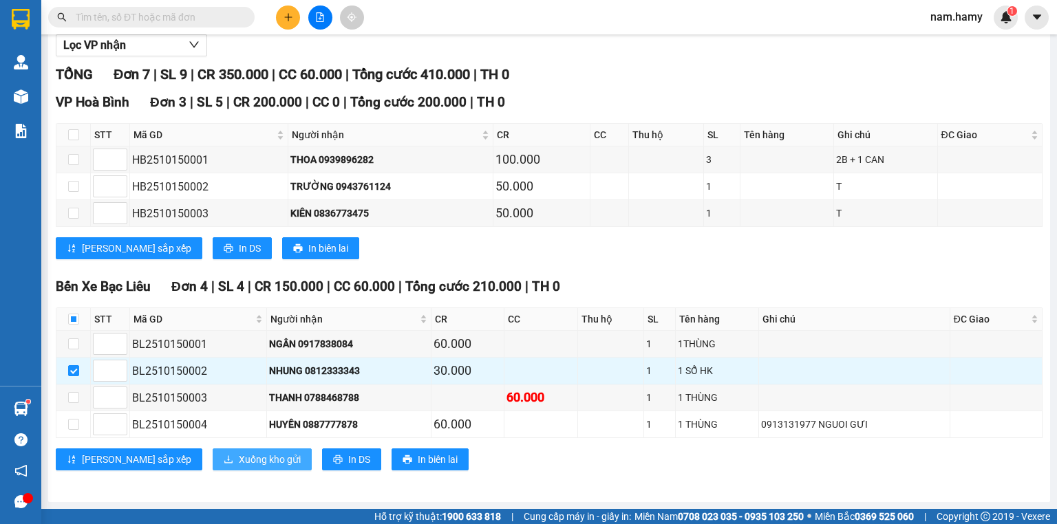
click at [239, 459] on span "Xuống kho gửi" at bounding box center [270, 459] width 62 height 15
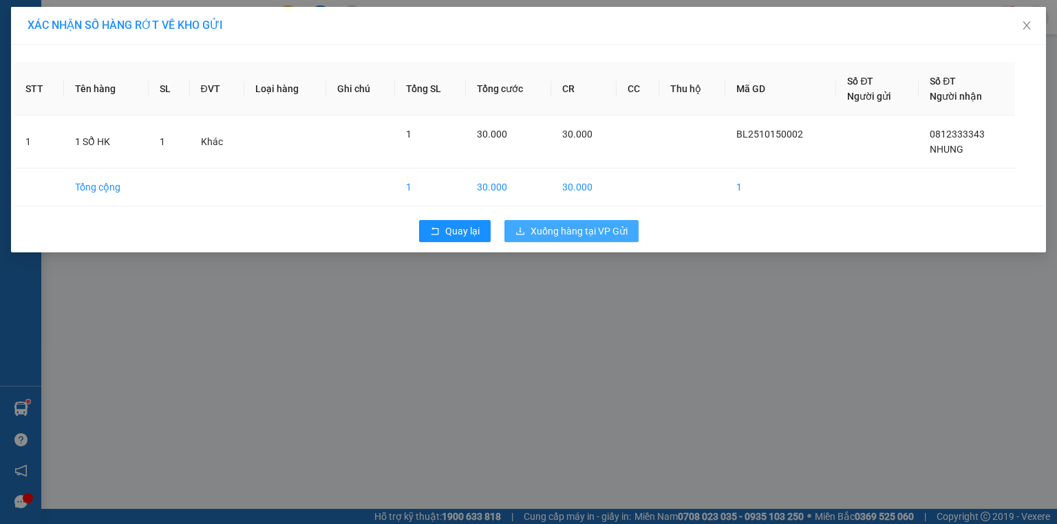
click at [570, 234] on span "Xuống hàng tại VP Gửi" at bounding box center [578, 231] width 97 height 15
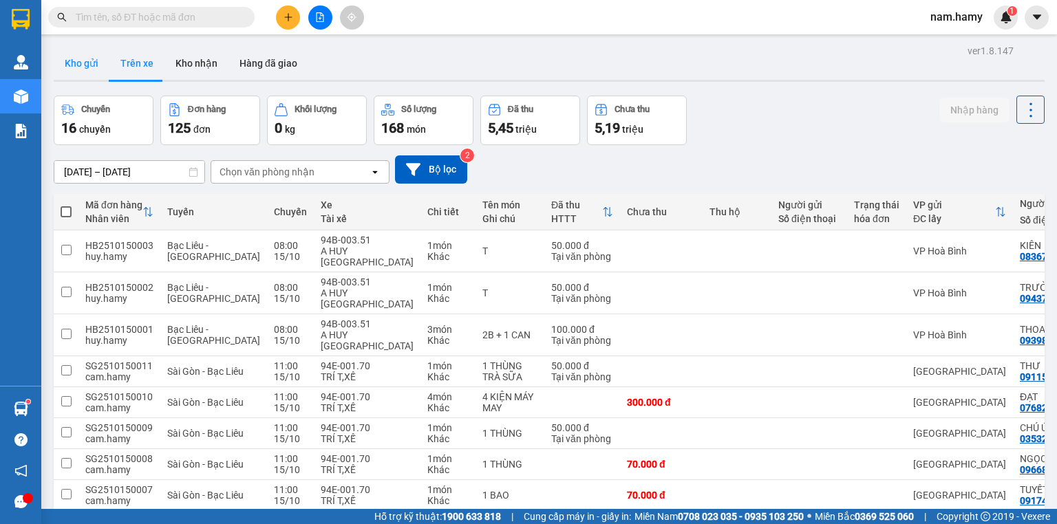
click at [85, 65] on button "Kho gửi" at bounding box center [82, 63] width 56 height 33
